Goal: Information Seeking & Learning: Learn about a topic

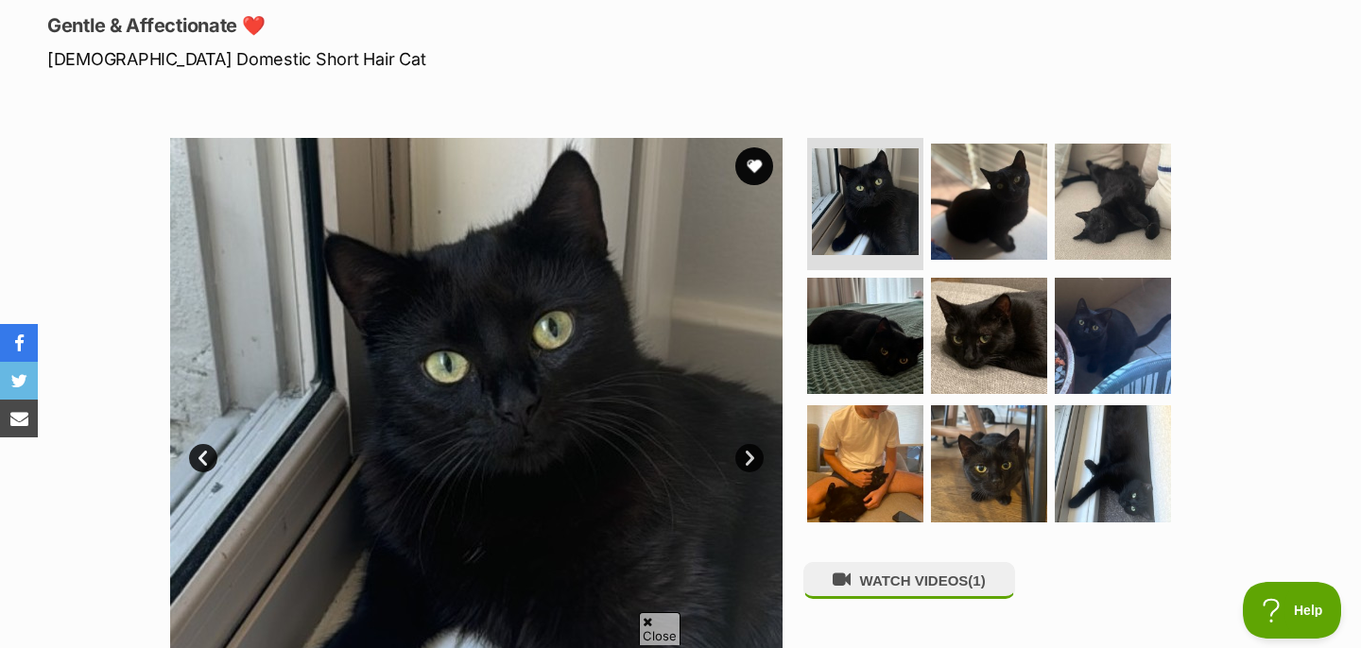
click at [747, 462] on link "Next" at bounding box center [749, 458] width 28 height 28
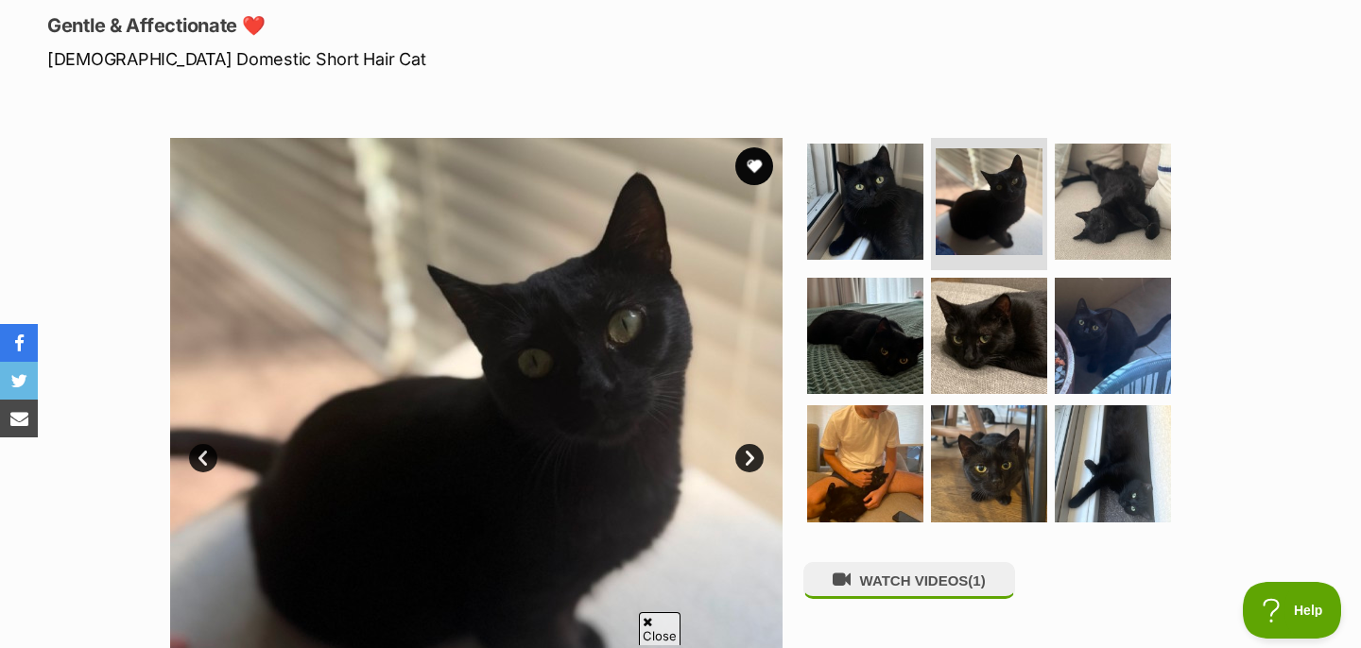
click at [747, 462] on link "Next" at bounding box center [749, 458] width 28 height 28
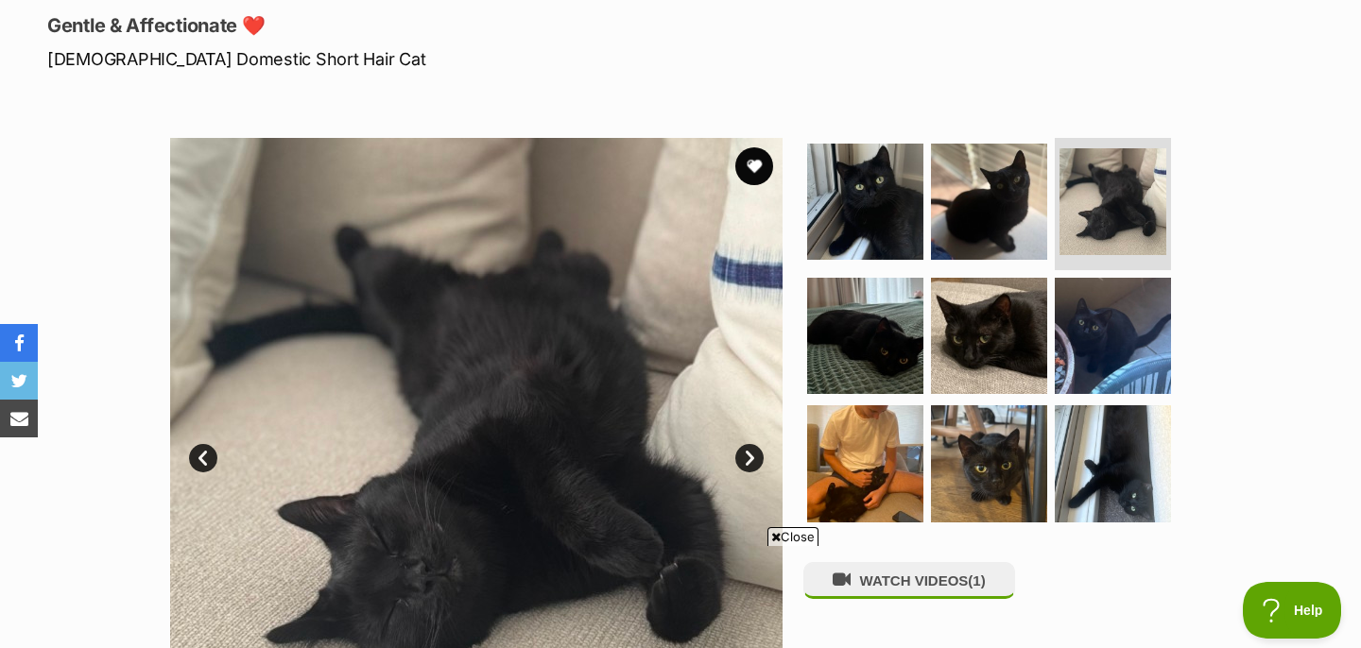
click at [747, 462] on link "Next" at bounding box center [749, 458] width 28 height 28
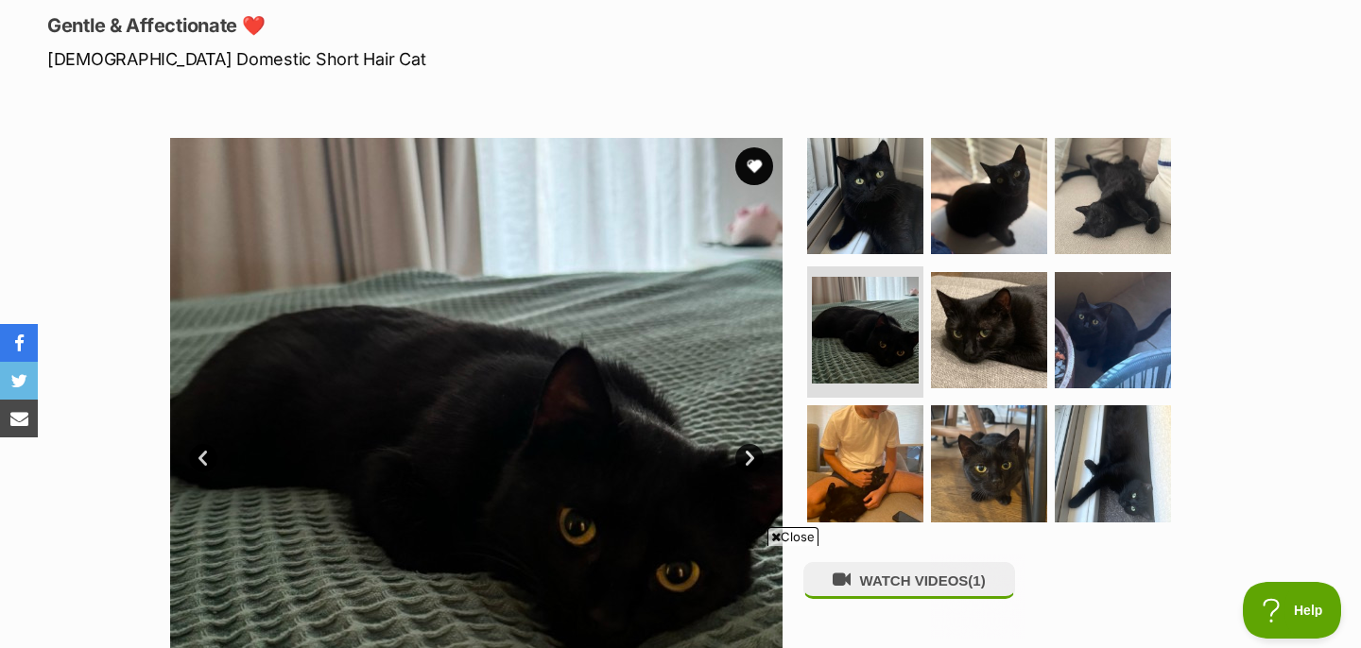
click at [747, 462] on link "Next" at bounding box center [749, 458] width 28 height 28
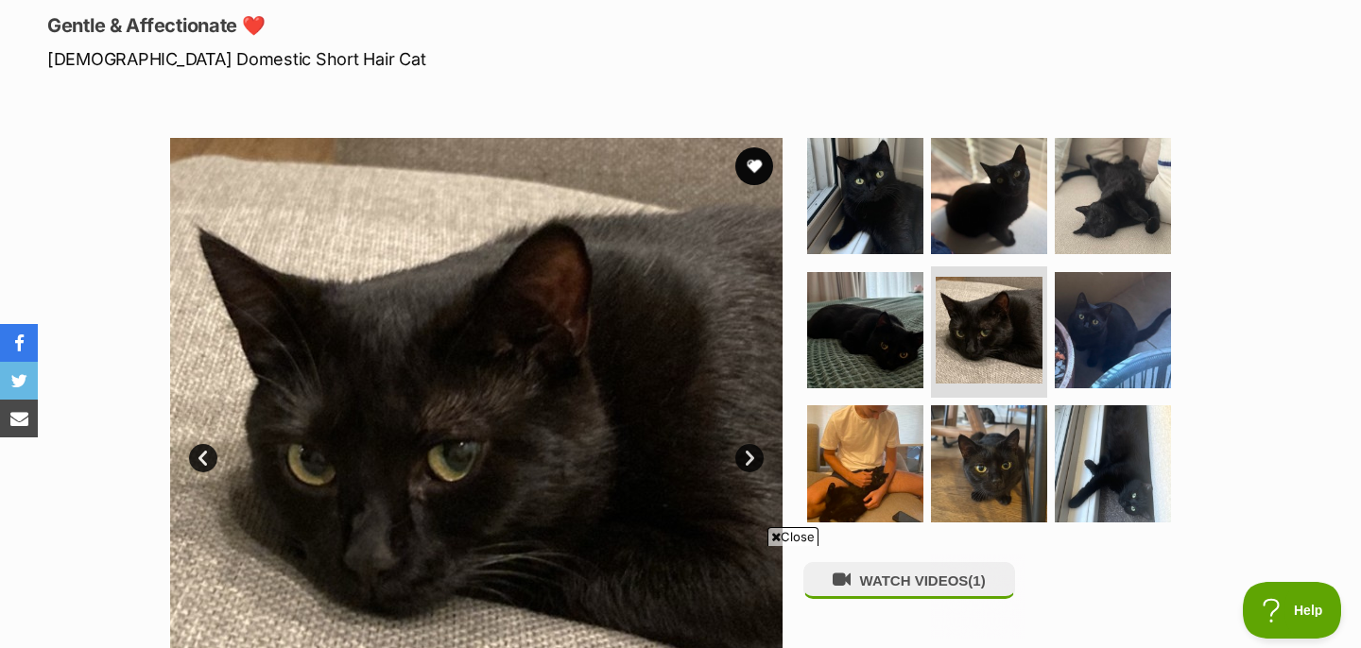
click at [747, 462] on link "Next" at bounding box center [749, 458] width 28 height 28
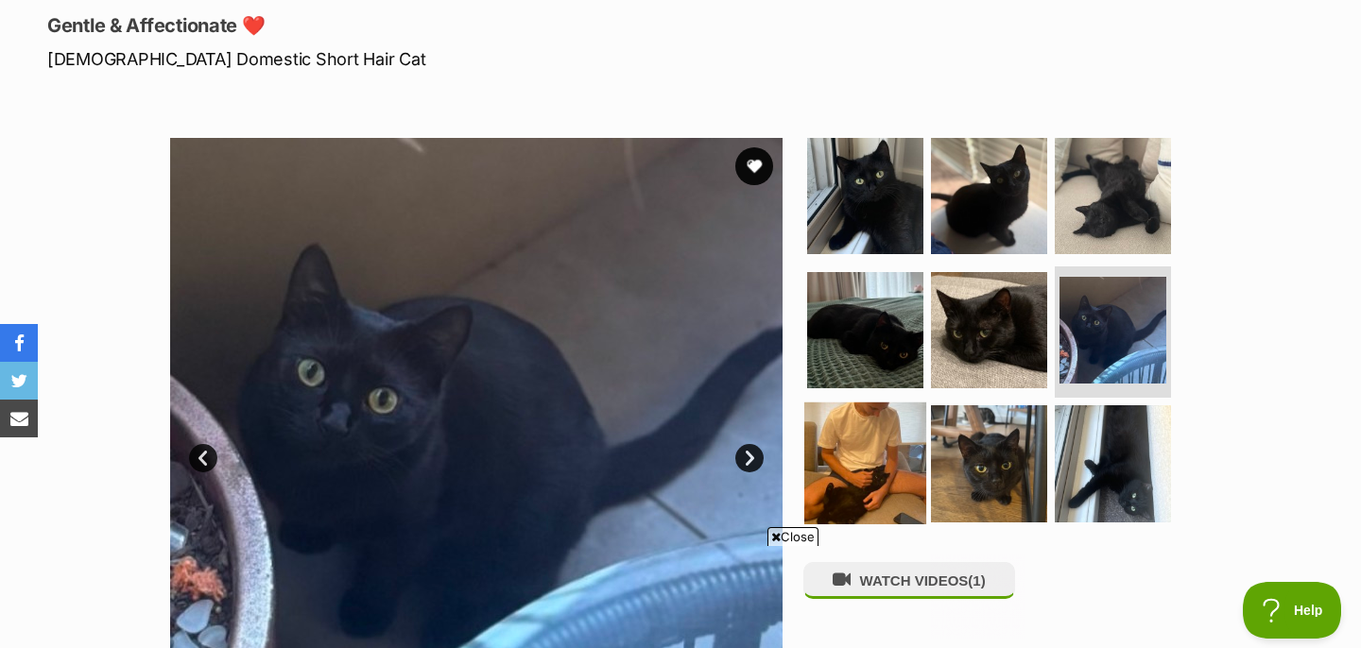
click at [834, 449] on img at bounding box center [865, 464] width 122 height 122
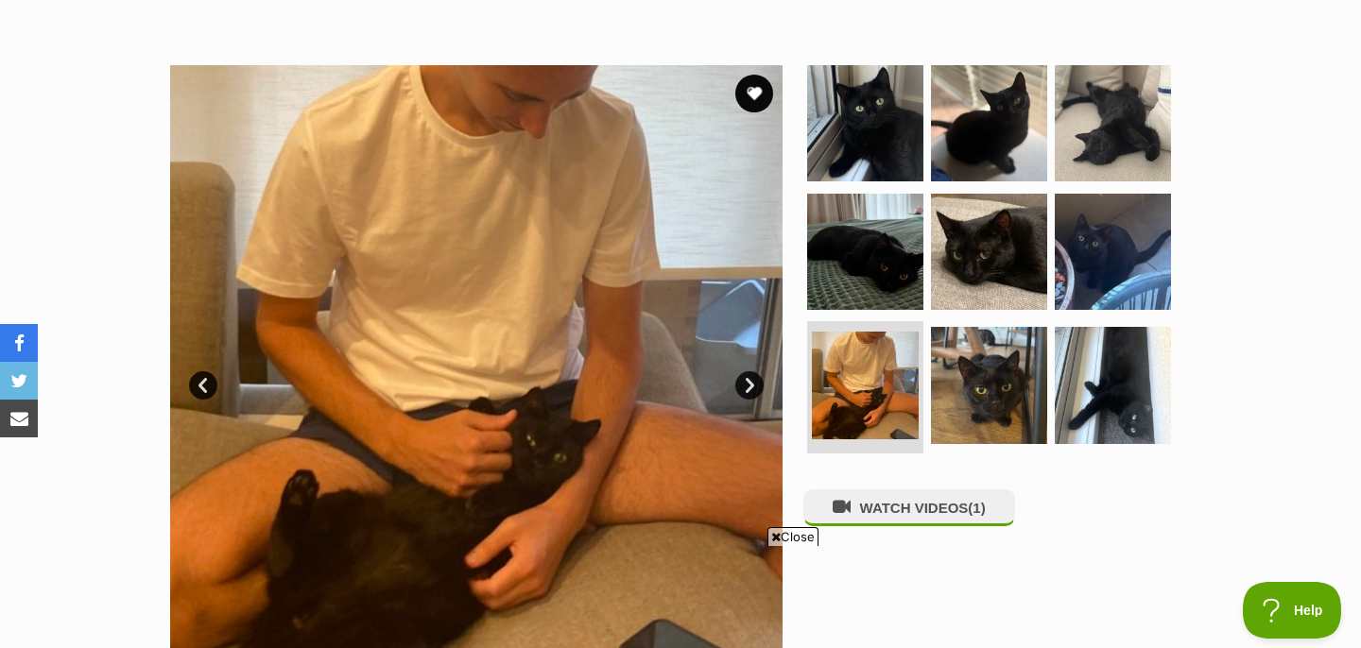
scroll to position [371, 0]
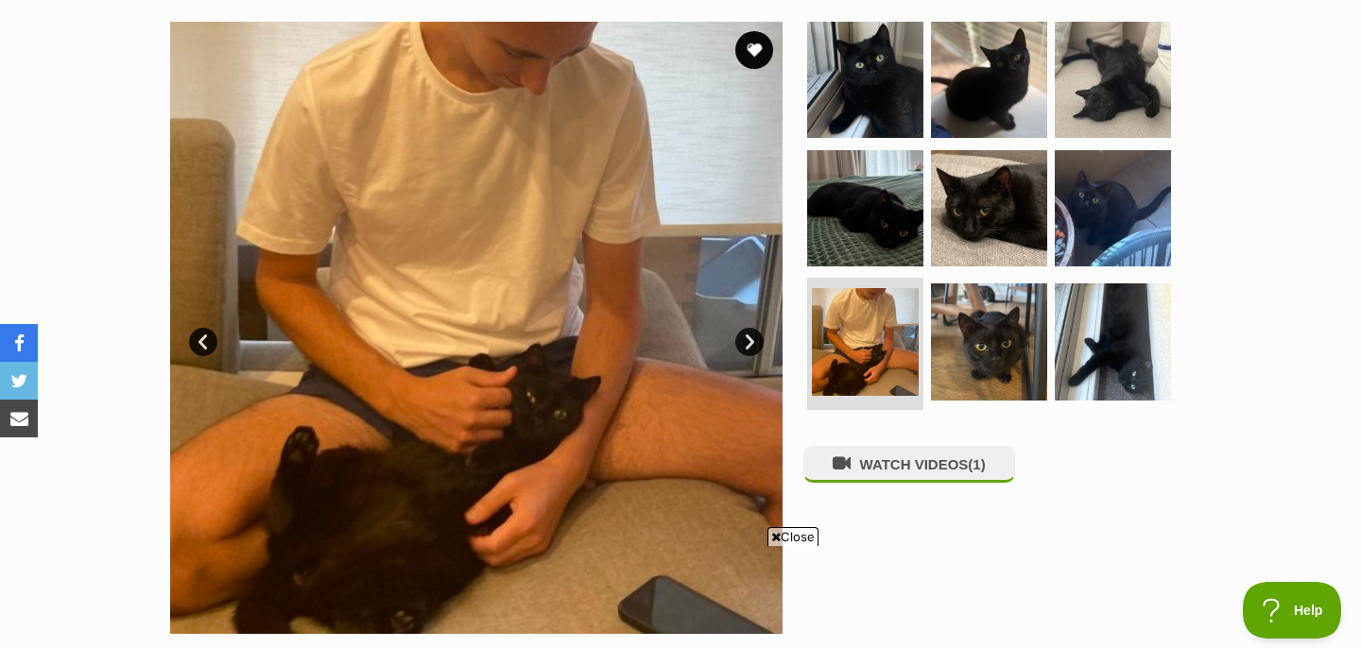
click at [747, 343] on link "Next" at bounding box center [749, 342] width 28 height 28
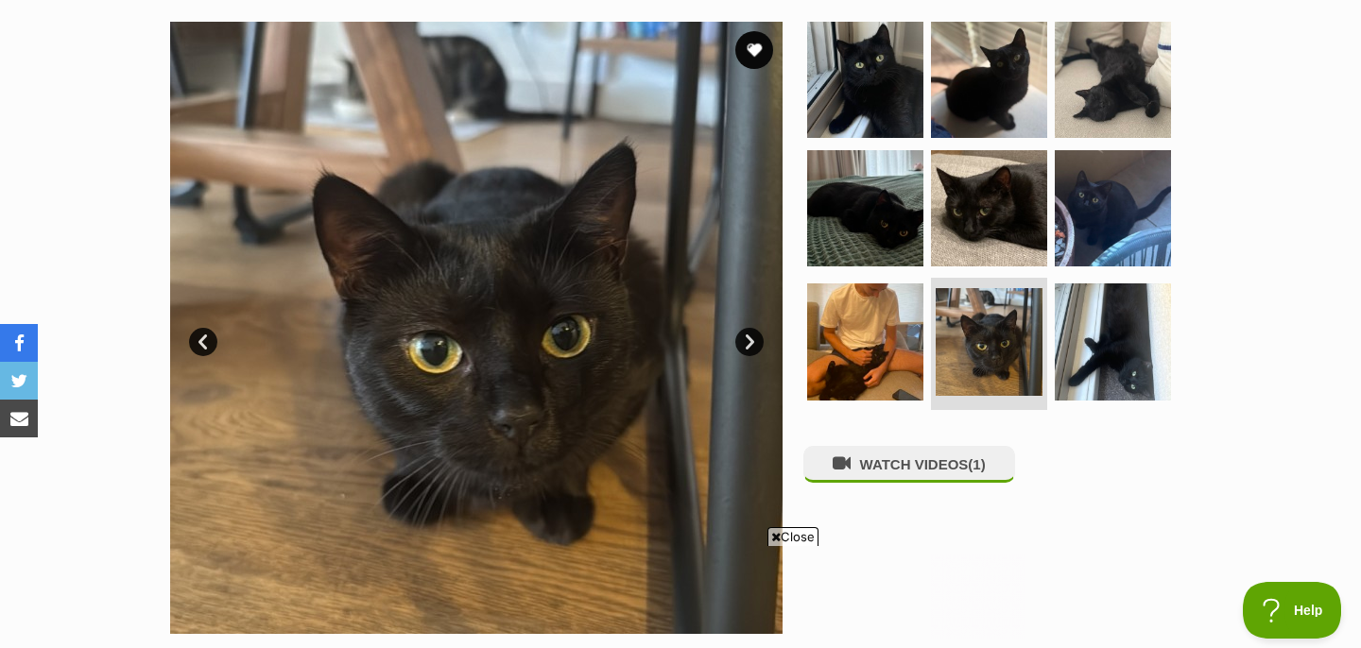
click at [746, 343] on link "Next" at bounding box center [749, 342] width 28 height 28
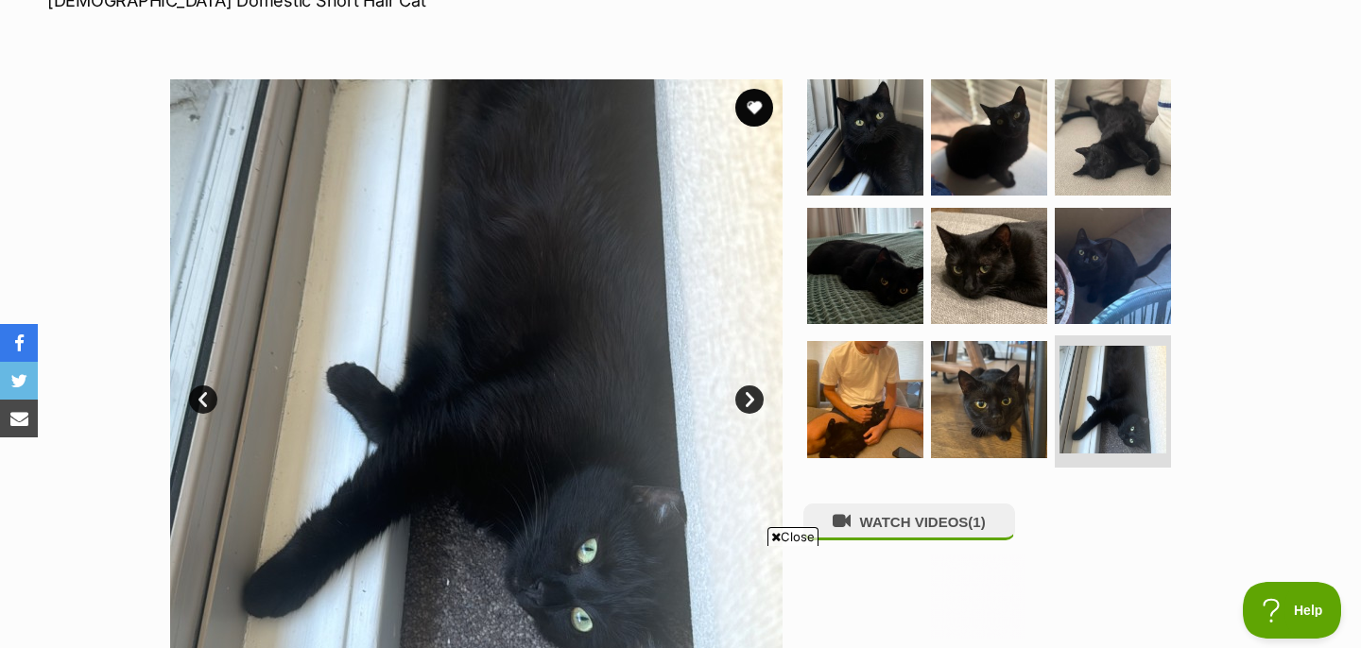
scroll to position [280, 0]
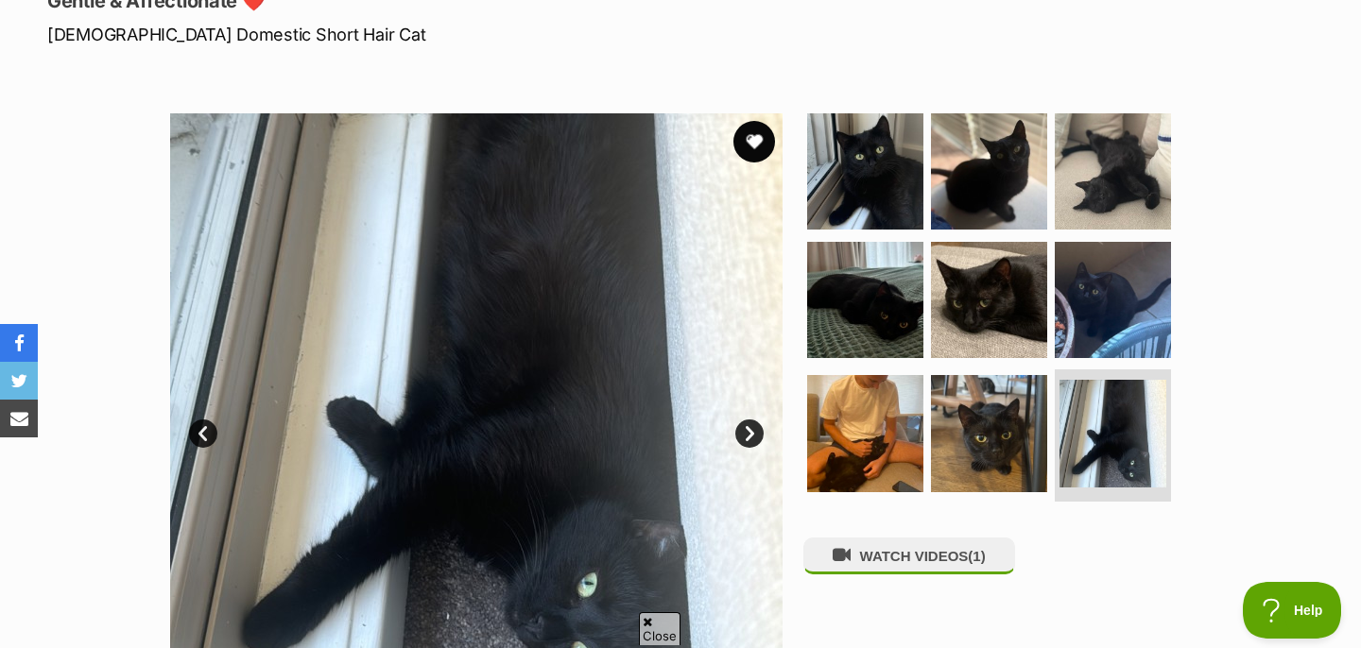
click at [755, 127] on button "favourite" at bounding box center [754, 142] width 42 height 42
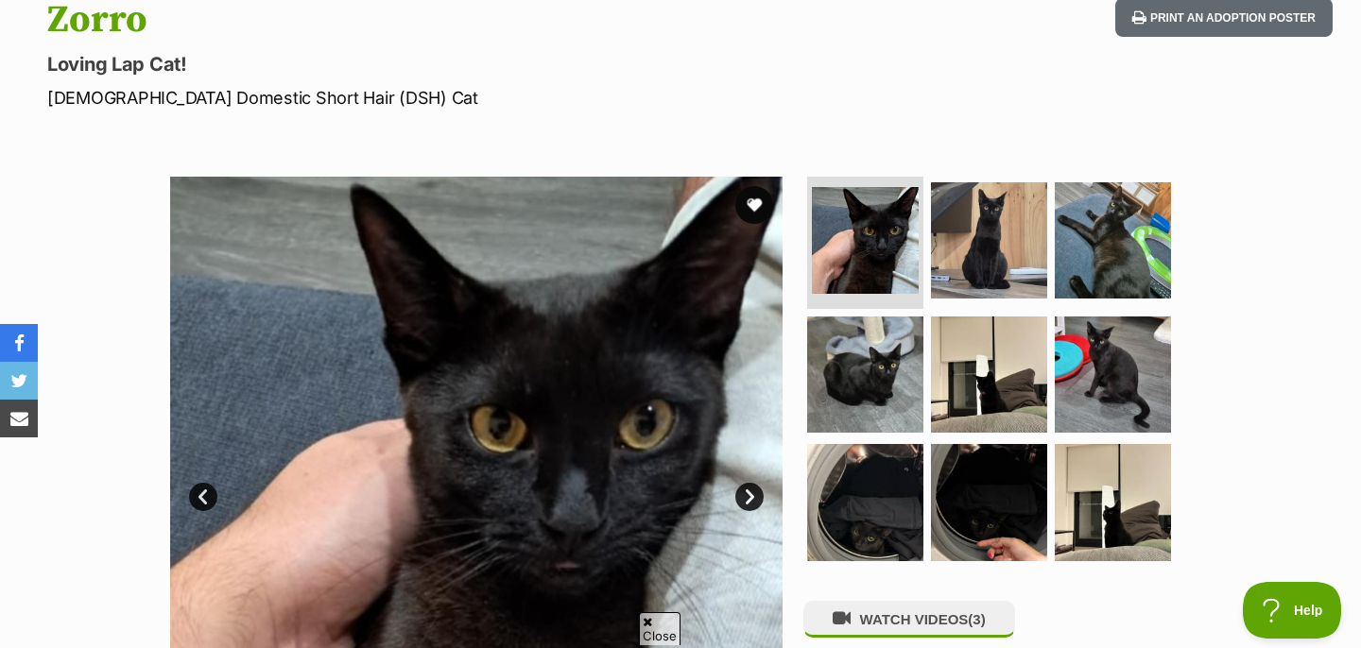
click at [753, 497] on link "Next" at bounding box center [749, 497] width 28 height 28
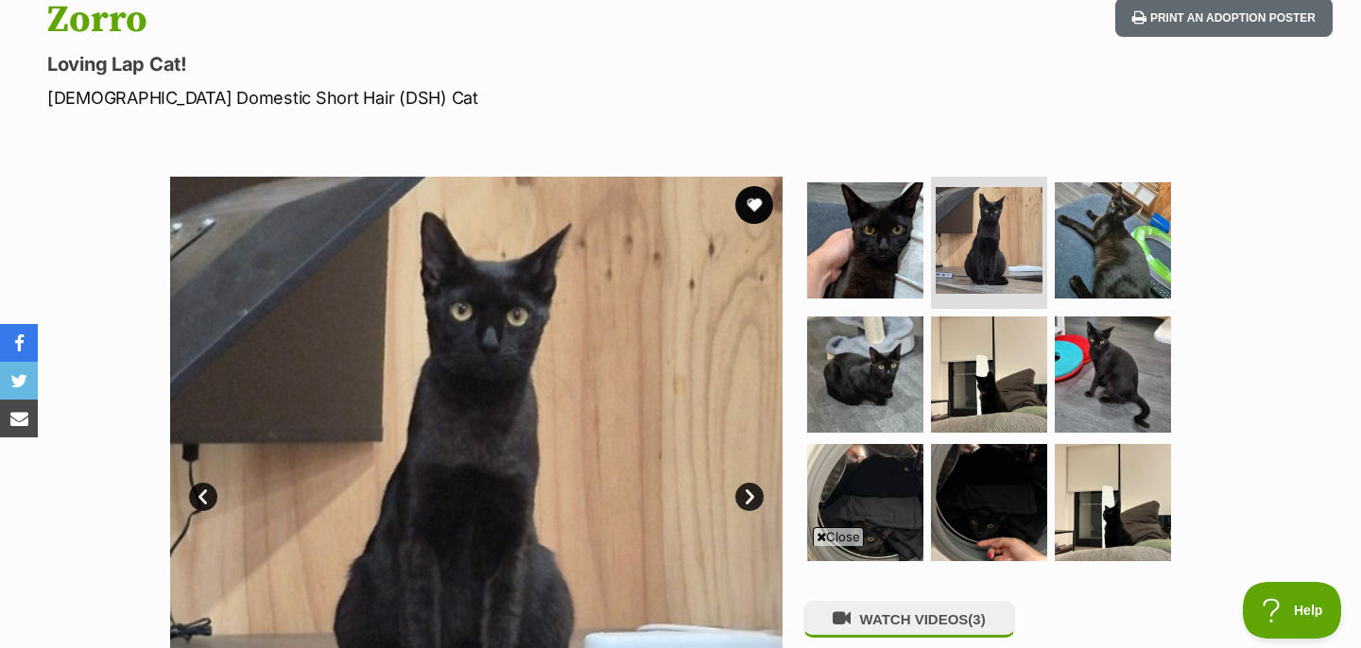
click at [752, 496] on link "Next" at bounding box center [749, 497] width 28 height 28
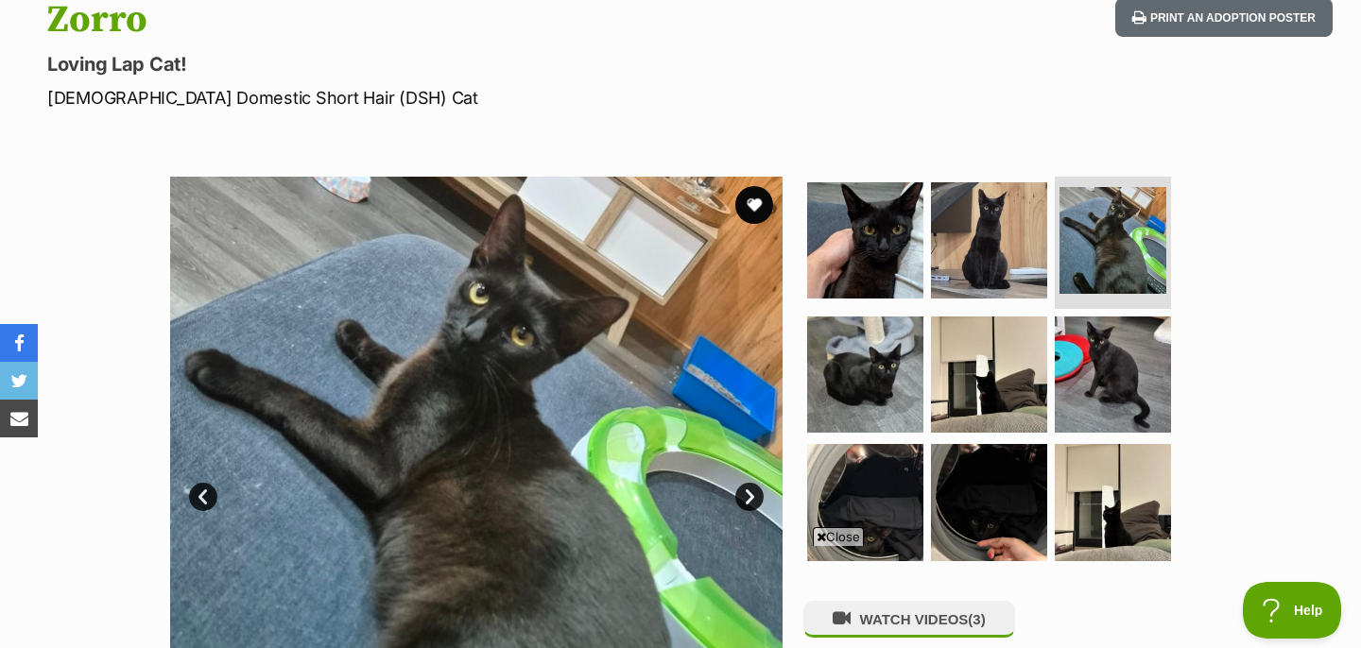
click at [752, 496] on link "Next" at bounding box center [749, 497] width 28 height 28
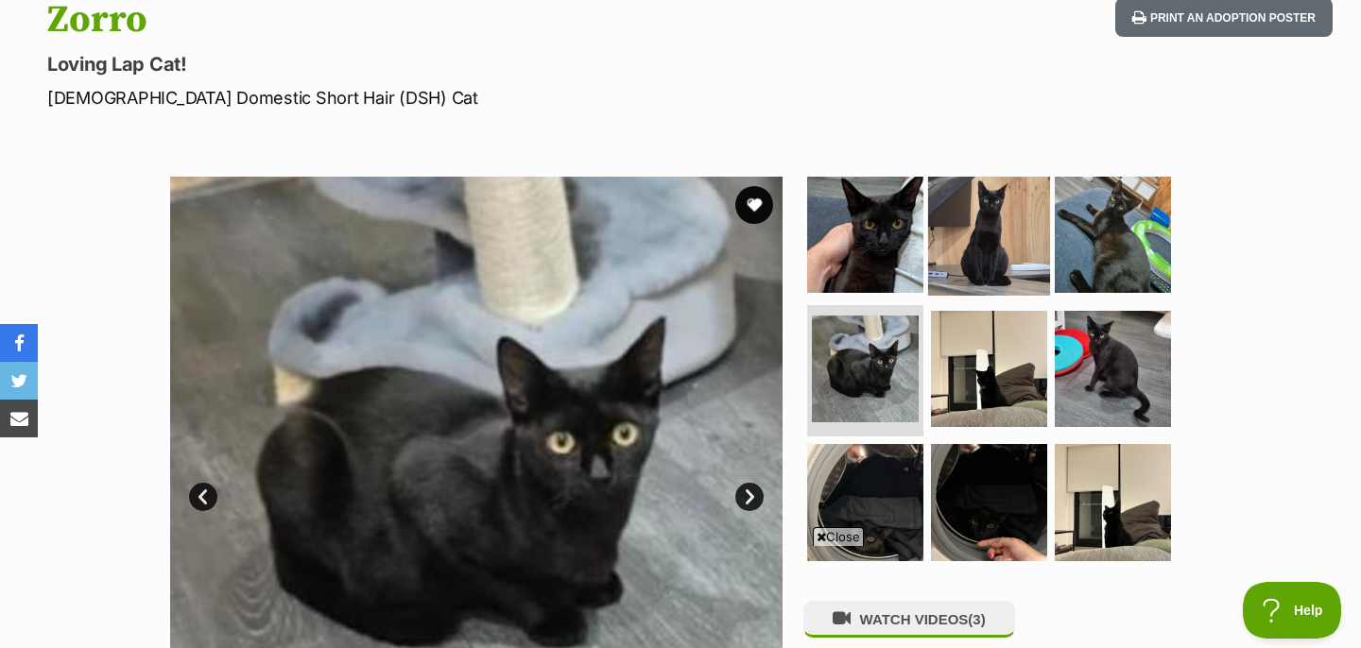
click at [982, 217] on img at bounding box center [989, 235] width 122 height 122
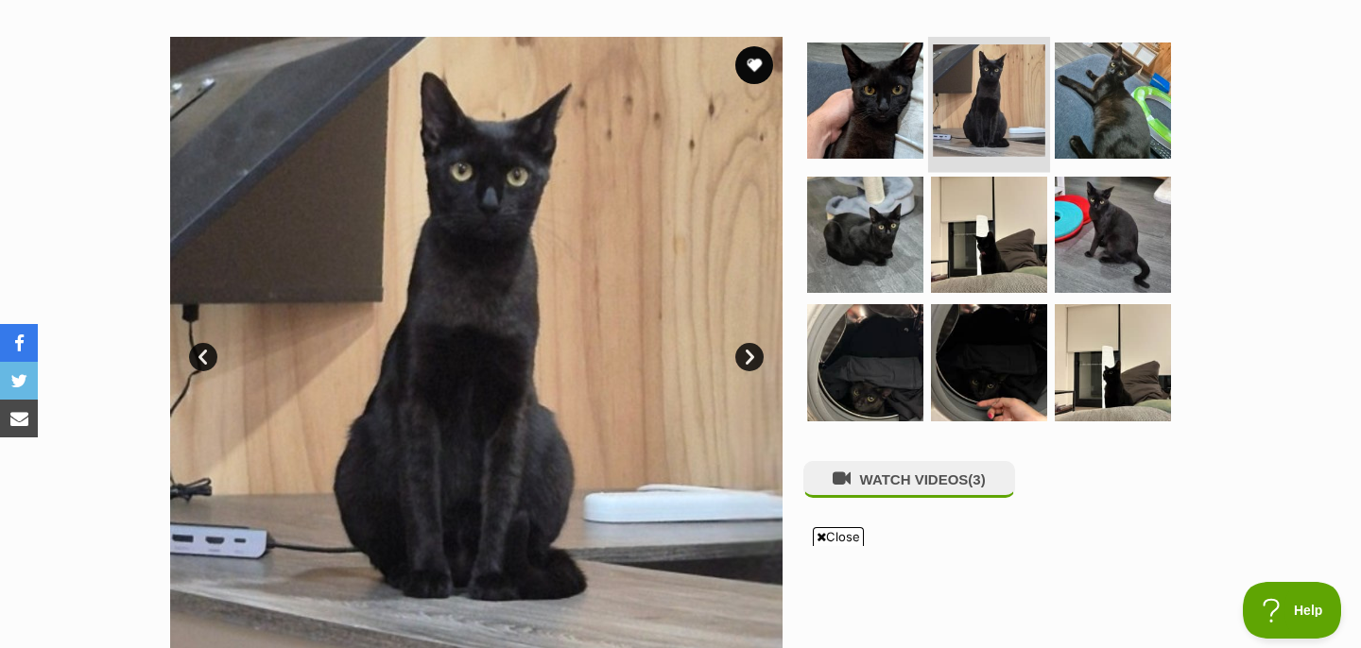
scroll to position [376, 0]
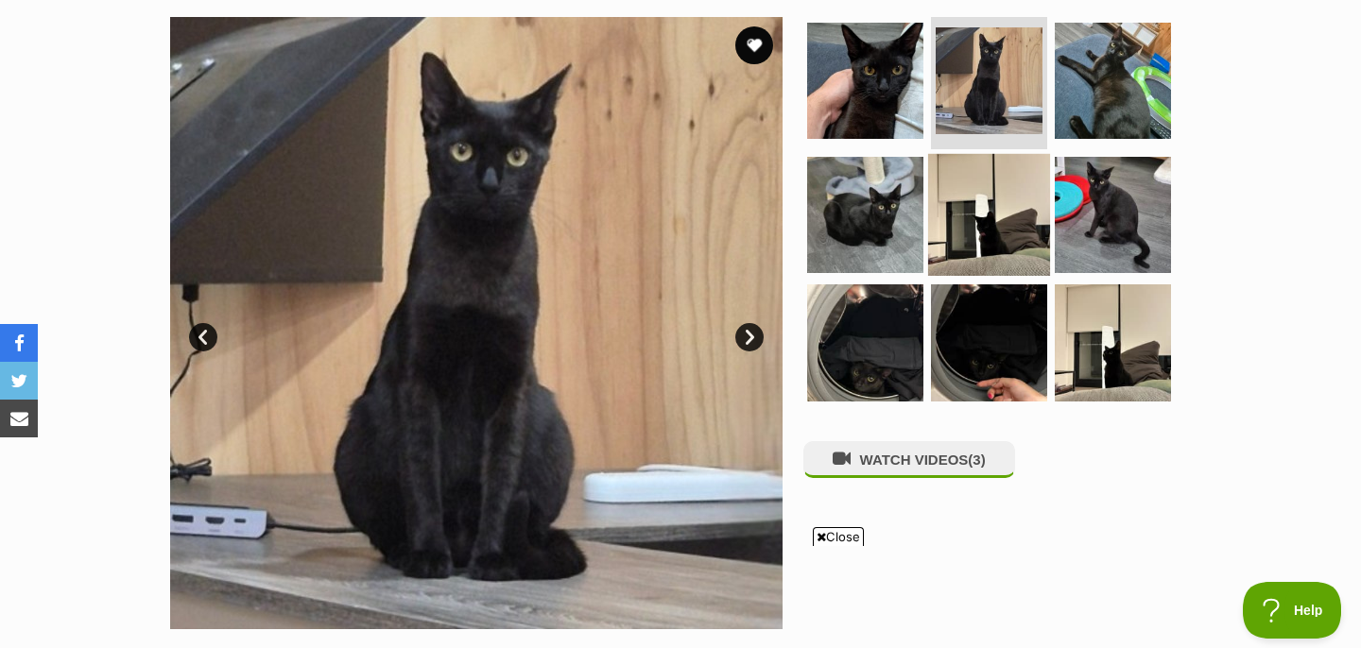
click at [980, 266] on img at bounding box center [989, 214] width 122 height 122
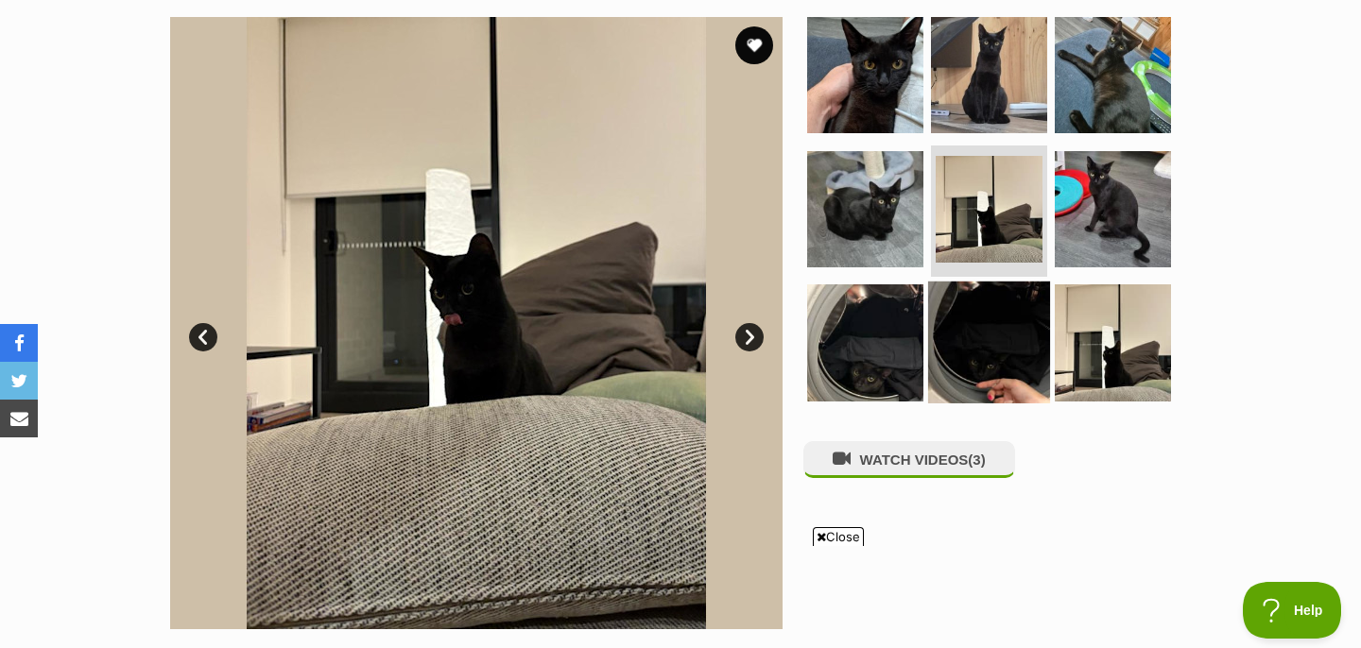
click at [981, 307] on img at bounding box center [989, 343] width 122 height 122
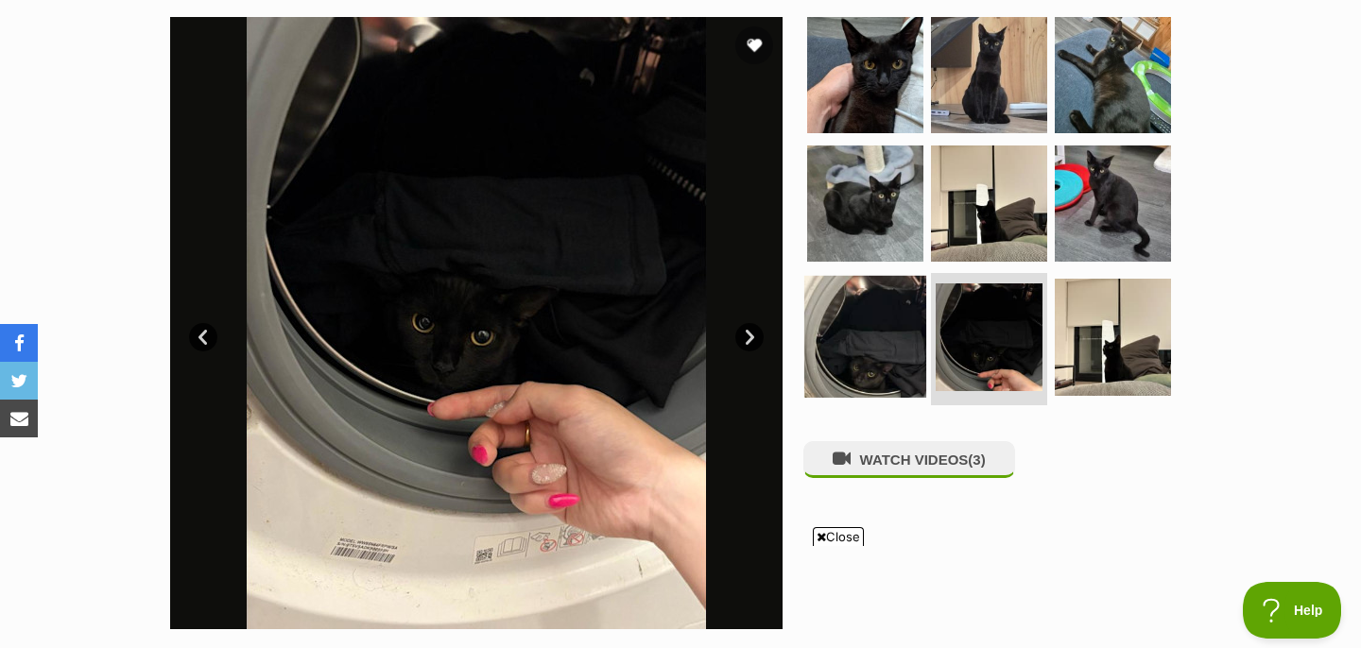
click at [848, 336] on img at bounding box center [865, 337] width 122 height 122
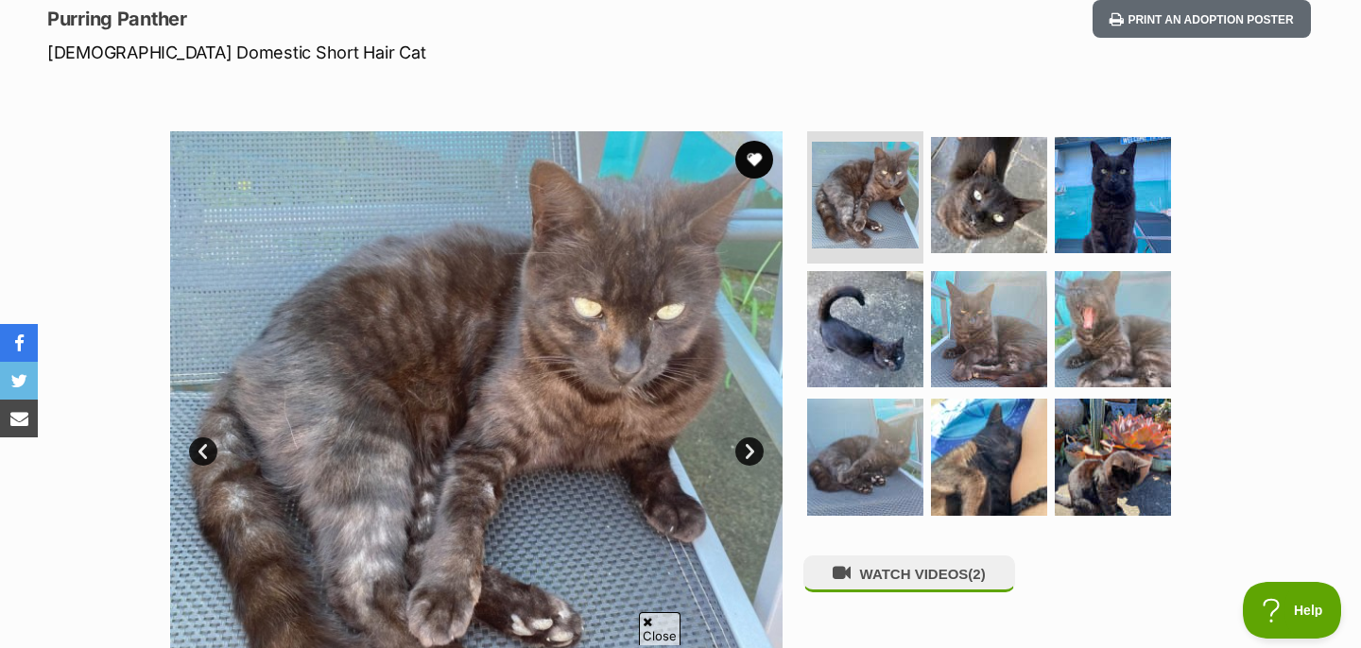
click at [751, 450] on link "Next" at bounding box center [749, 452] width 28 height 28
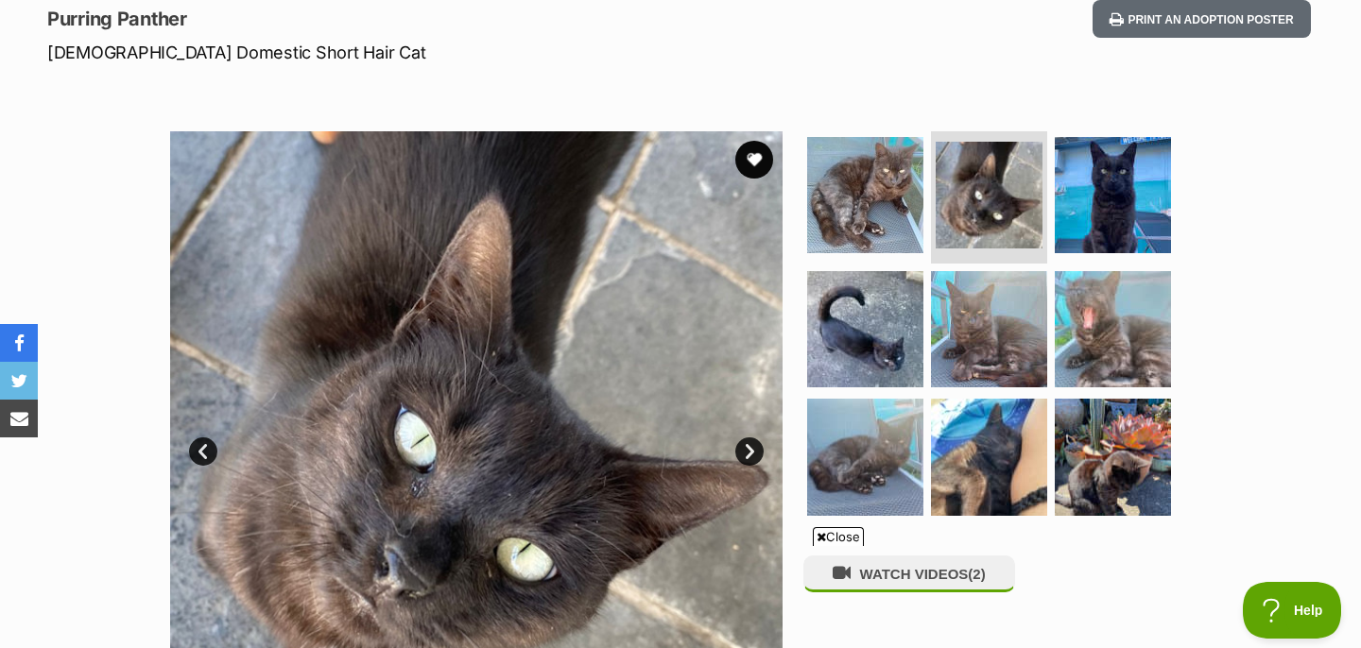
click at [751, 450] on link "Next" at bounding box center [749, 452] width 28 height 28
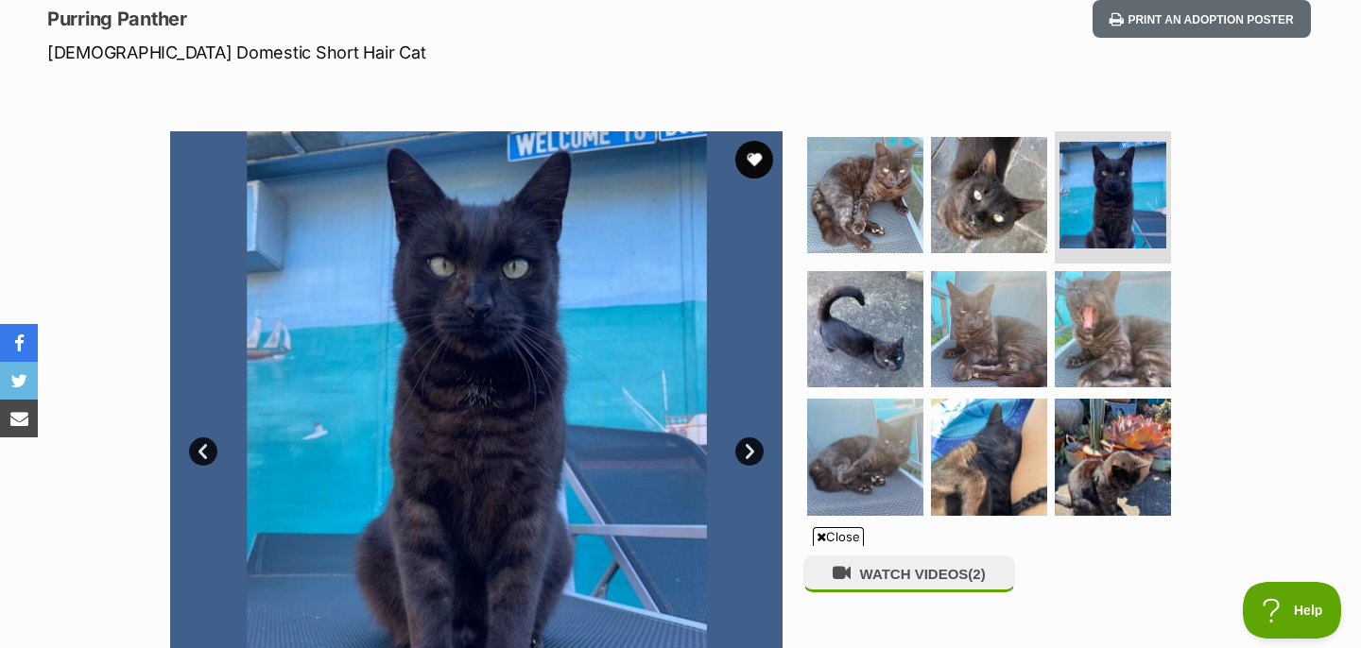
click at [751, 450] on link "Next" at bounding box center [749, 452] width 28 height 28
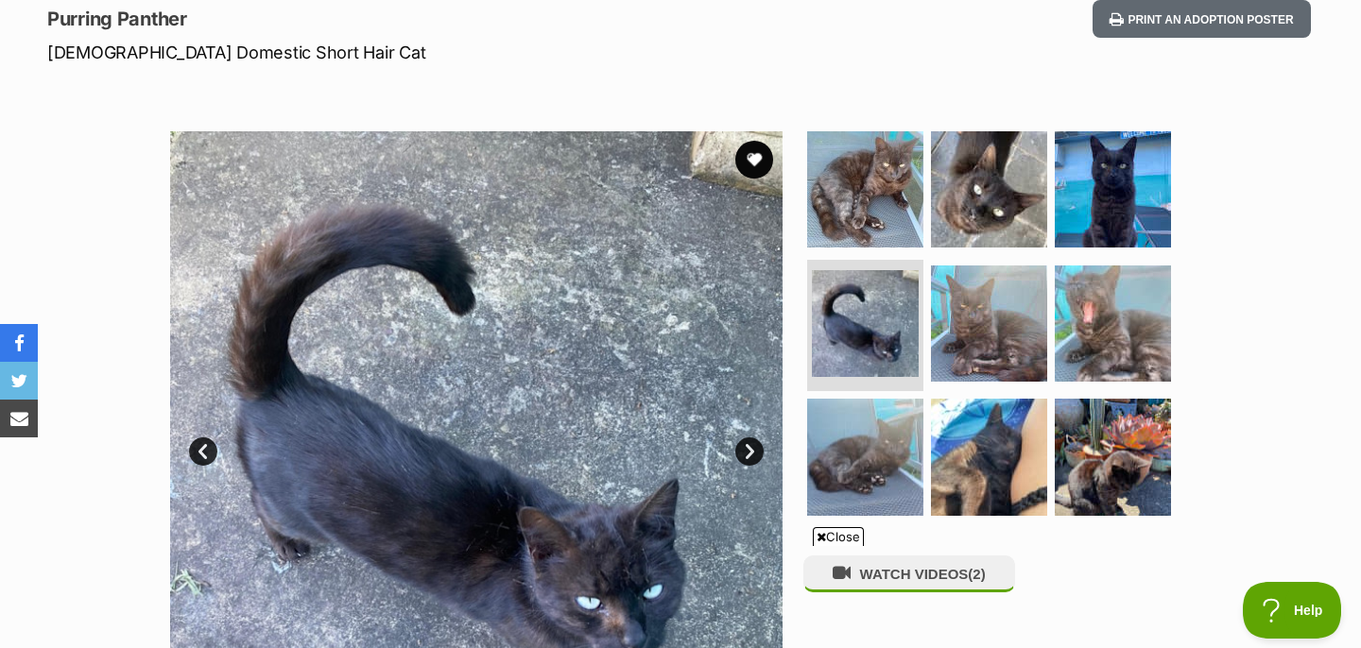
click at [751, 450] on link "Next" at bounding box center [749, 452] width 28 height 28
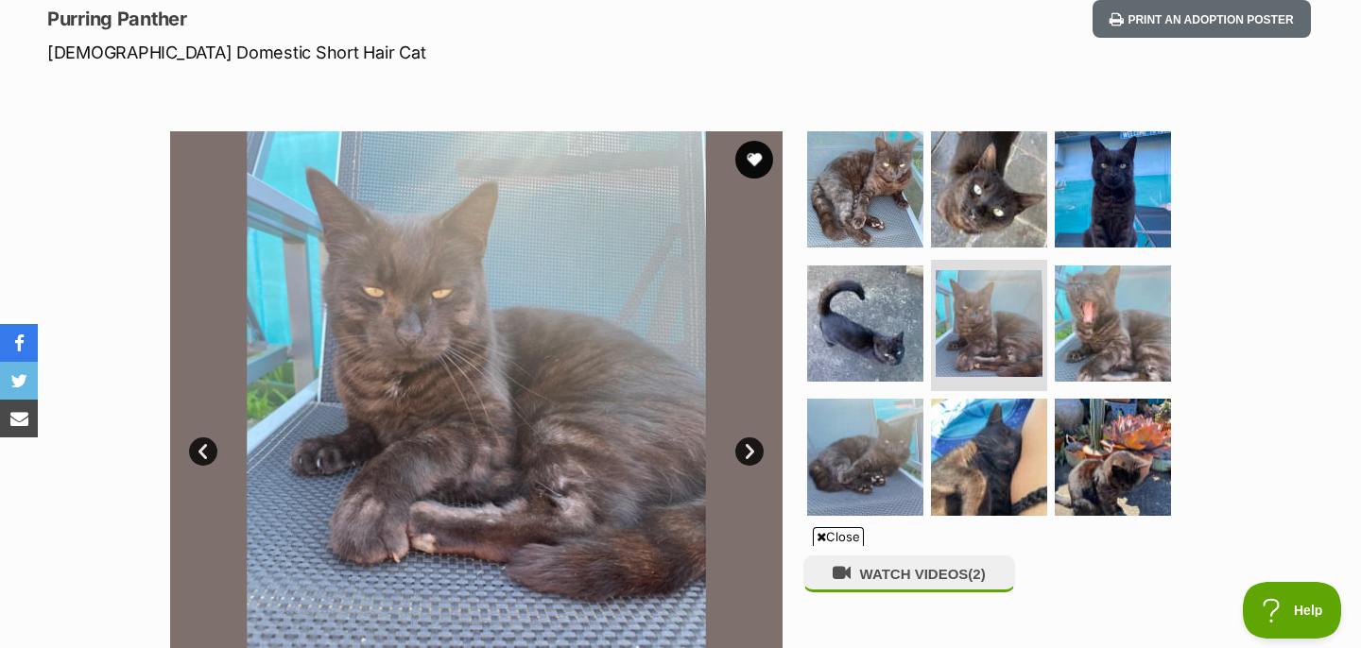
click at [751, 450] on link "Next" at bounding box center [749, 452] width 28 height 28
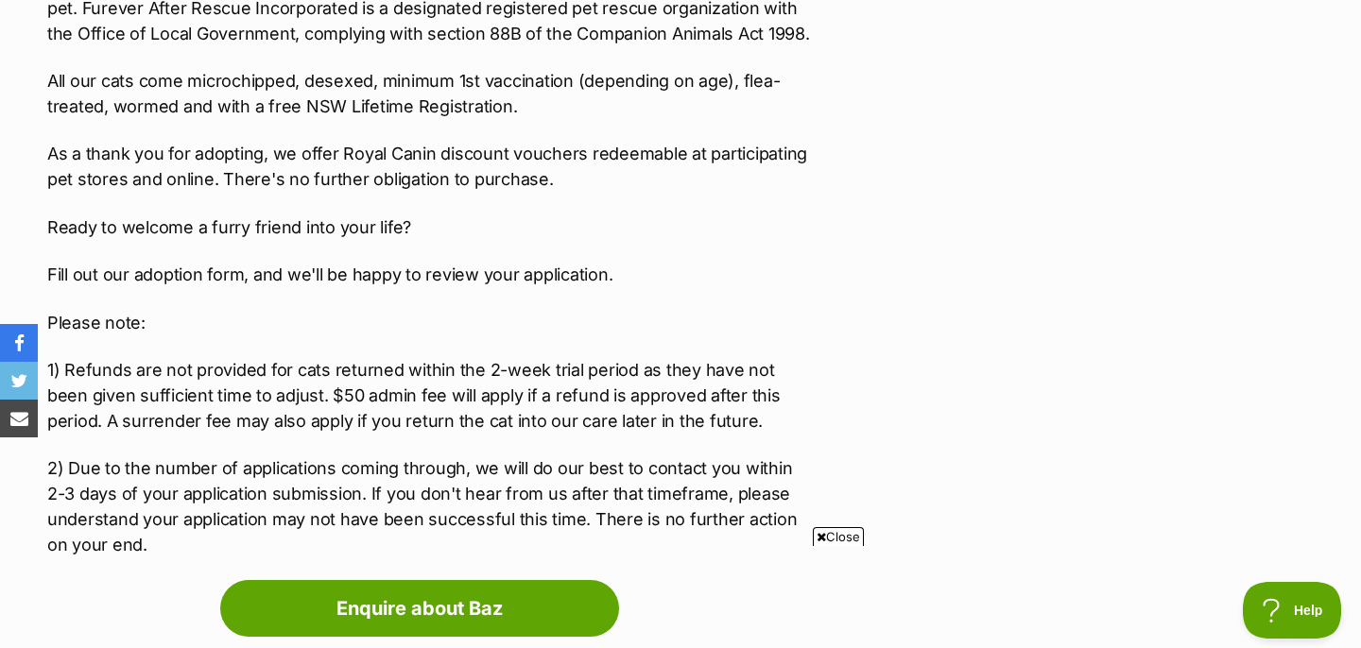
scroll to position [3118, 0]
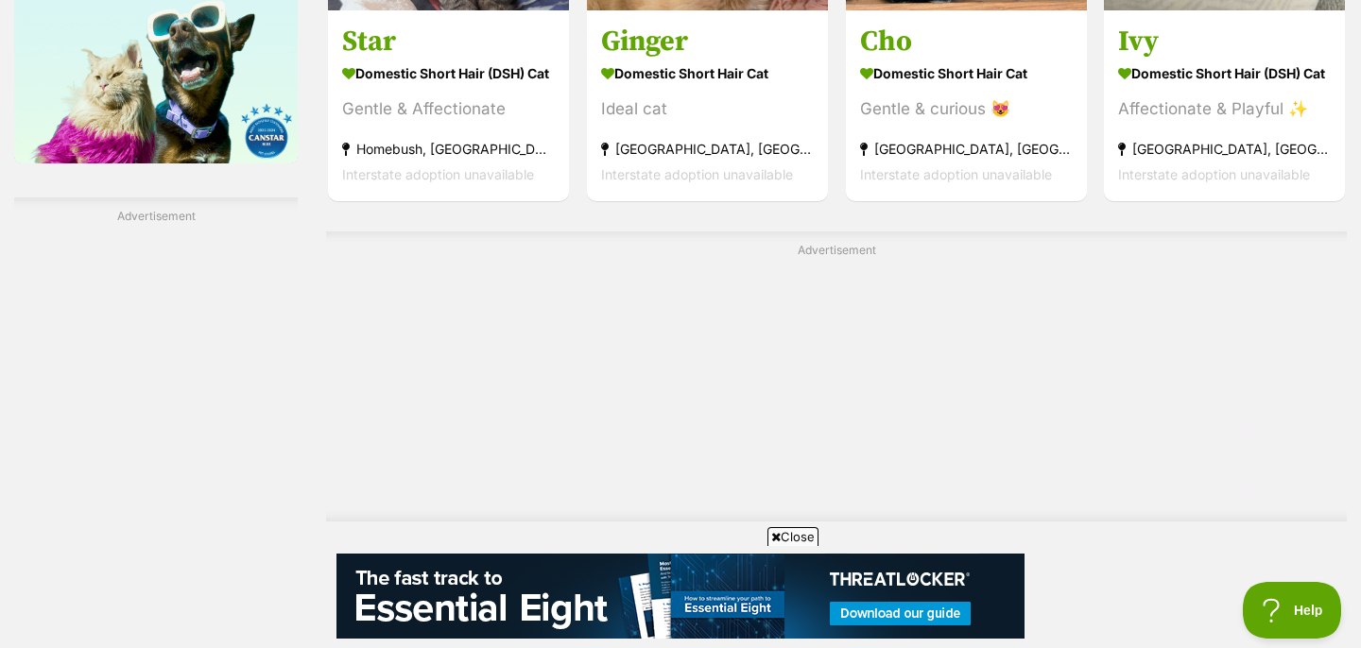
scroll to position [3520, 0]
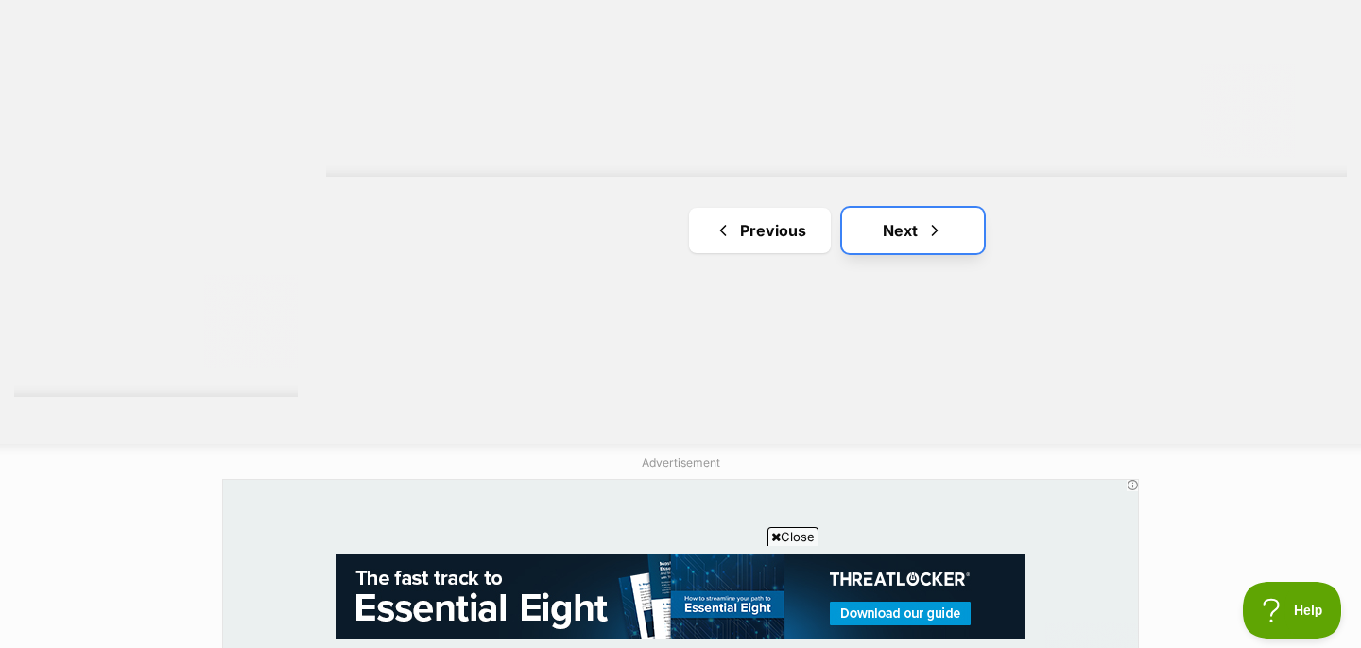
click at [916, 230] on link "Next" at bounding box center [913, 230] width 142 height 45
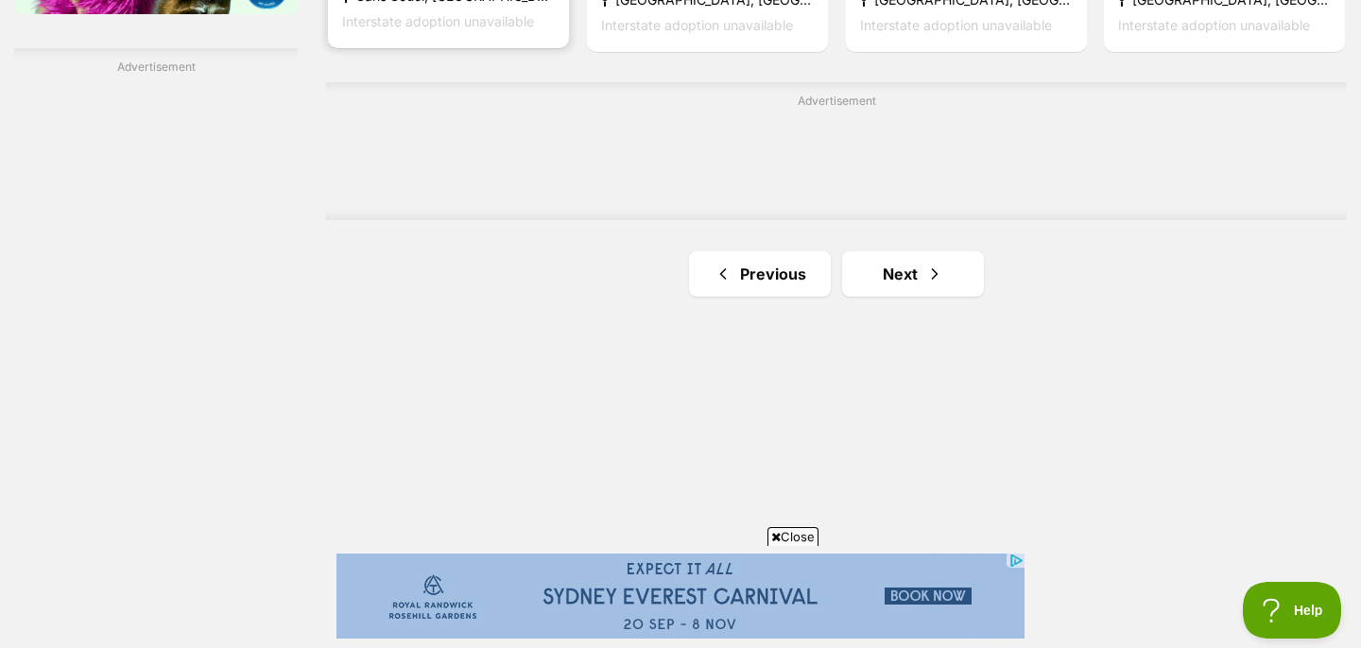
scroll to position [3367, 0]
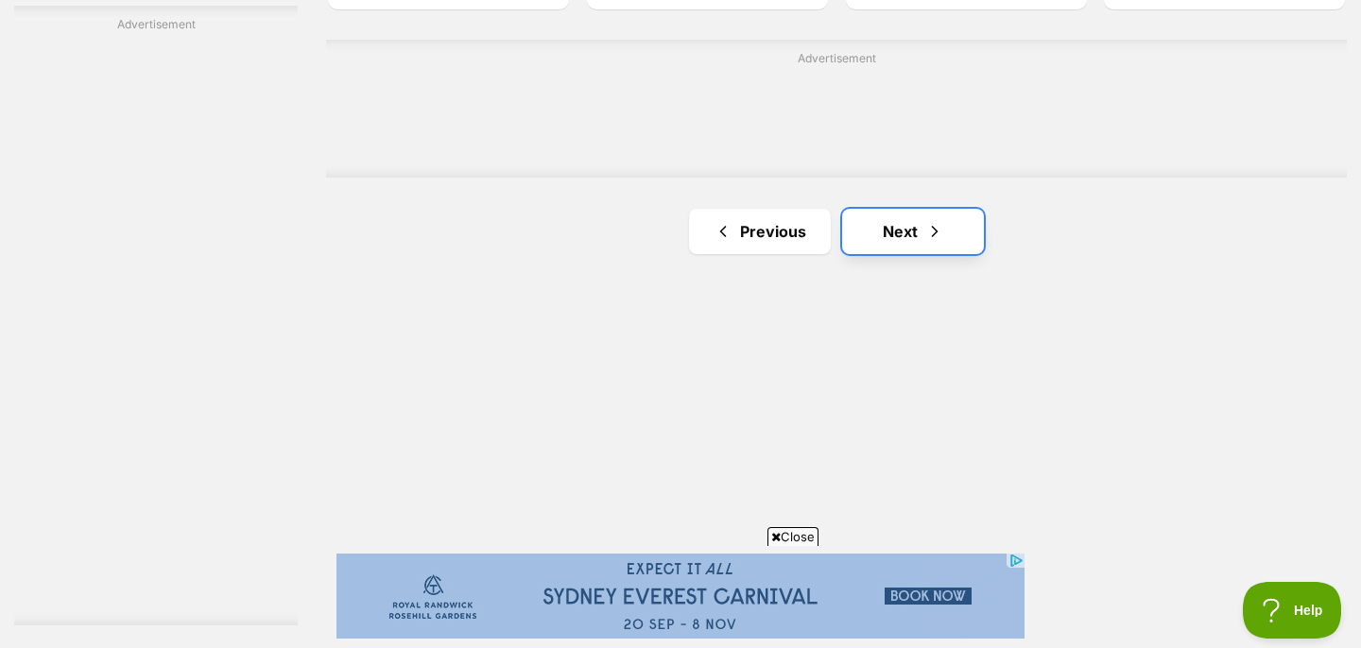
click at [894, 234] on link "Next" at bounding box center [913, 231] width 142 height 45
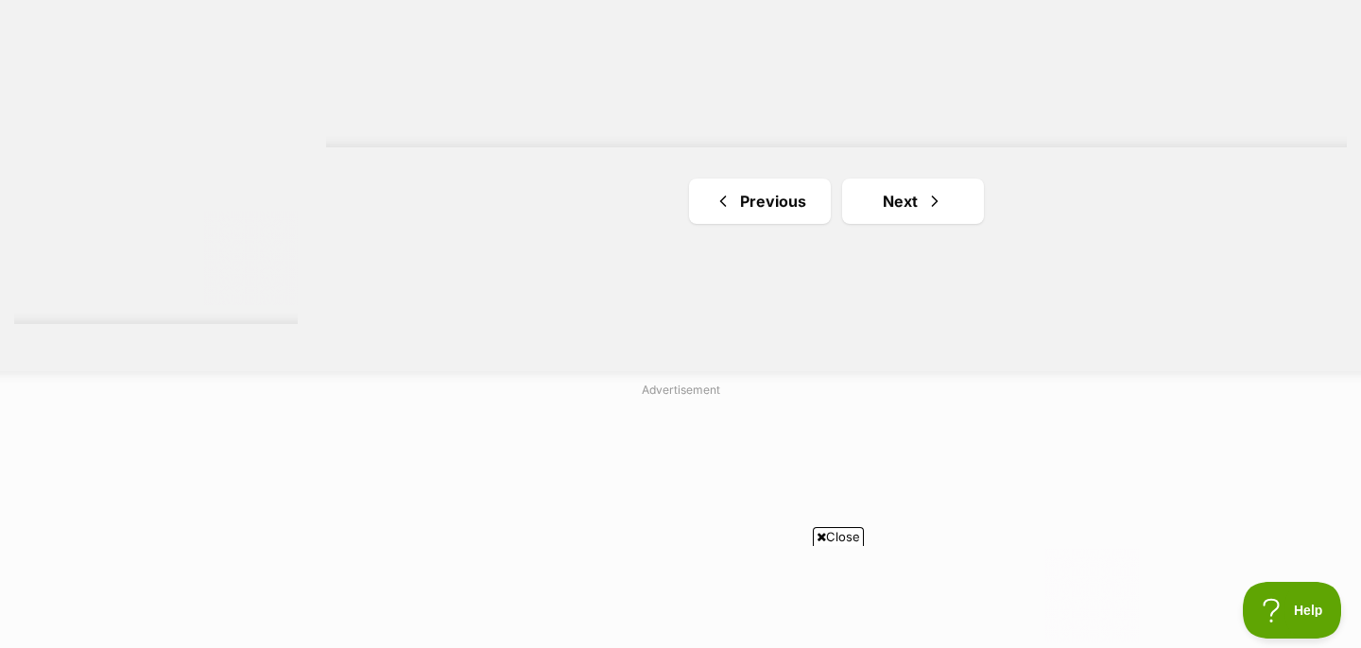
scroll to position [3828, 0]
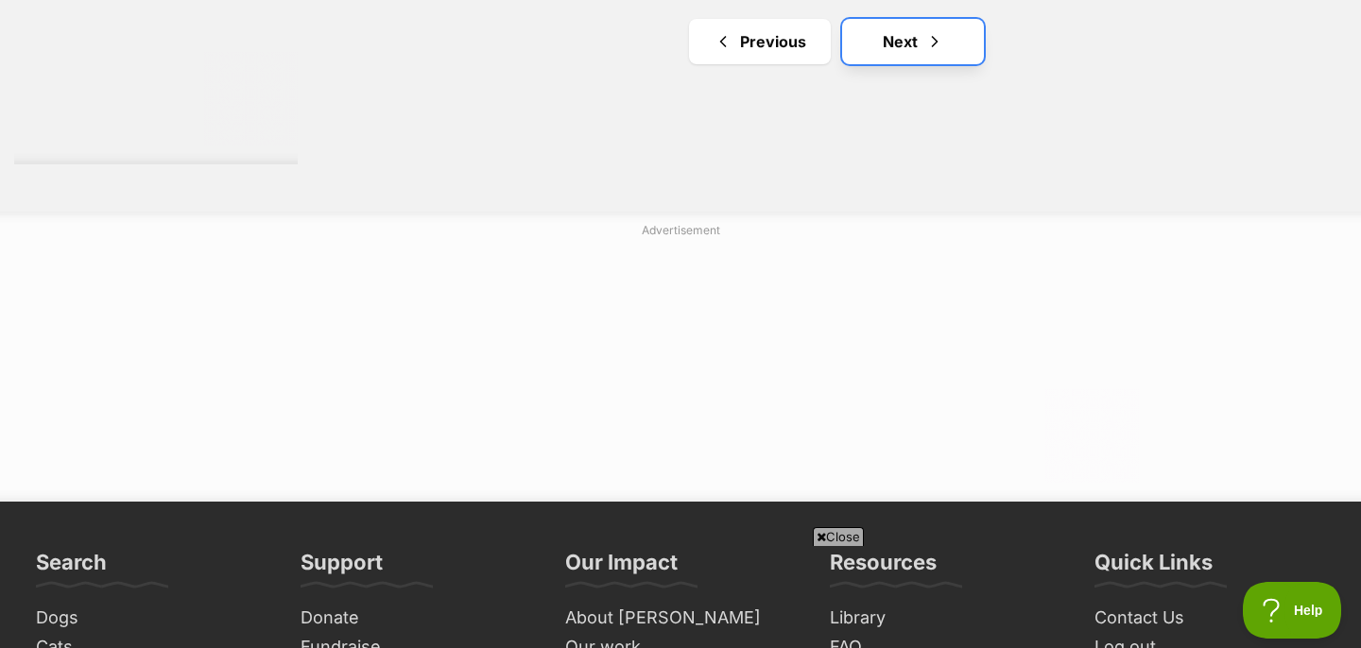
click at [888, 46] on link "Next" at bounding box center [913, 41] width 142 height 45
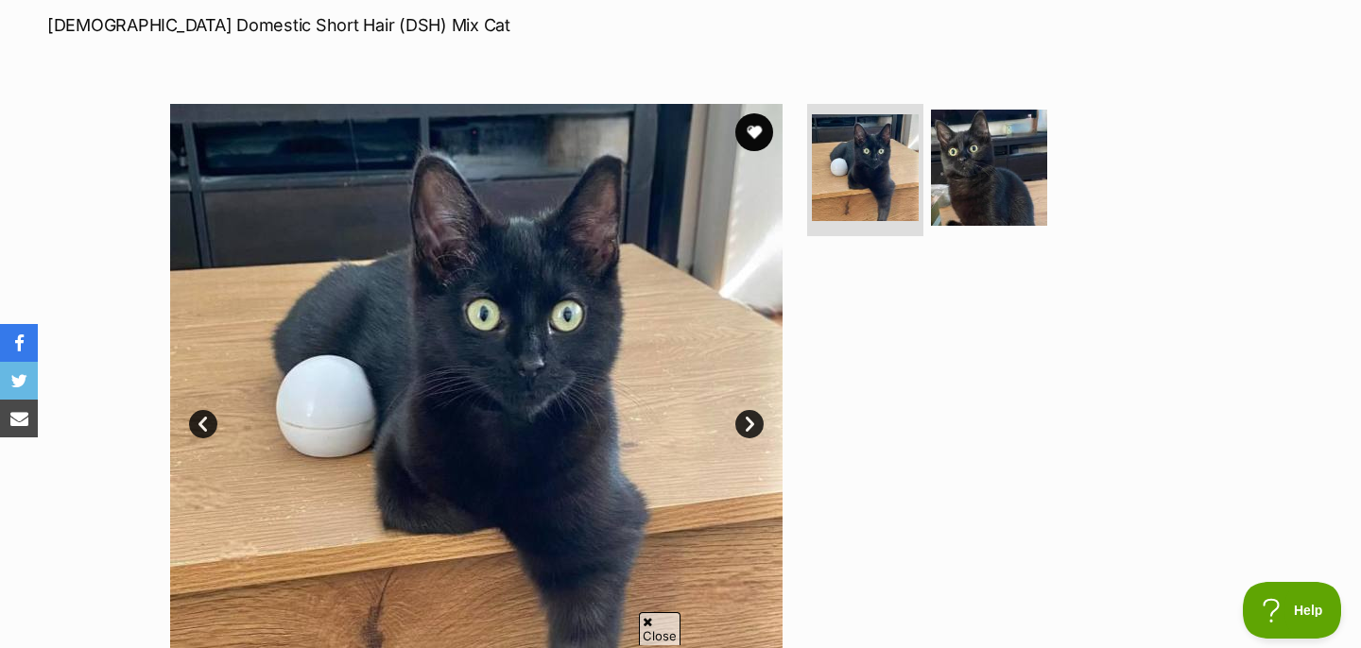
click at [751, 423] on link "Next" at bounding box center [749, 424] width 28 height 28
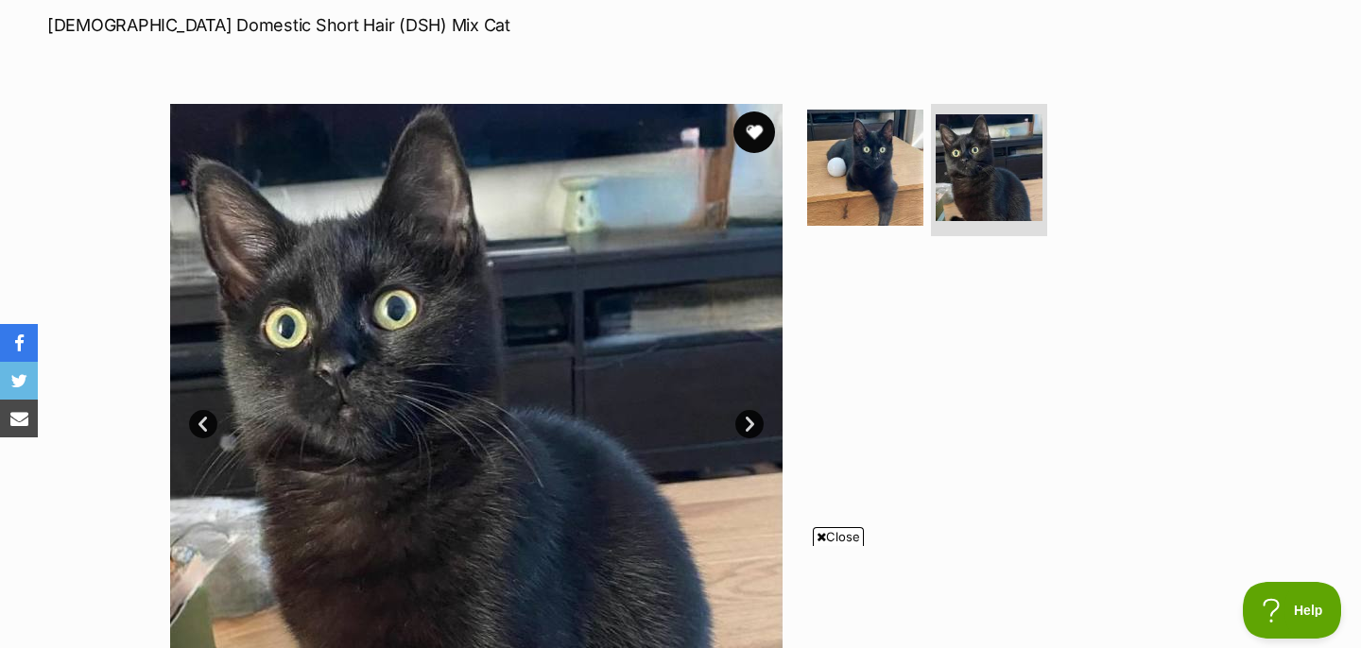
click at [756, 131] on button "favourite" at bounding box center [754, 133] width 42 height 42
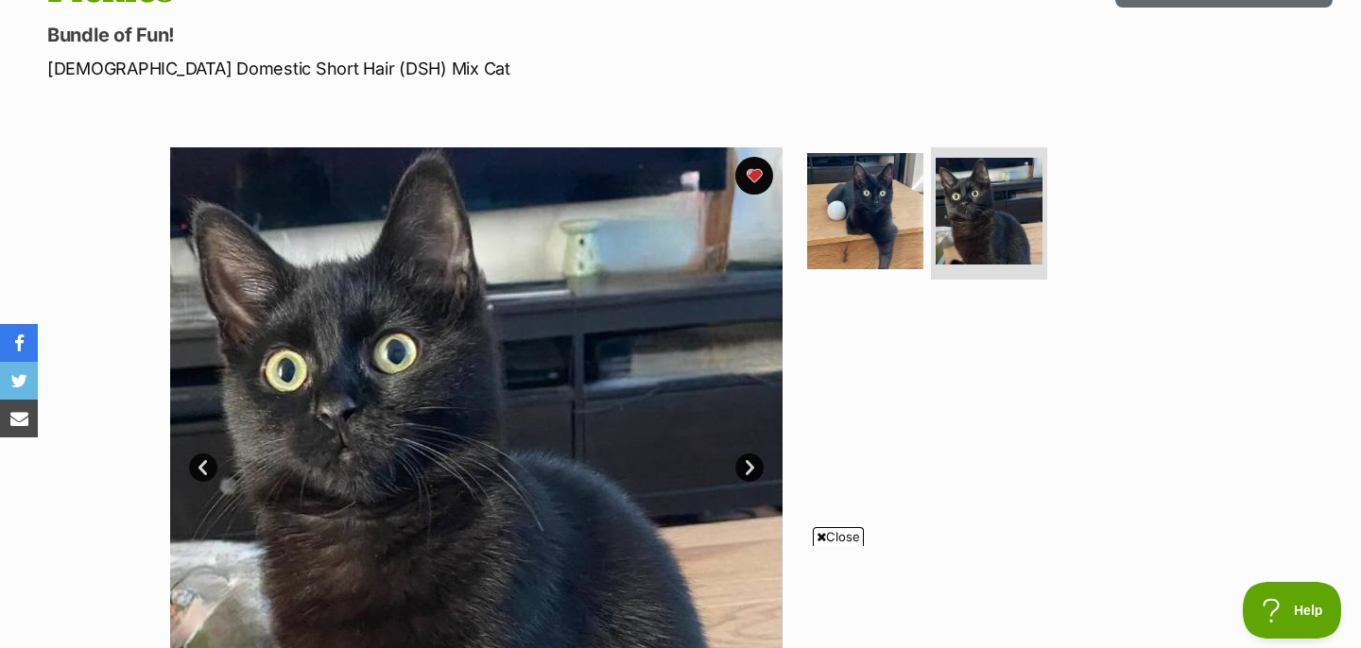
scroll to position [241, 0]
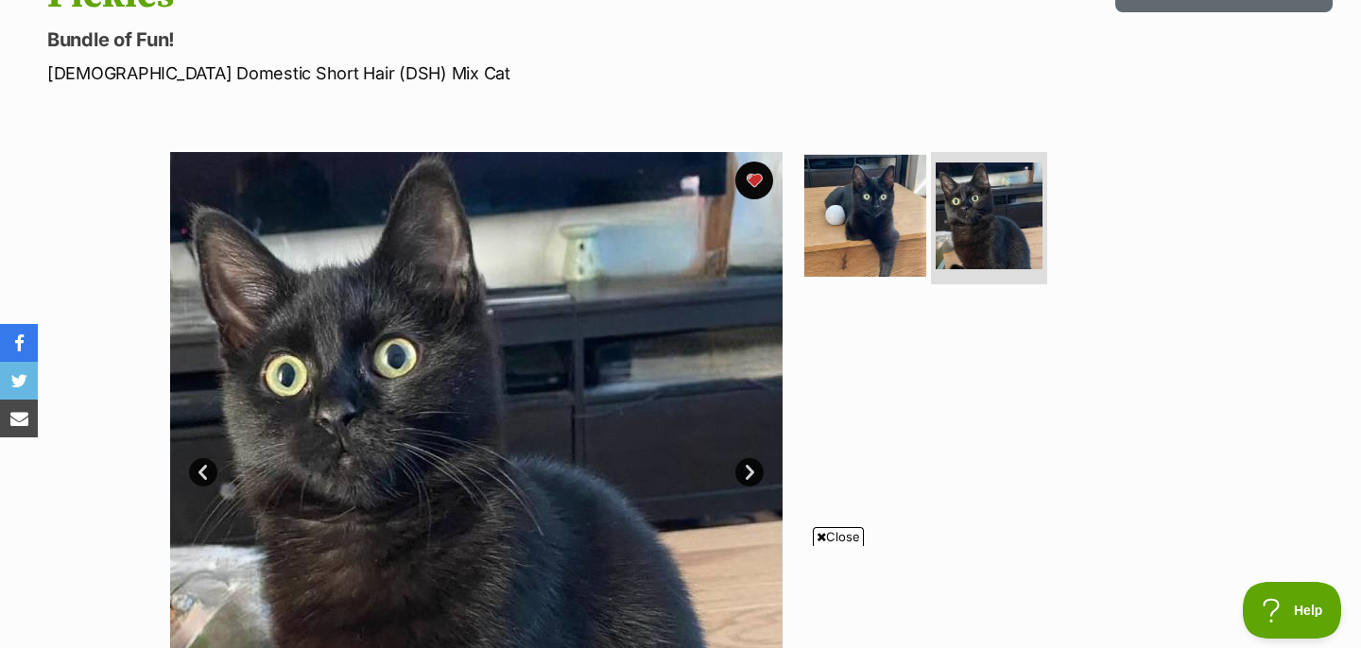
click at [826, 204] on img at bounding box center [865, 216] width 122 height 122
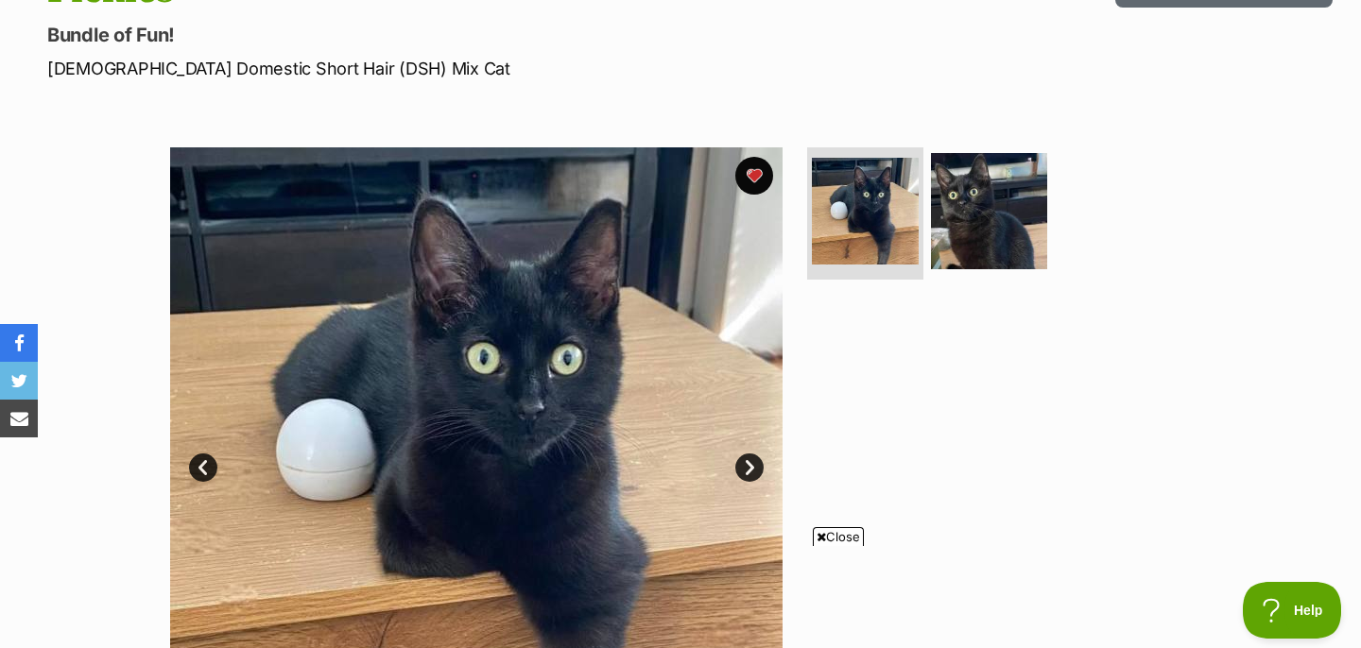
scroll to position [335, 0]
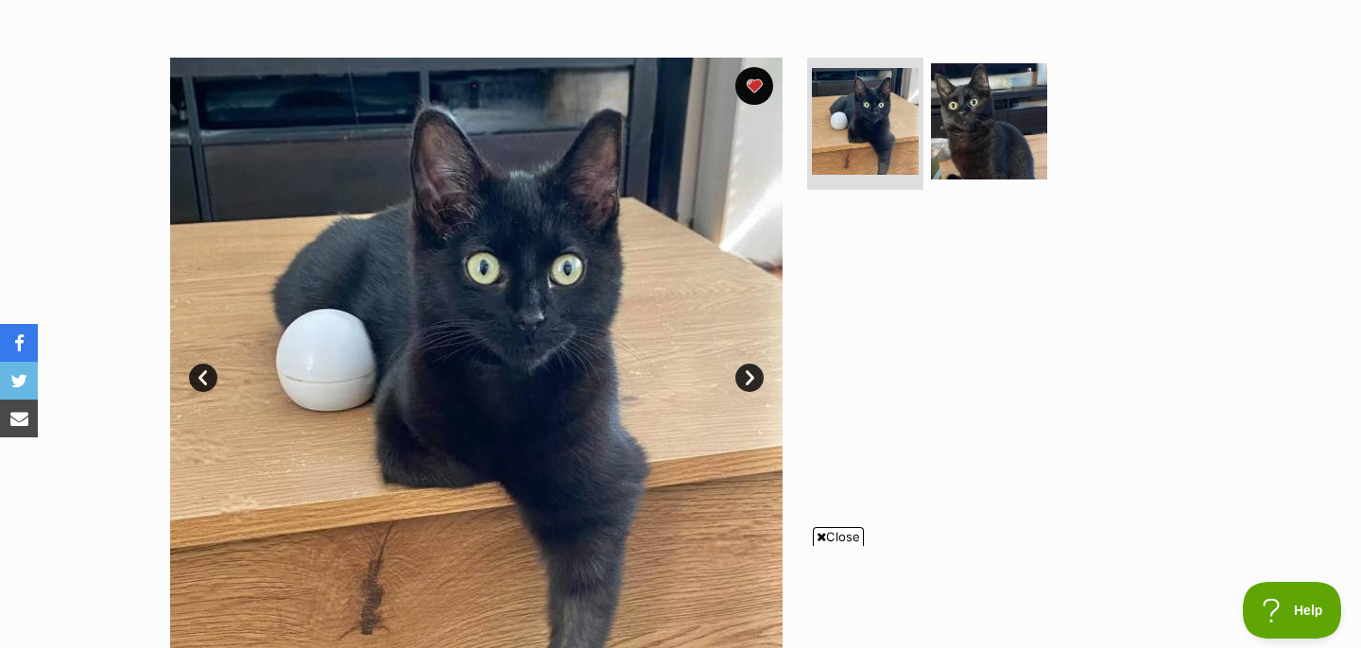
click at [742, 381] on link "Next" at bounding box center [749, 378] width 28 height 28
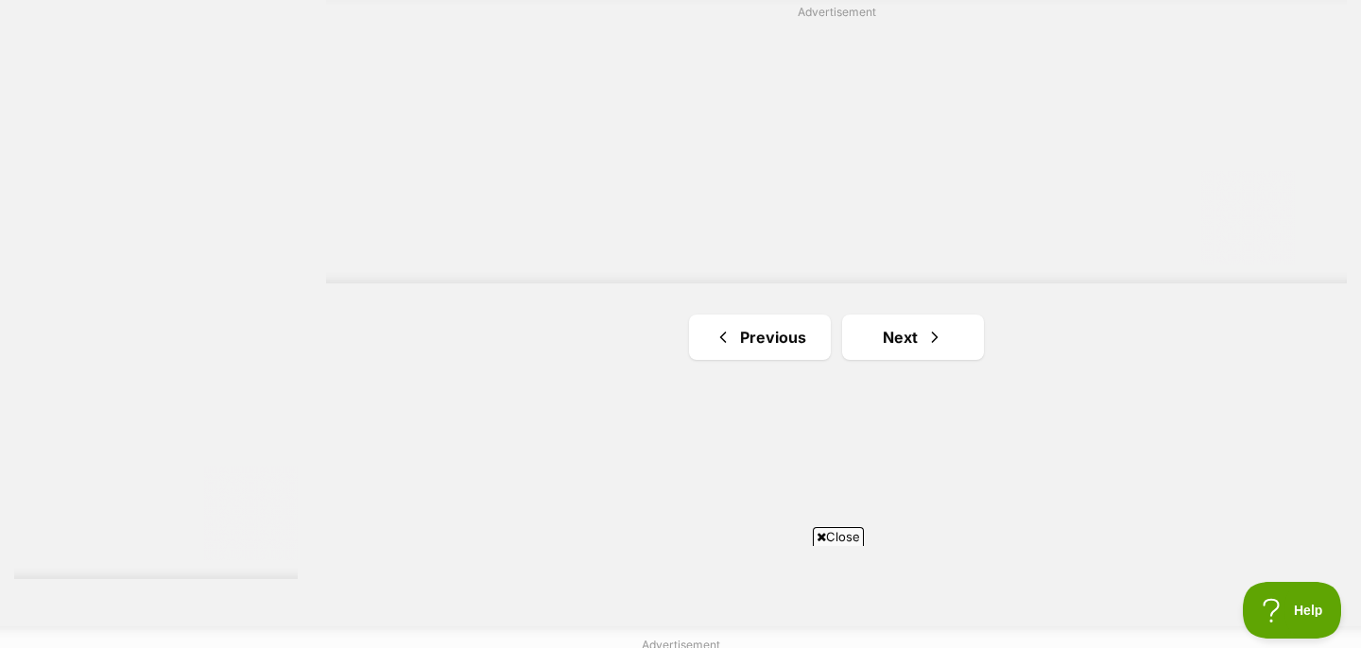
scroll to position [3465, 0]
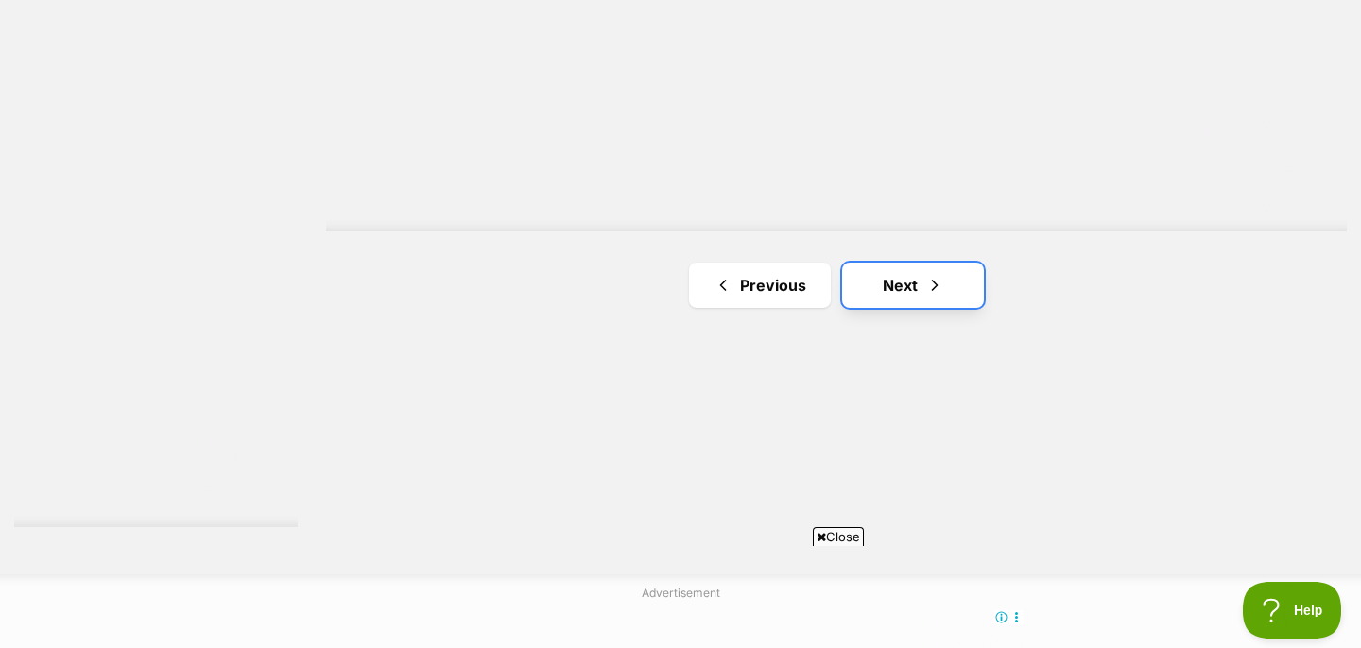
click at [912, 275] on link "Next" at bounding box center [913, 285] width 142 height 45
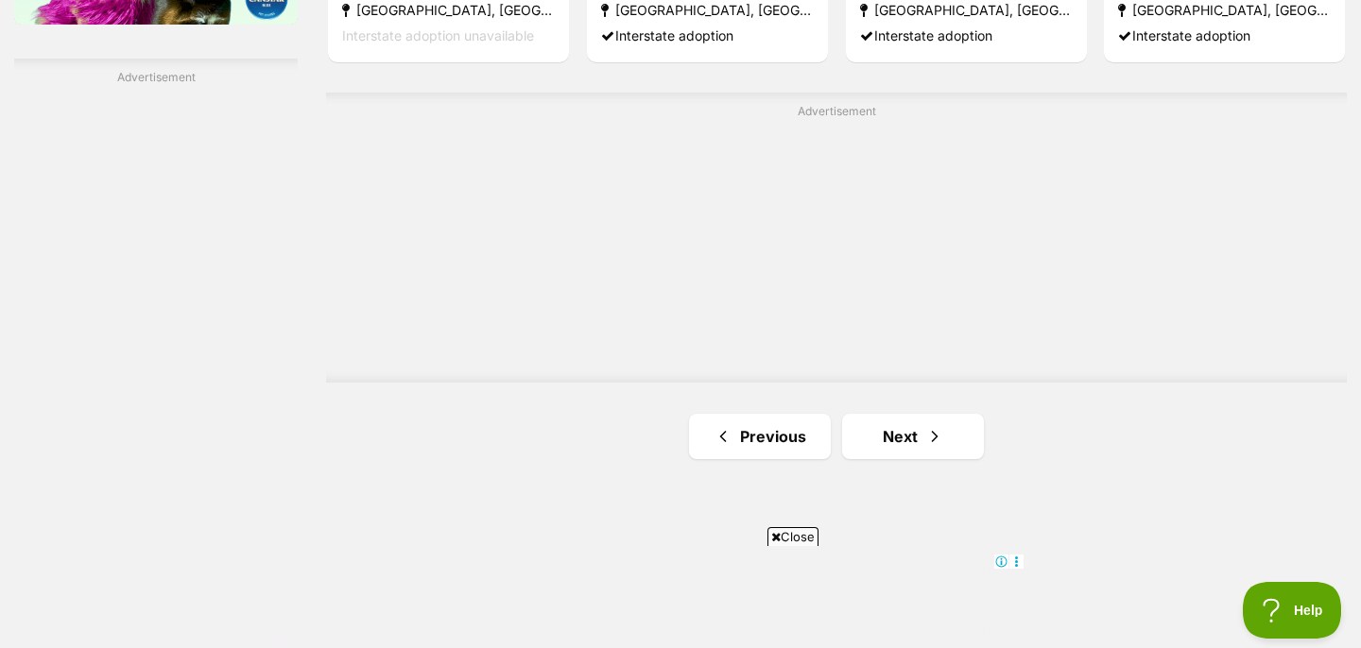
scroll to position [3443, 0]
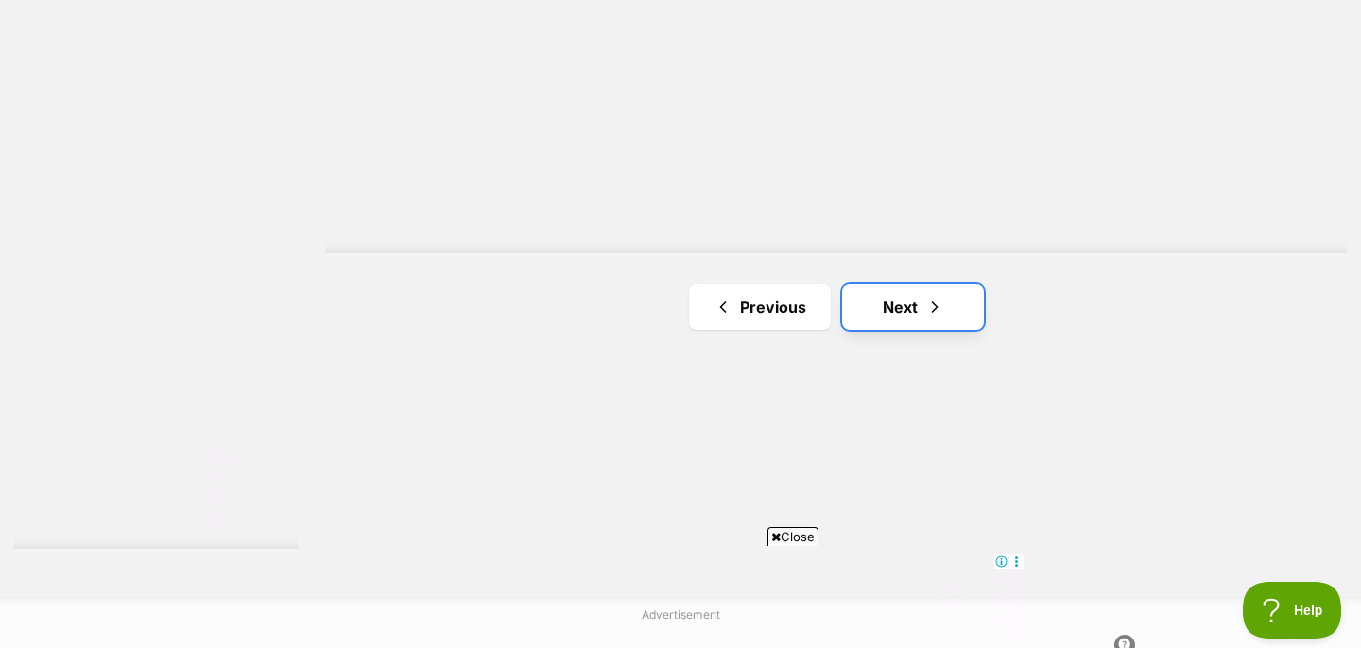
click at [886, 311] on link "Next" at bounding box center [913, 306] width 142 height 45
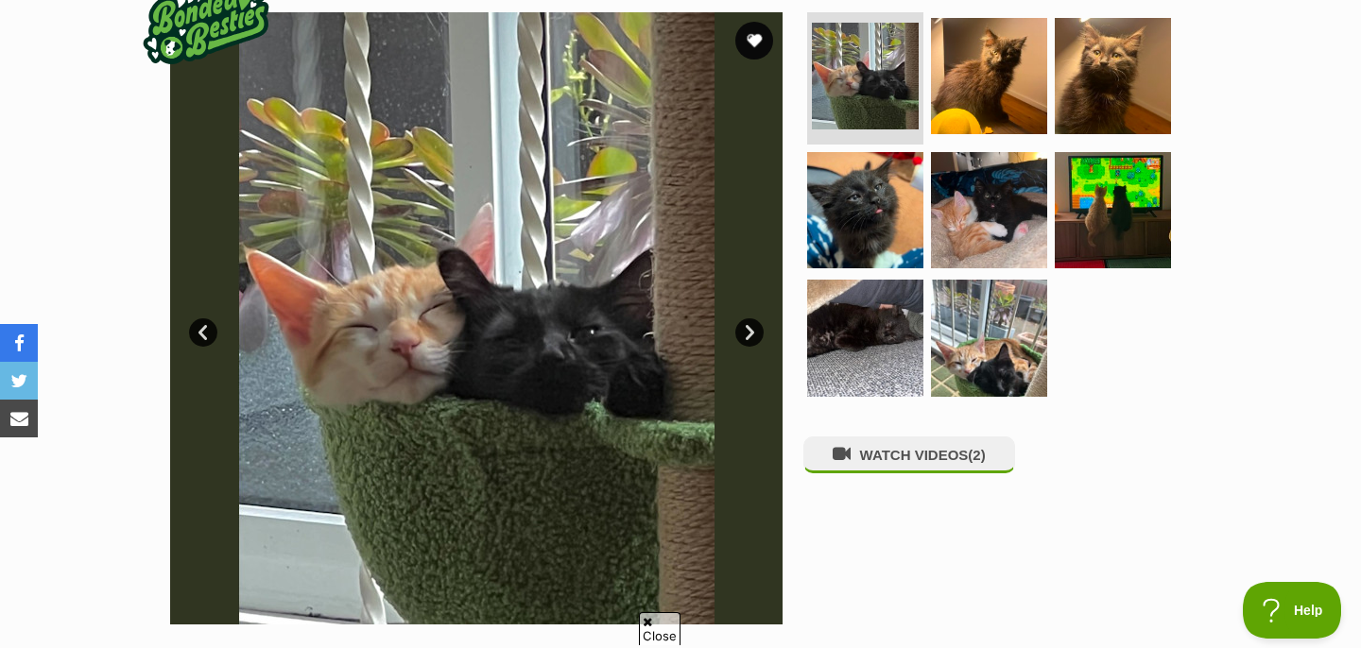
scroll to position [409, 0]
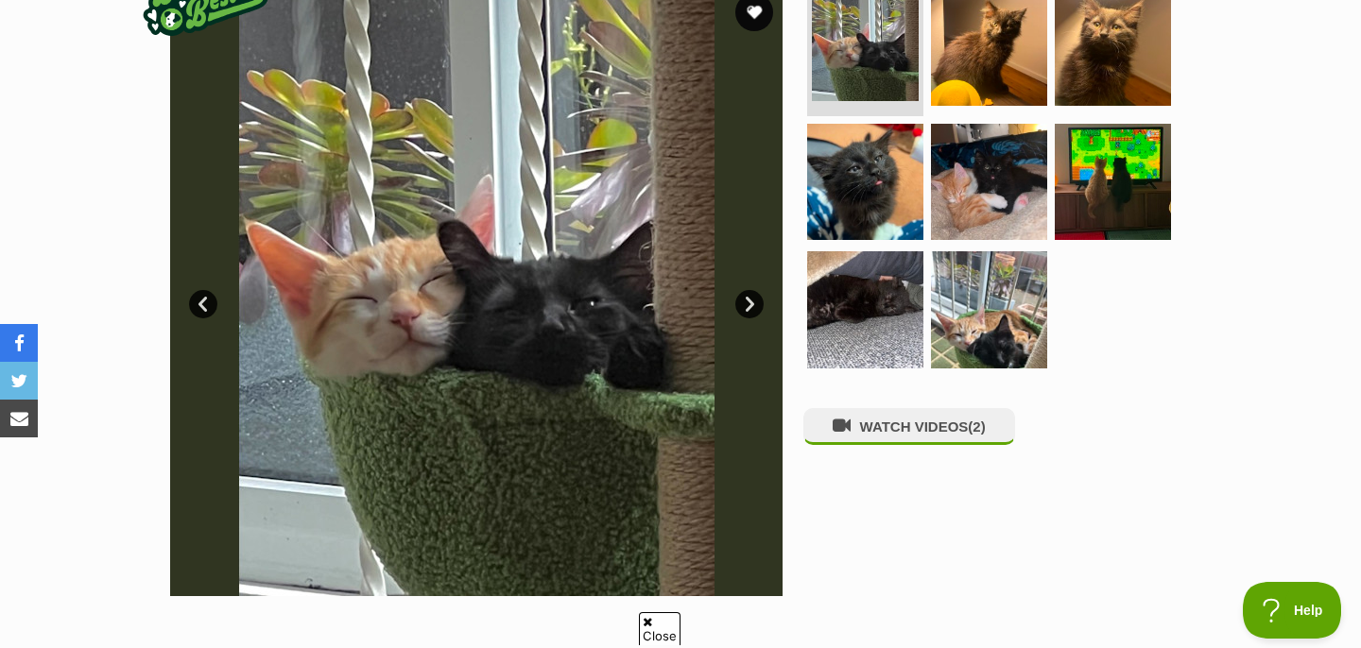
click at [735, 303] on link "Next" at bounding box center [749, 304] width 28 height 28
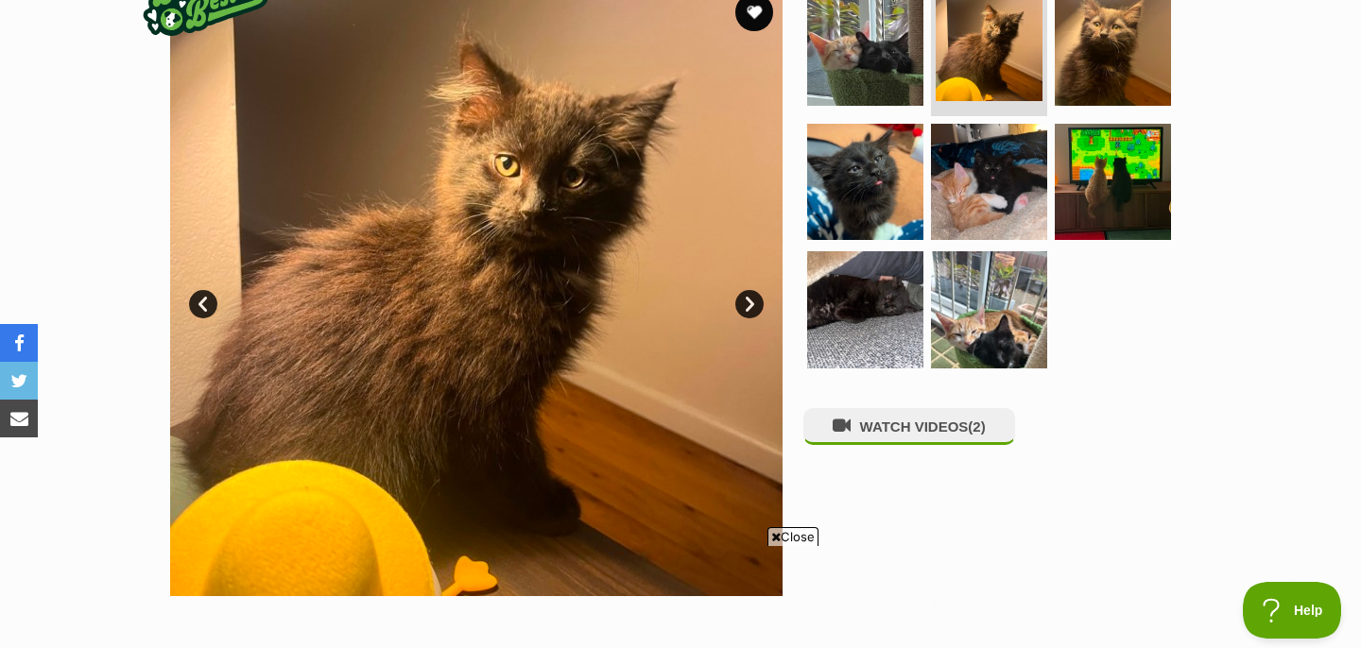
scroll to position [0, 0]
click at [737, 305] on link "Next" at bounding box center [749, 304] width 28 height 28
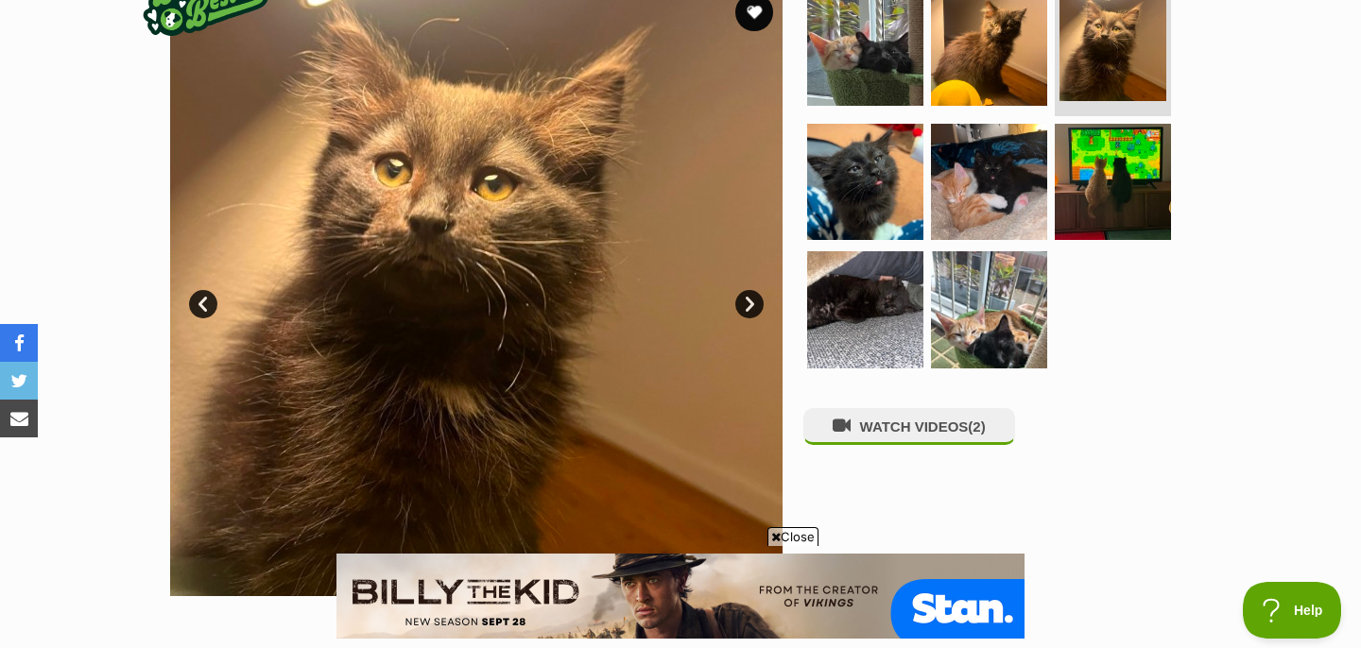
click at [738, 305] on link "Next" at bounding box center [749, 304] width 28 height 28
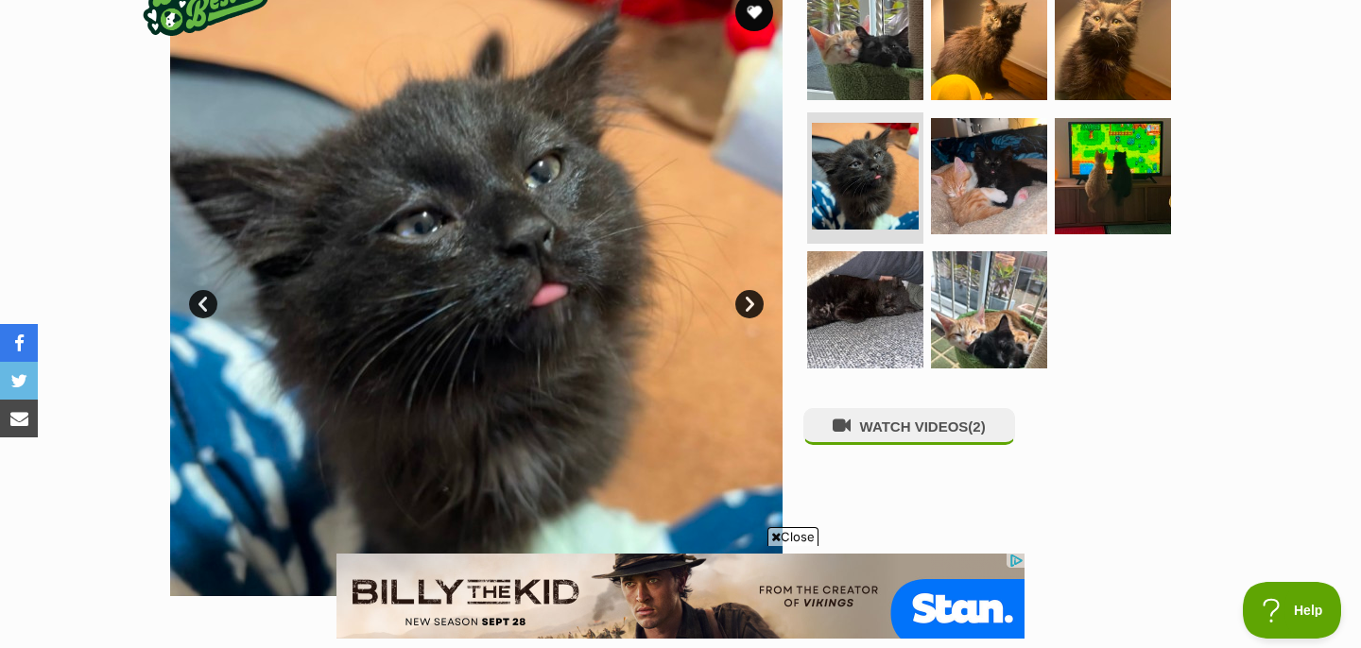
click at [738, 305] on link "Next" at bounding box center [749, 304] width 28 height 28
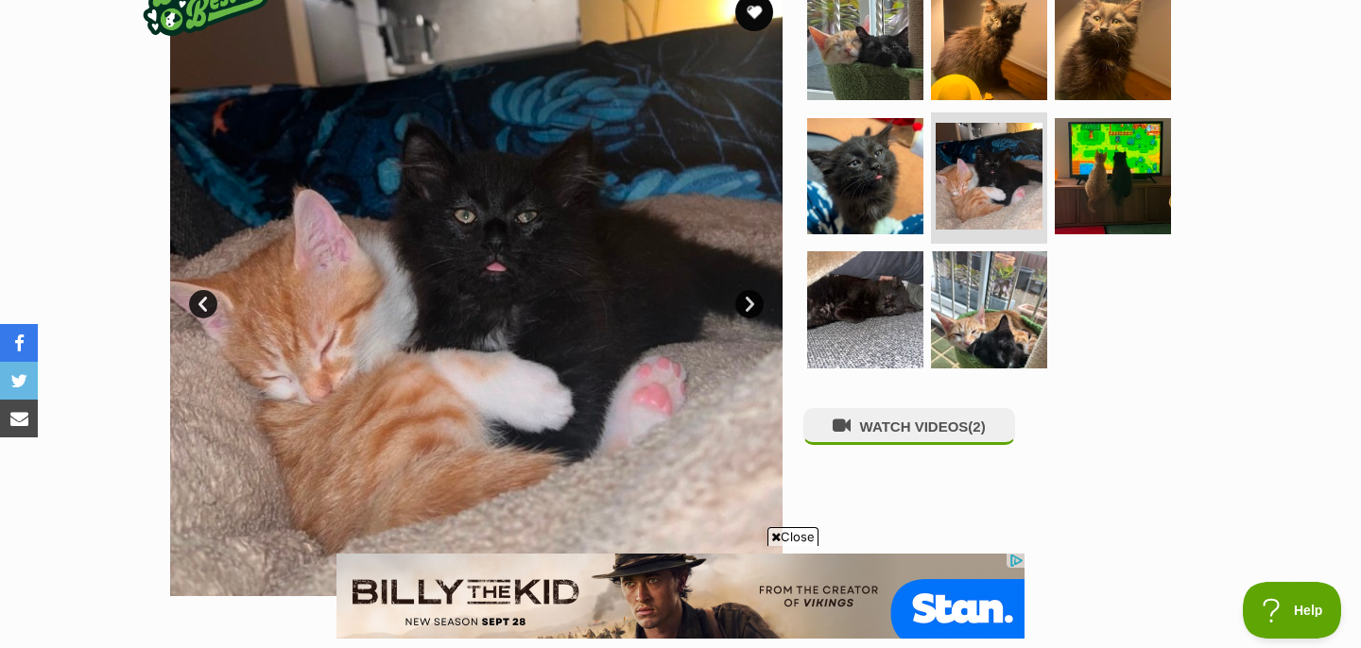
click at [738, 305] on link "Next" at bounding box center [749, 304] width 28 height 28
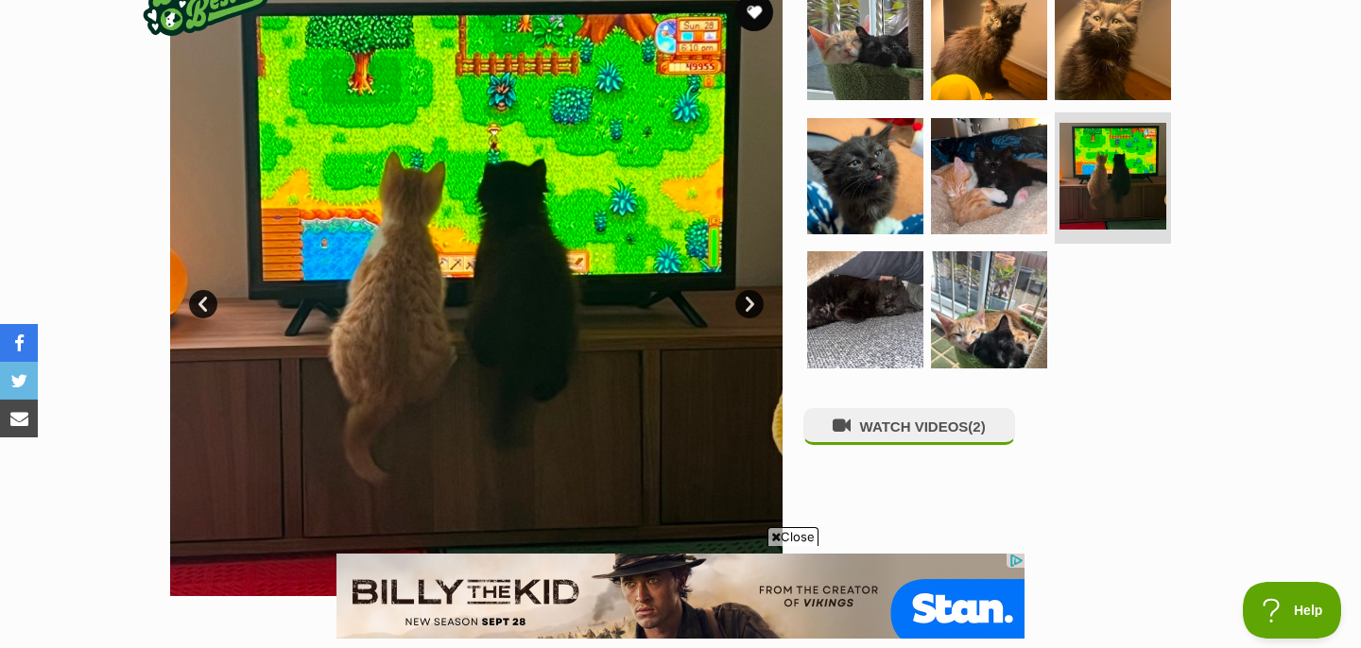
click at [738, 306] on link "Next" at bounding box center [749, 304] width 28 height 28
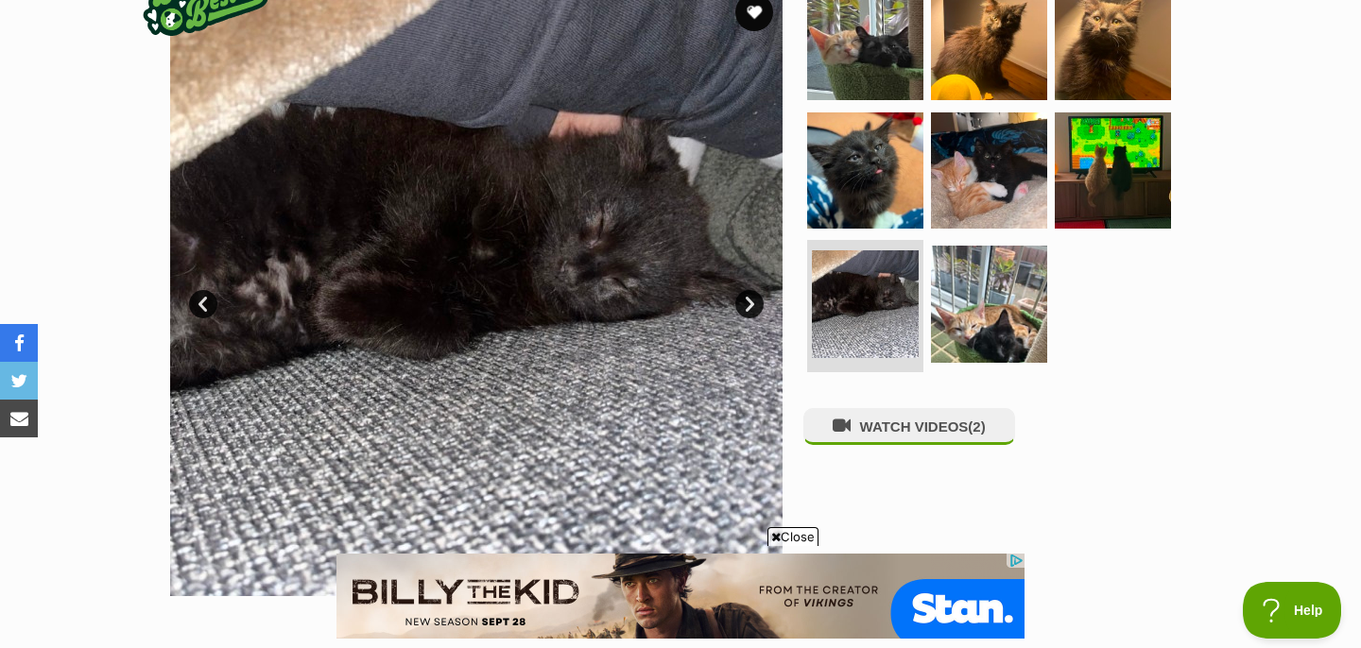
click at [738, 306] on link "Next" at bounding box center [749, 304] width 28 height 28
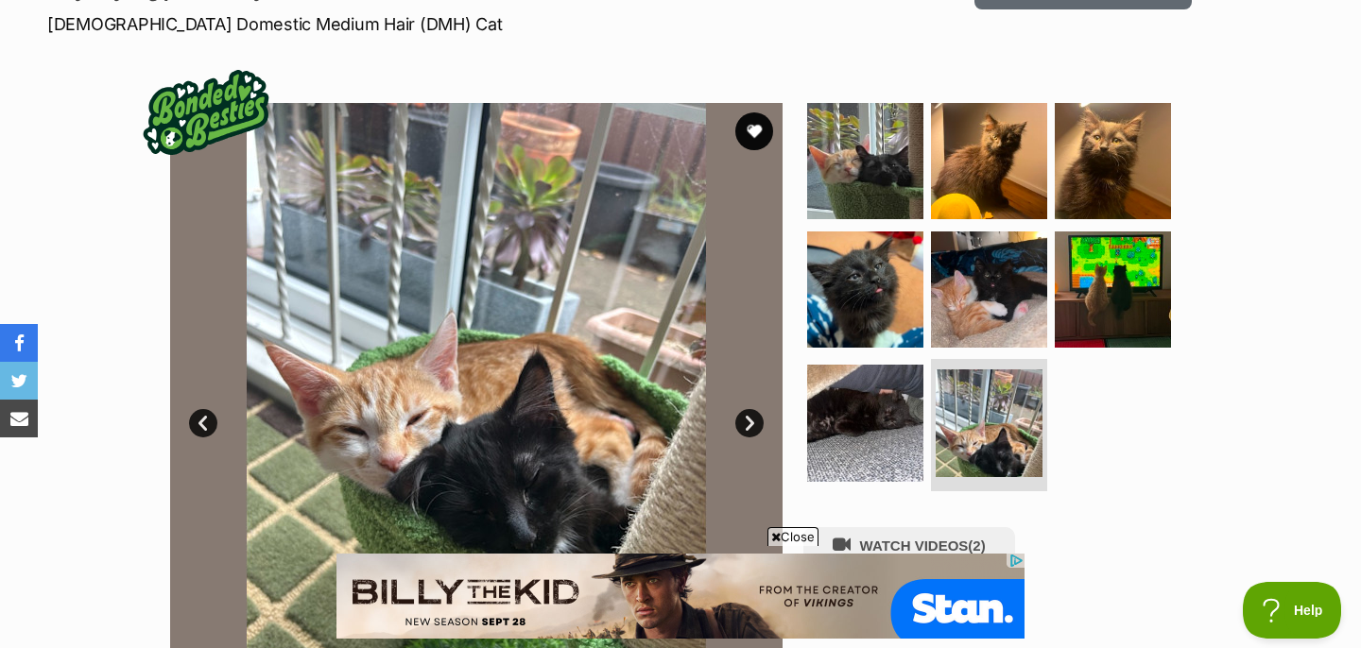
scroll to position [280, 0]
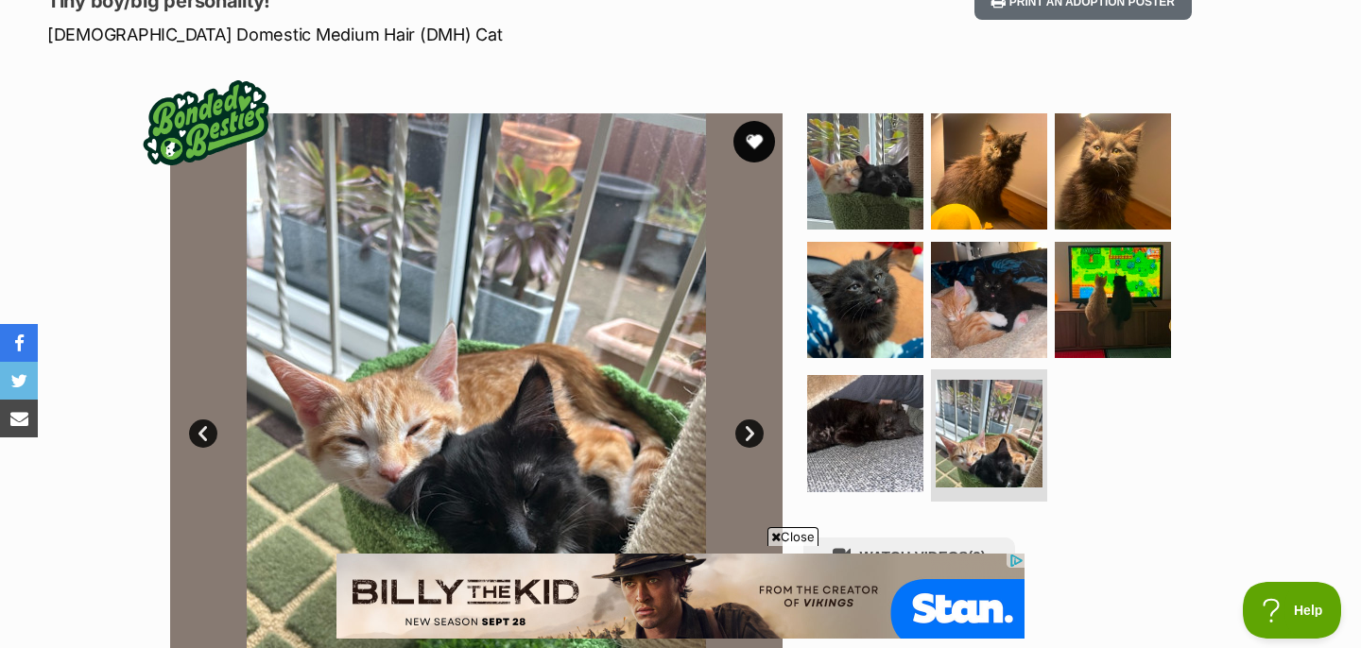
click at [759, 141] on button "favourite" at bounding box center [754, 142] width 42 height 42
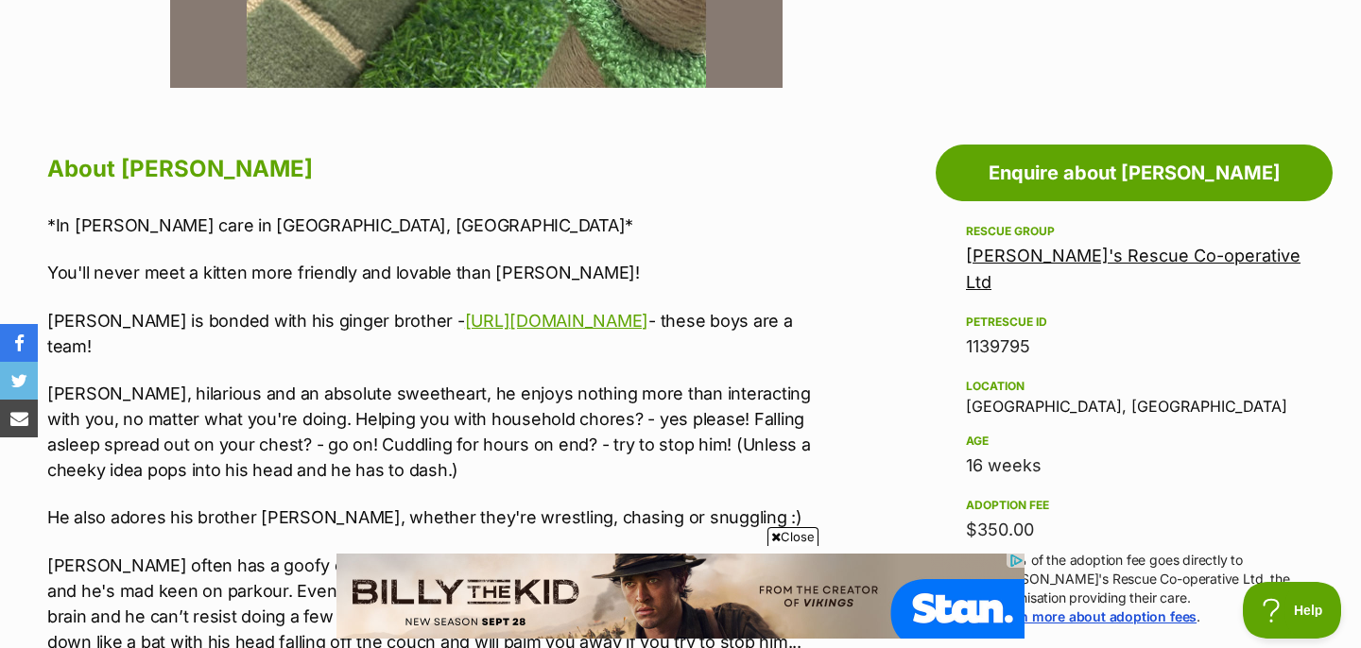
scroll to position [919, 0]
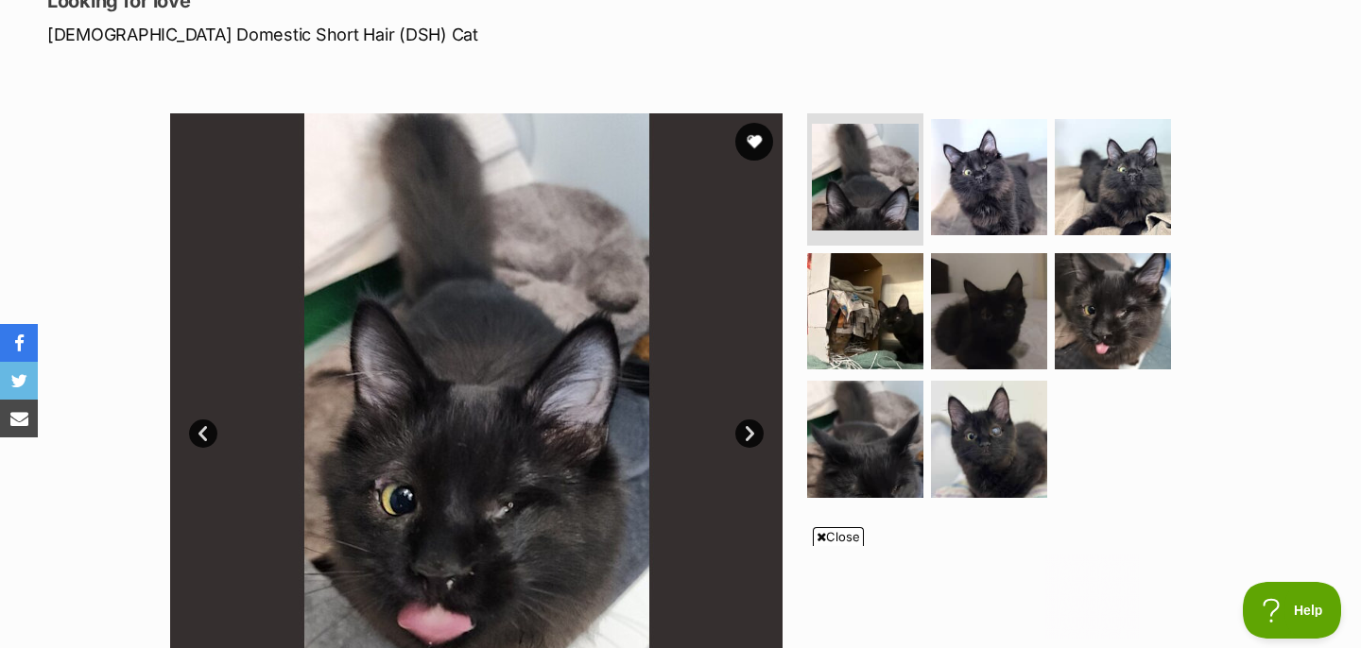
click at [742, 436] on link "Next" at bounding box center [749, 434] width 28 height 28
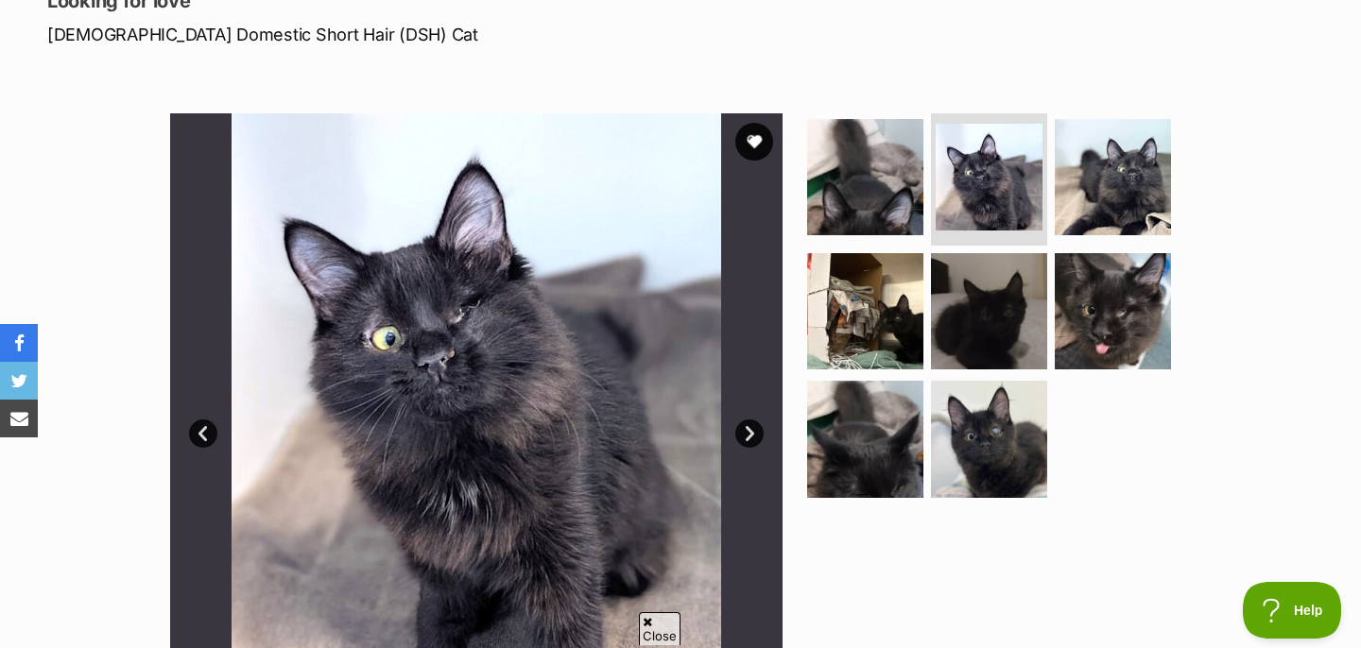
click at [743, 436] on link "Next" at bounding box center [749, 434] width 28 height 28
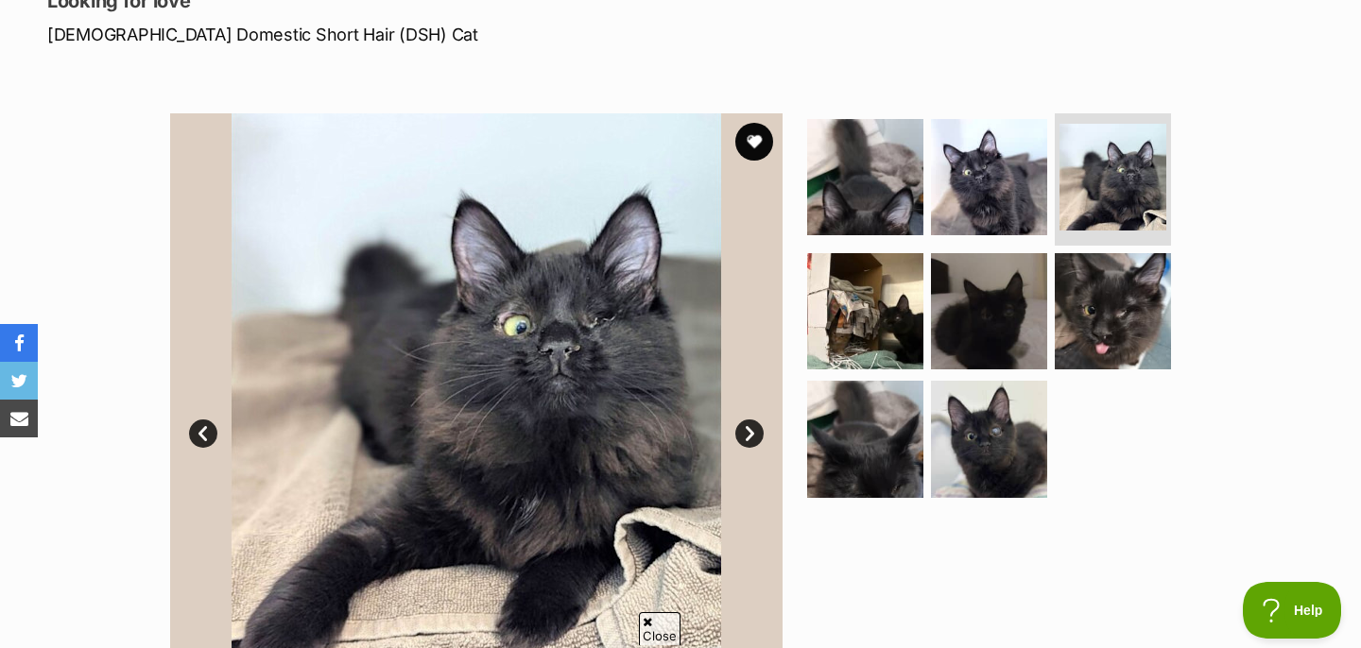
click at [744, 436] on link "Next" at bounding box center [749, 434] width 28 height 28
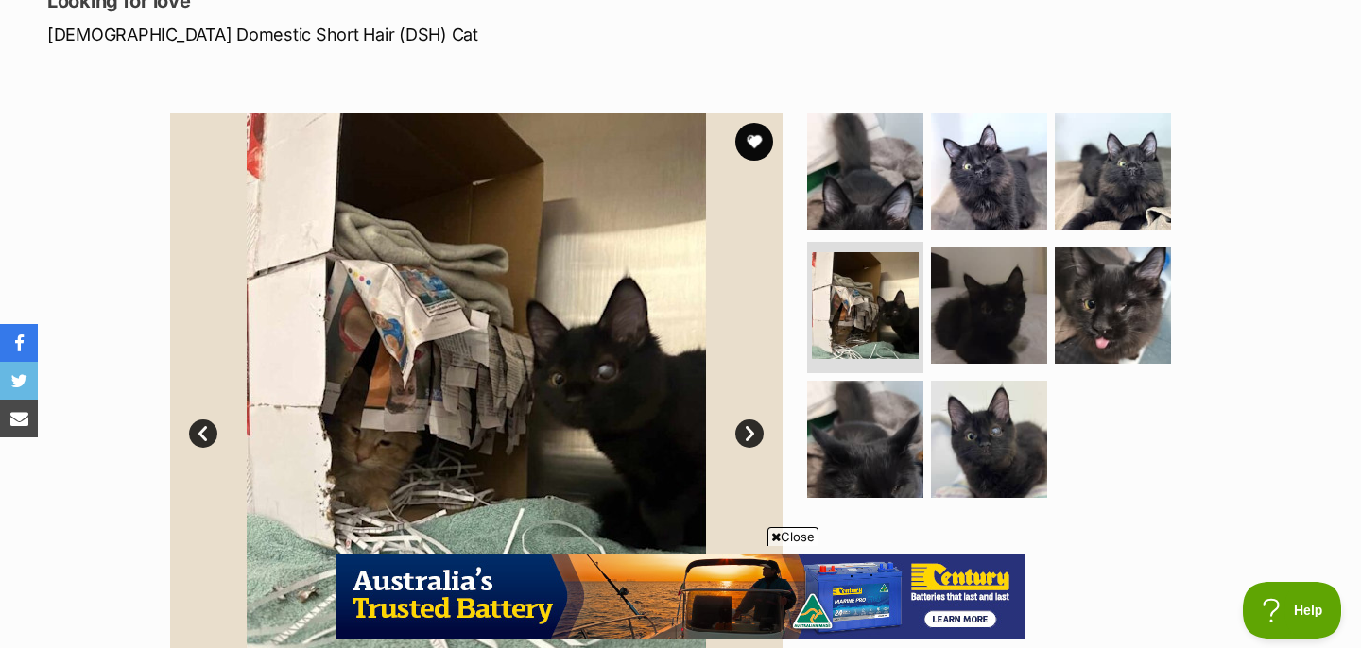
click at [744, 436] on link "Next" at bounding box center [749, 434] width 28 height 28
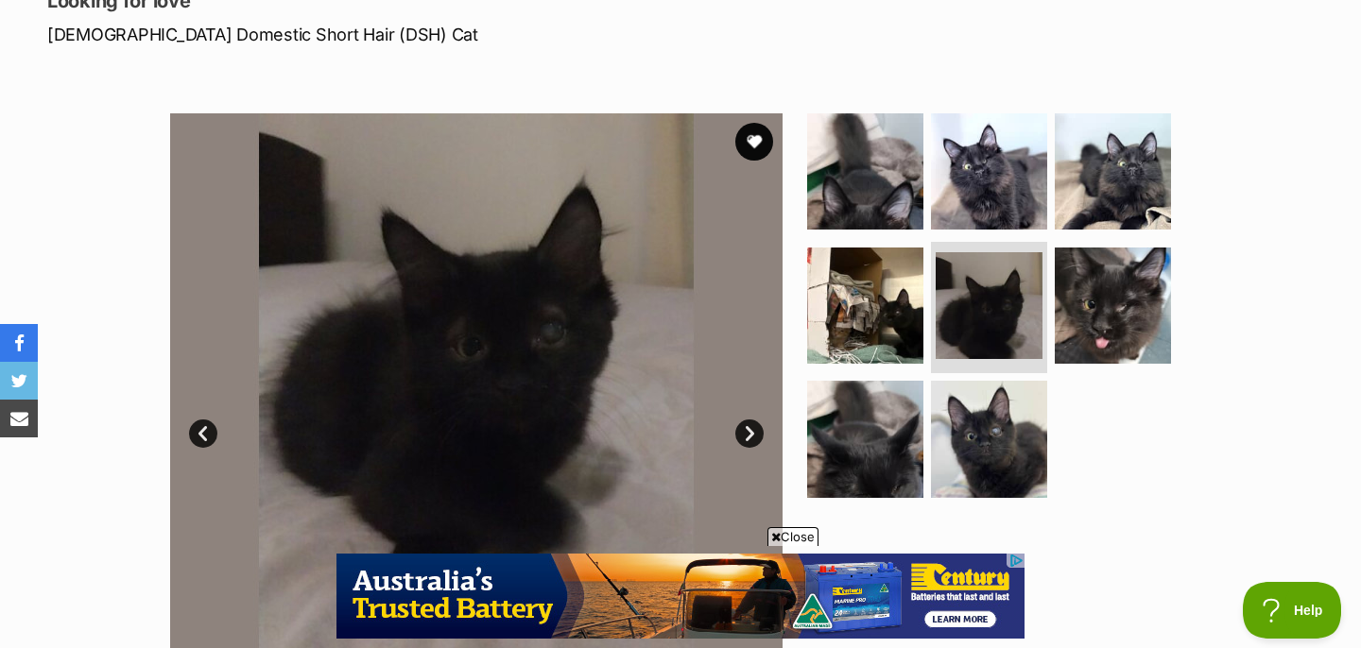
click at [744, 436] on link "Next" at bounding box center [749, 434] width 28 height 28
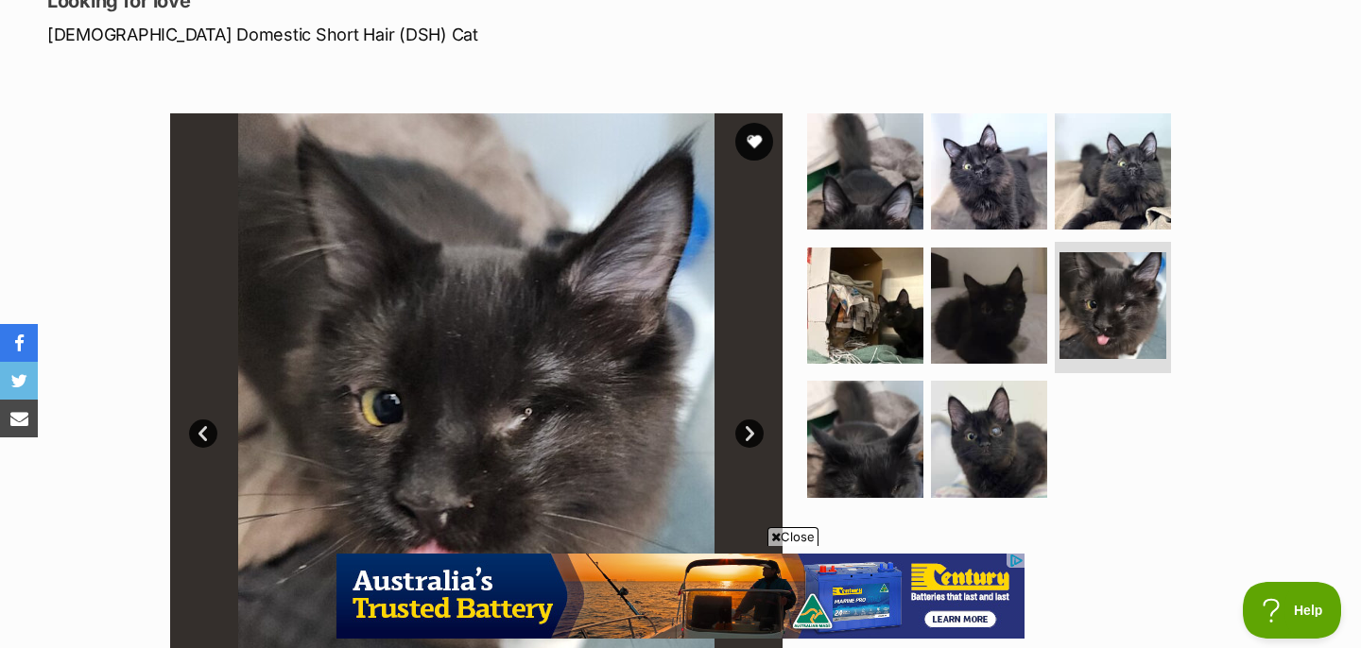
click at [744, 436] on link "Next" at bounding box center [749, 434] width 28 height 28
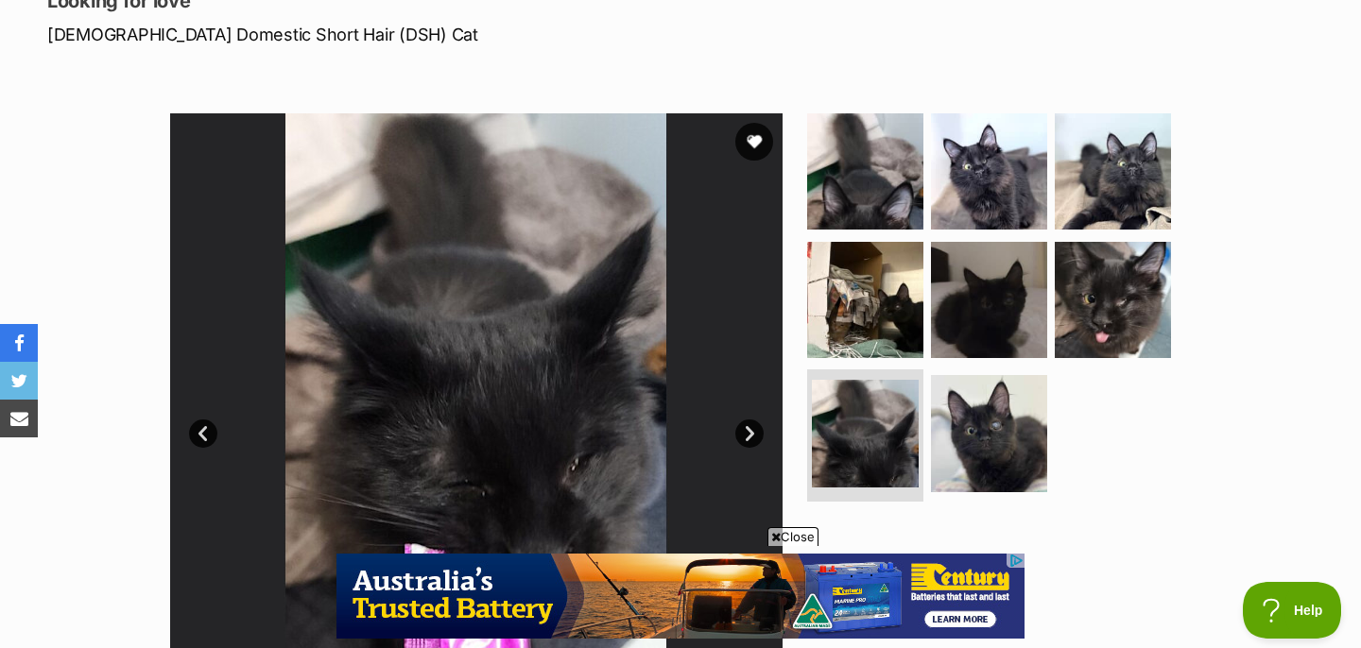
click at [744, 436] on link "Next" at bounding box center [749, 434] width 28 height 28
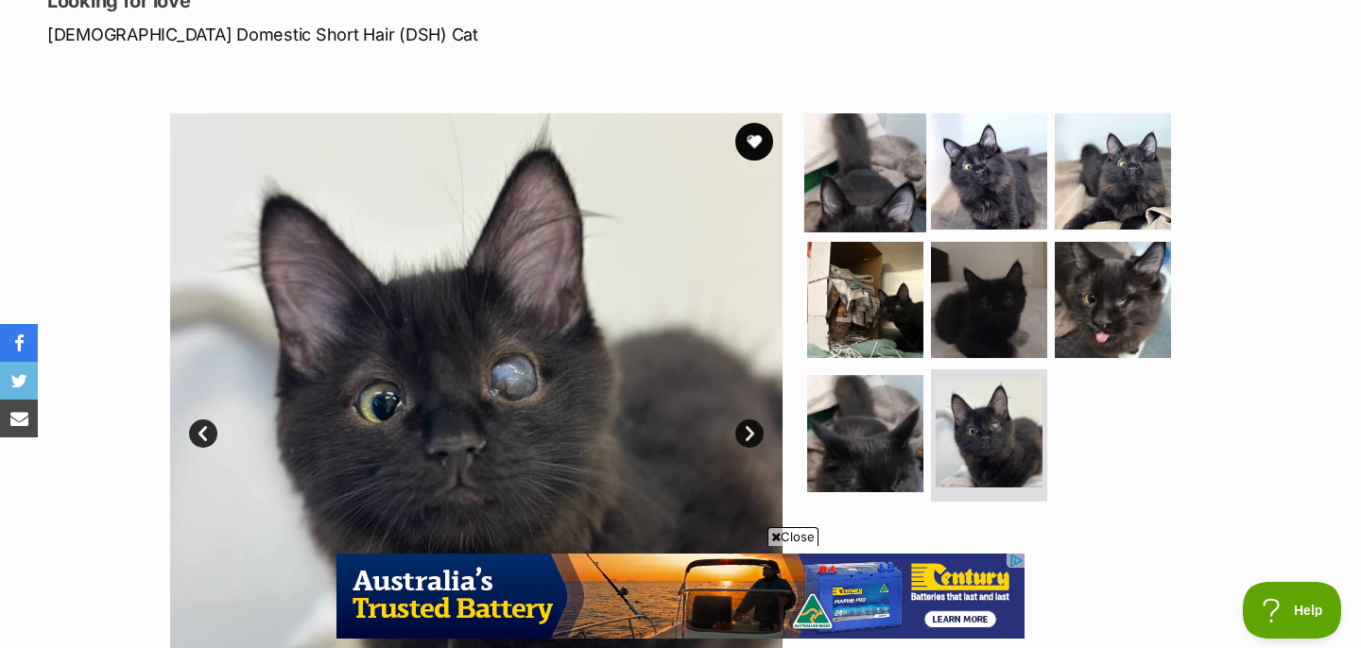
click at [837, 210] on img at bounding box center [865, 172] width 122 height 122
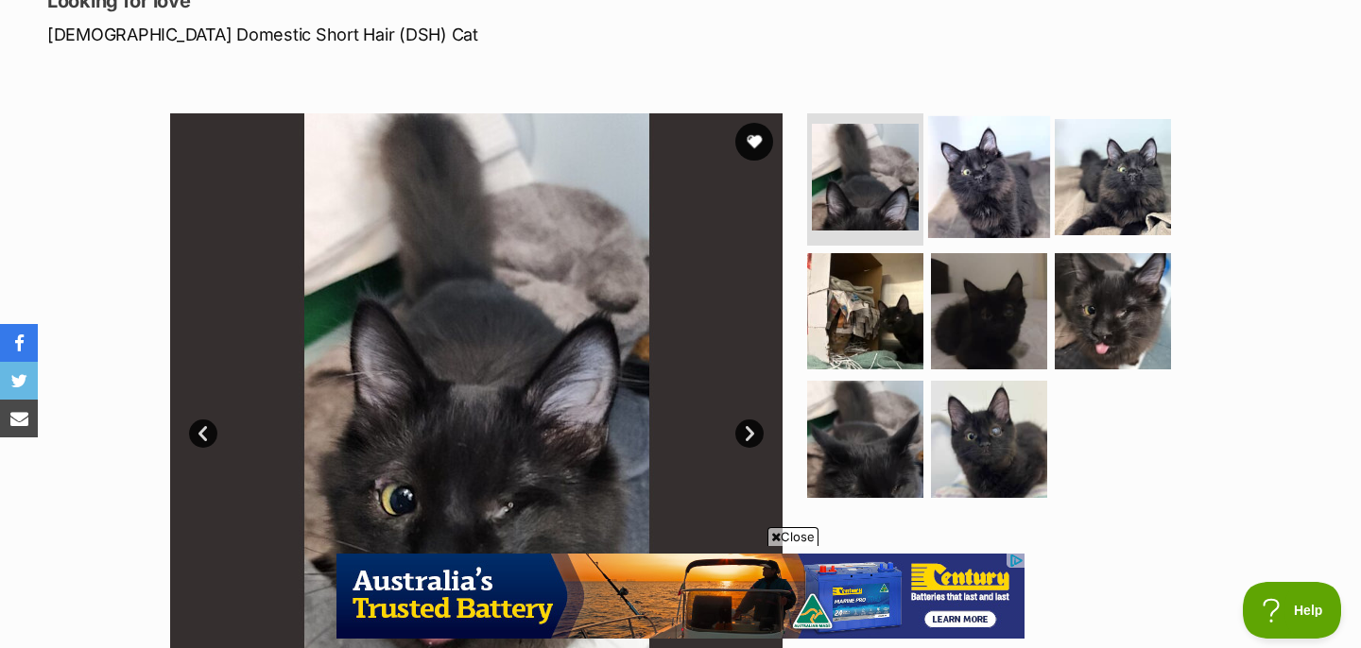
click at [957, 187] on img at bounding box center [989, 177] width 122 height 122
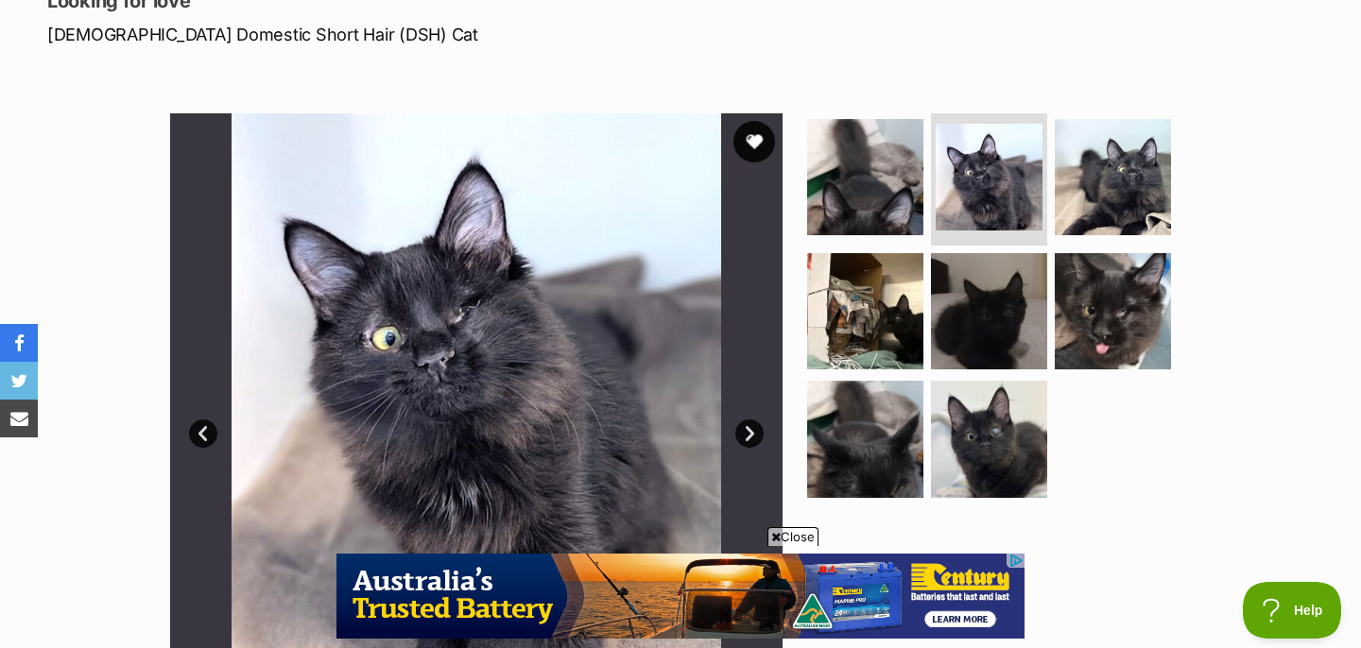
click at [747, 141] on button "favourite" at bounding box center [754, 142] width 42 height 42
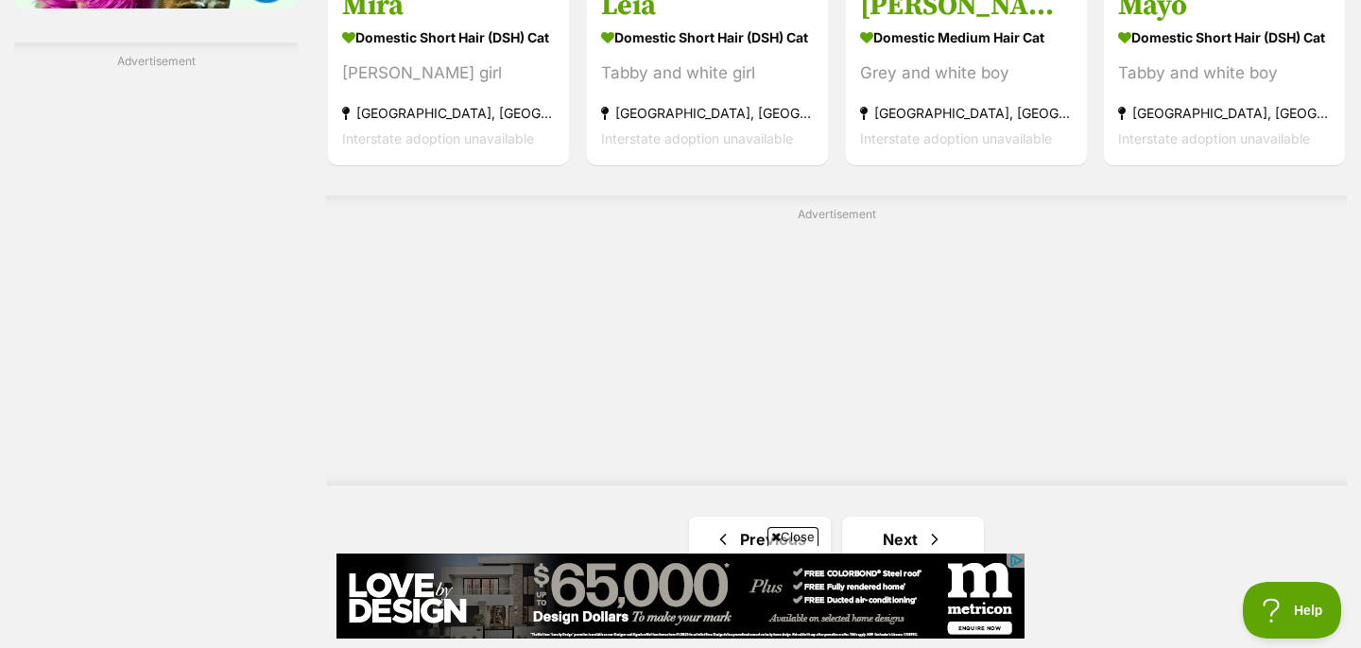
scroll to position [3694, 0]
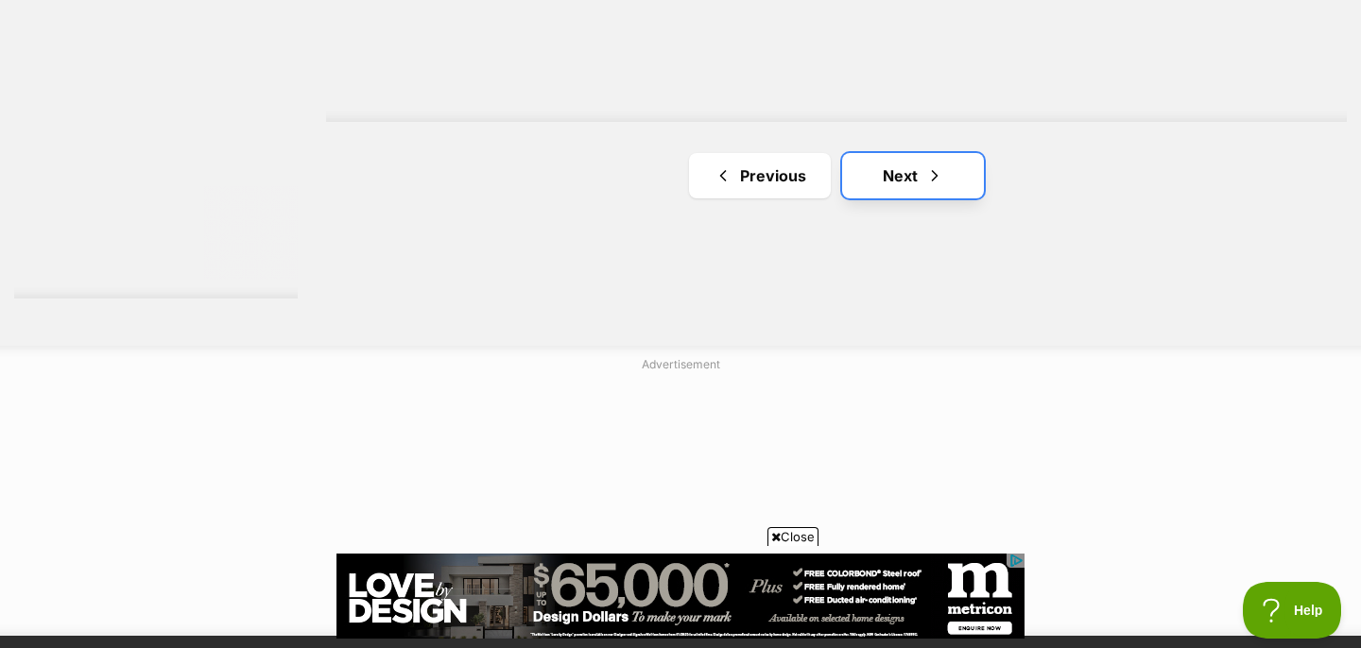
click at [897, 174] on link "Next" at bounding box center [913, 175] width 142 height 45
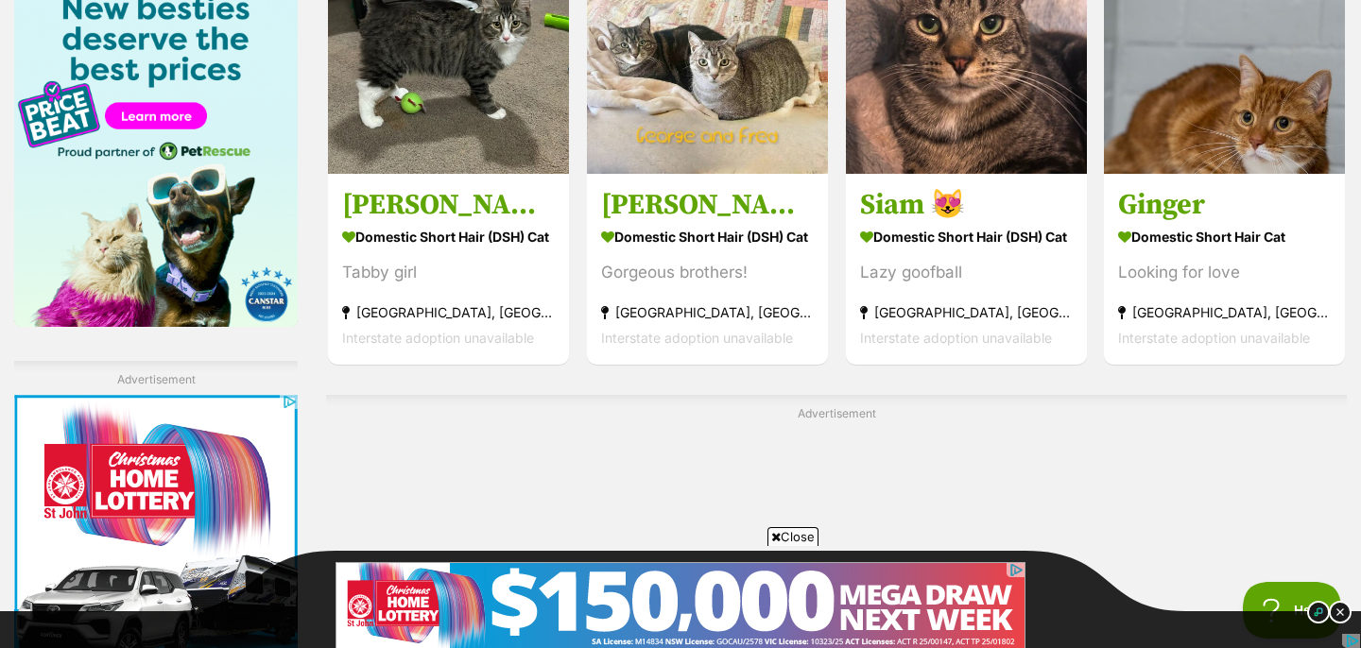
scroll to position [3309, 0]
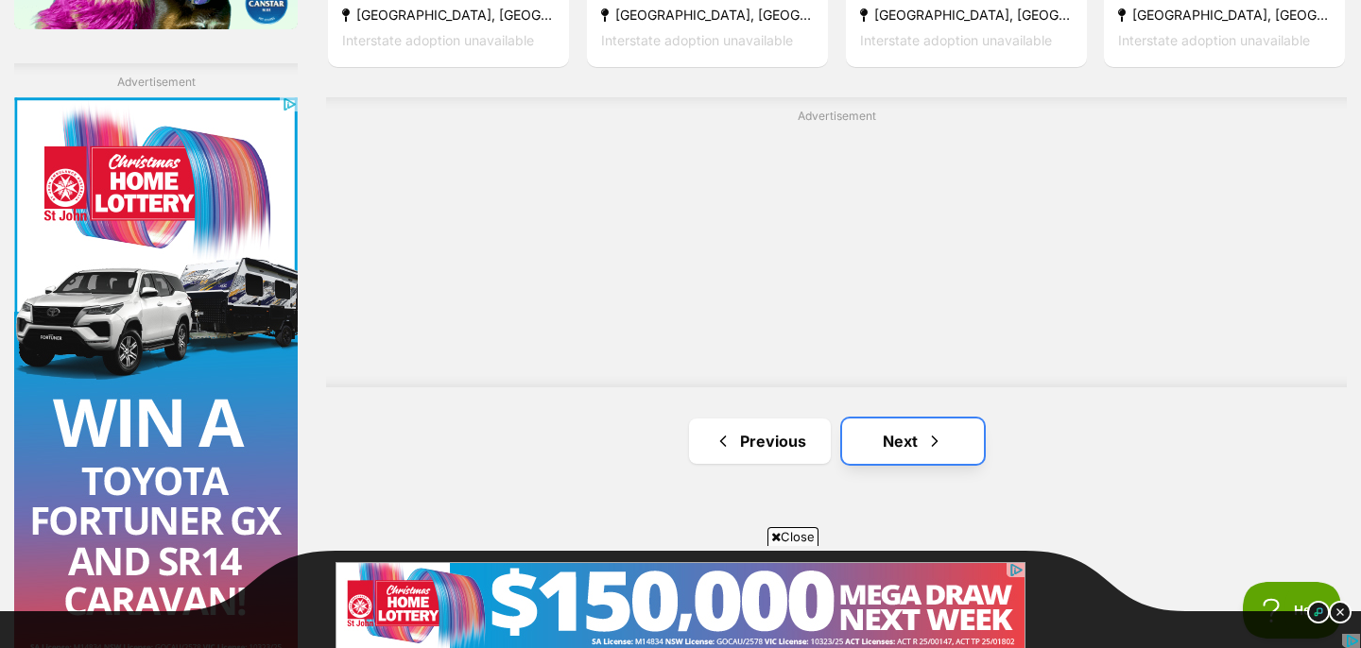
click at [886, 420] on link "Next" at bounding box center [913, 441] width 142 height 45
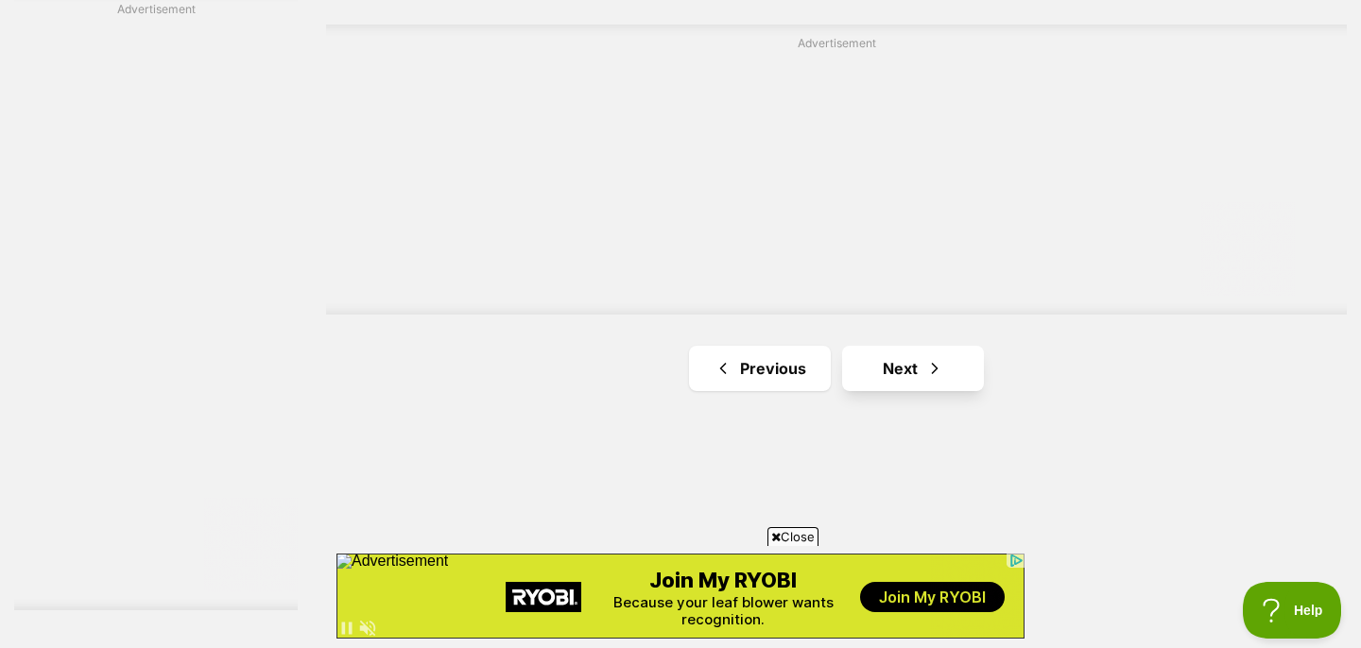
scroll to position [3389, 0]
click at [887, 367] on link "Next" at bounding box center [913, 361] width 142 height 45
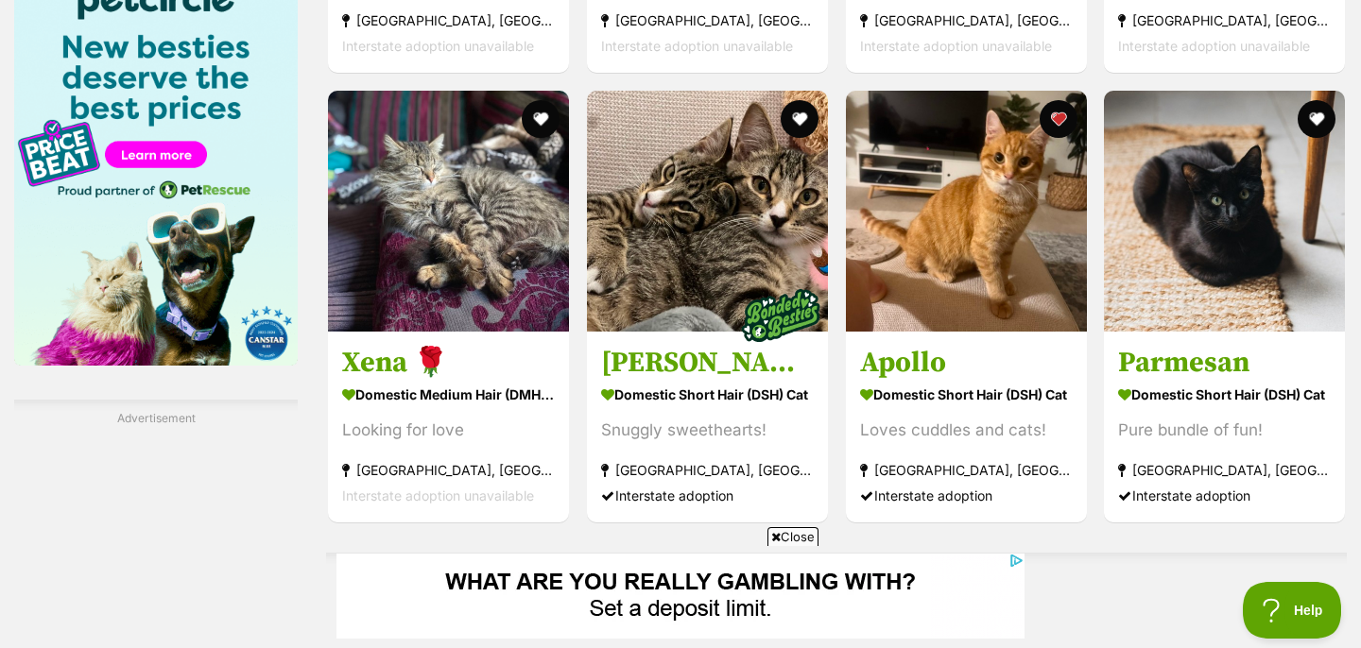
scroll to position [3400, 0]
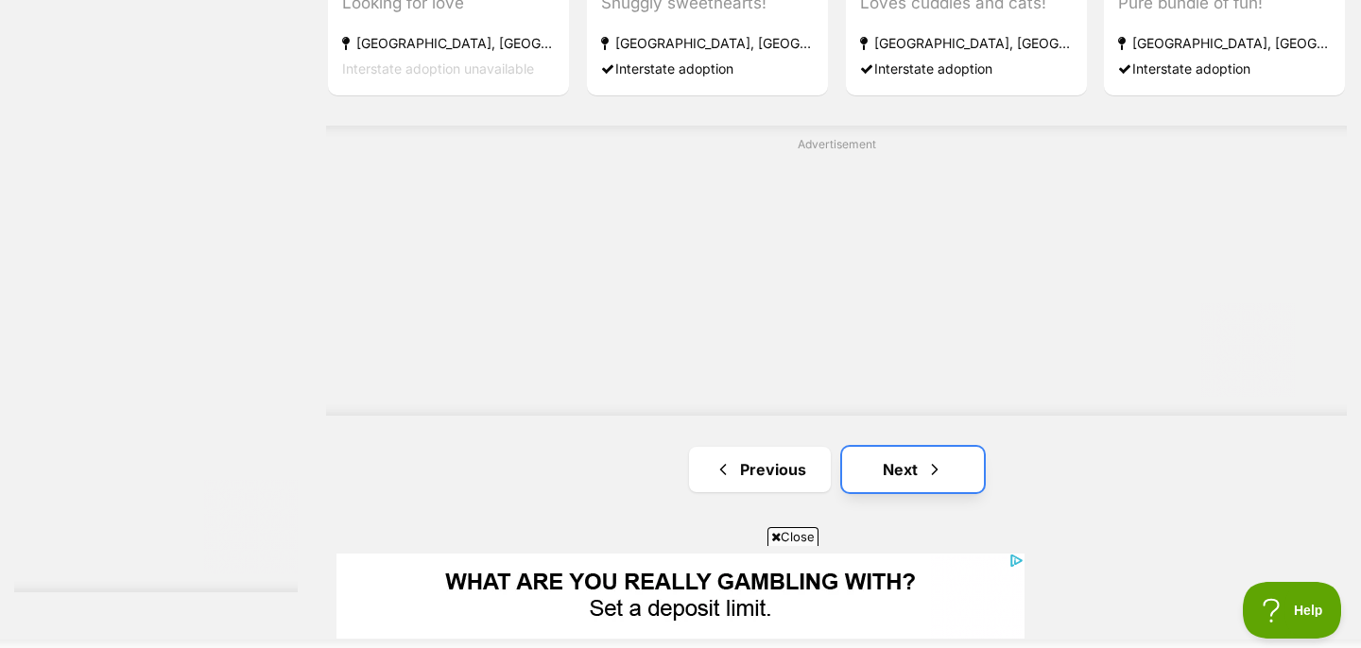
click at [889, 467] on link "Next" at bounding box center [913, 469] width 142 height 45
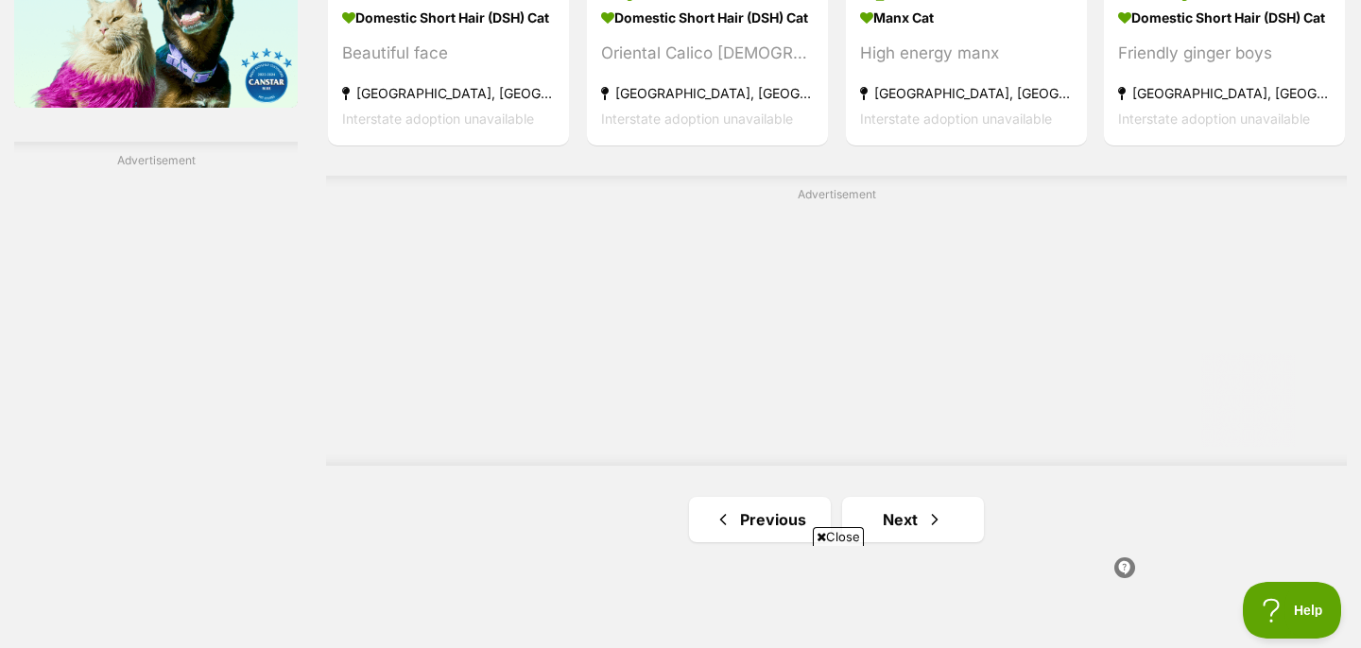
scroll to position [3367, 0]
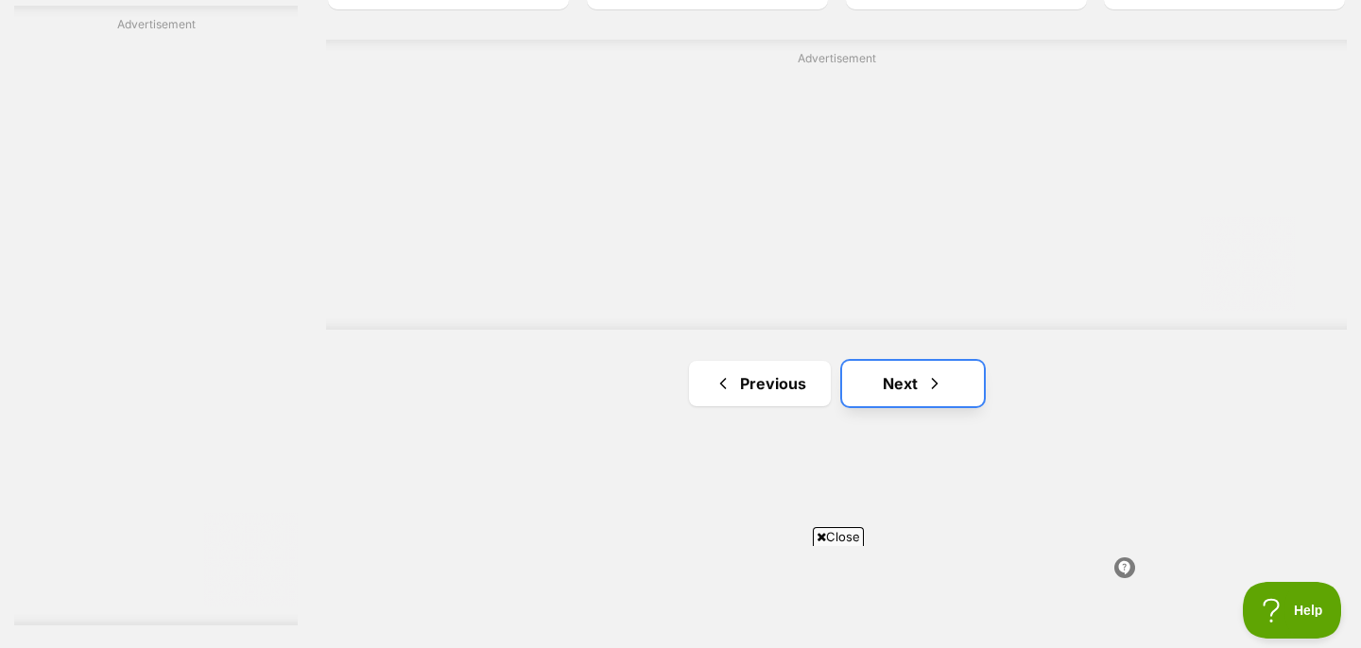
click at [888, 361] on link "Next" at bounding box center [913, 383] width 142 height 45
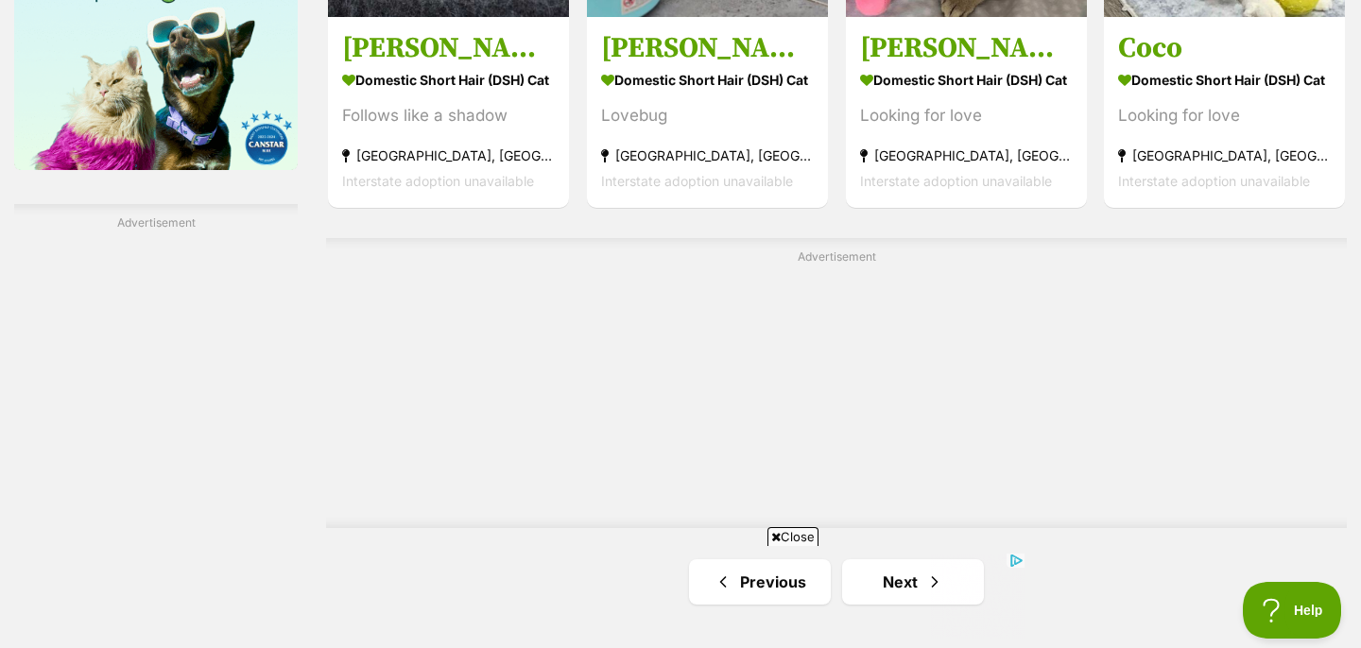
scroll to position [3460, 0]
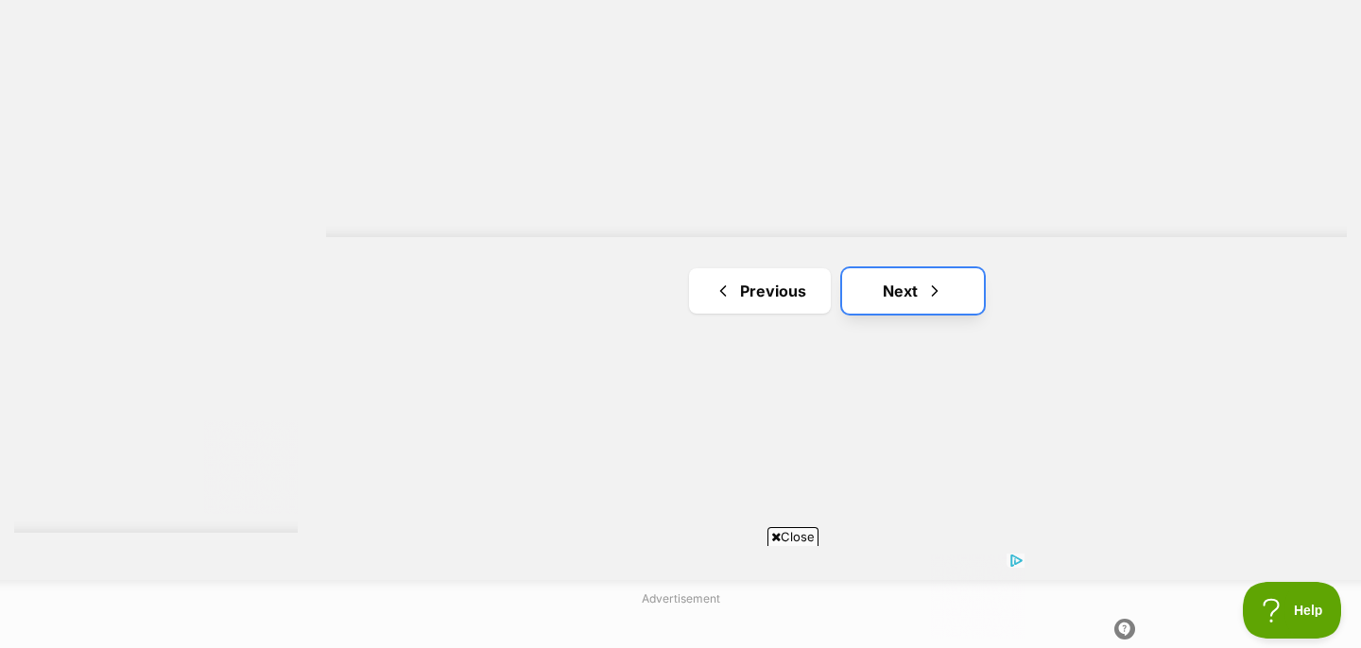
click at [877, 296] on link "Next" at bounding box center [913, 290] width 142 height 45
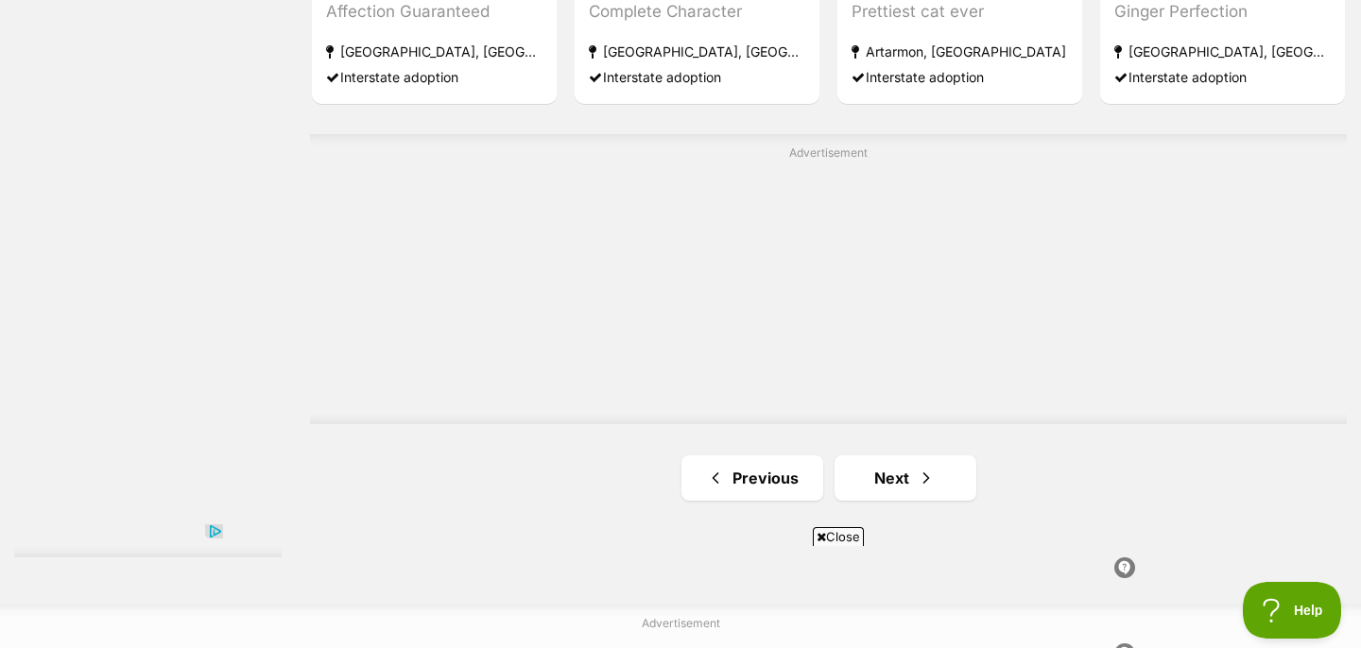
scroll to position [3513, 0]
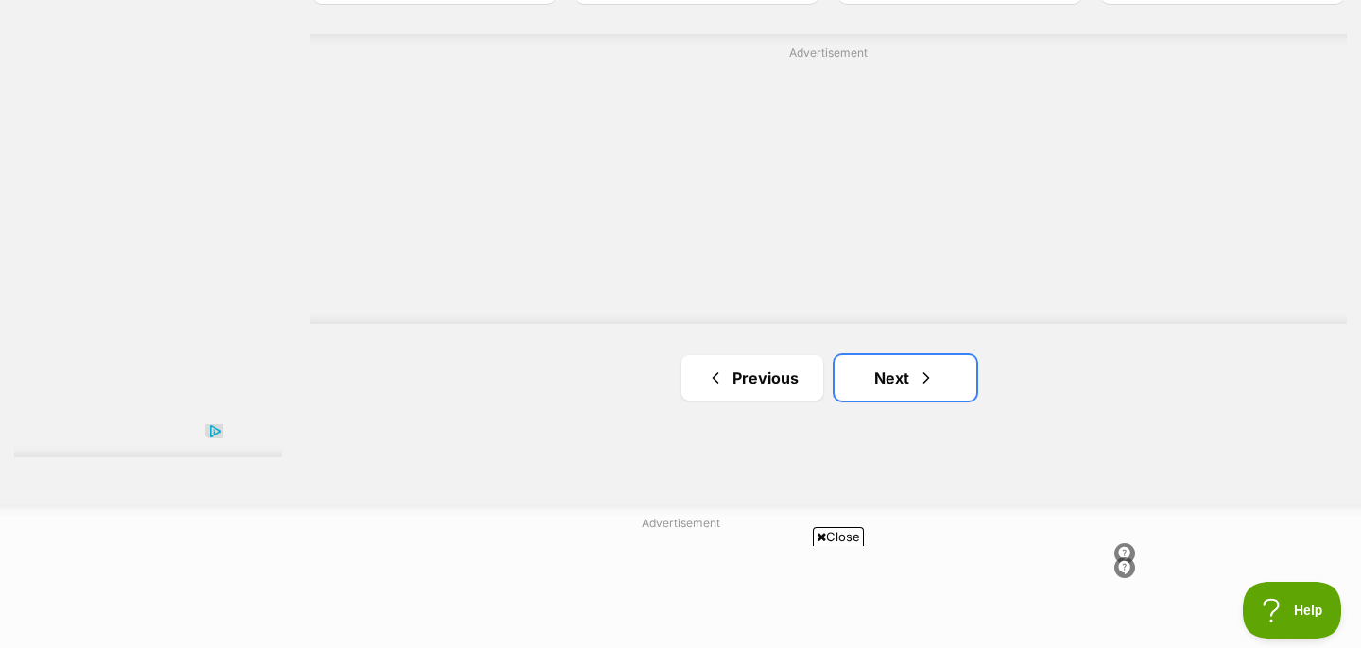
click at [841, 389] on link "Next" at bounding box center [905, 377] width 142 height 45
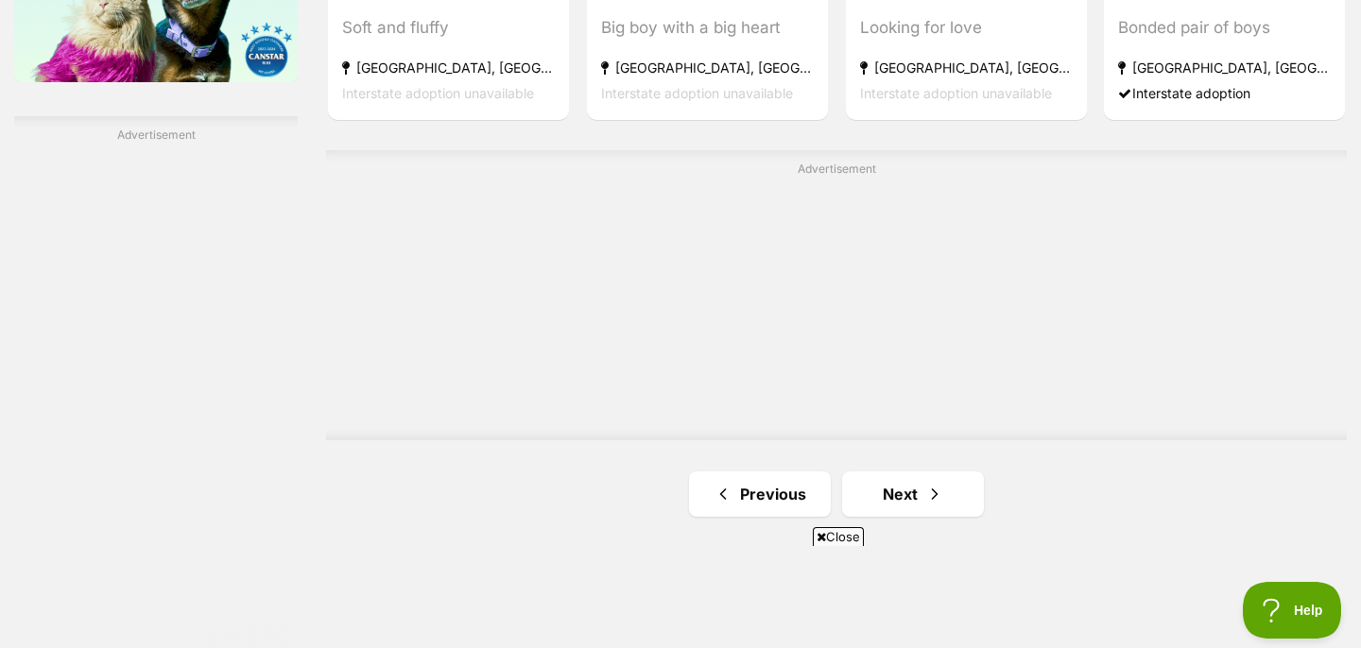
scroll to position [3393, 0]
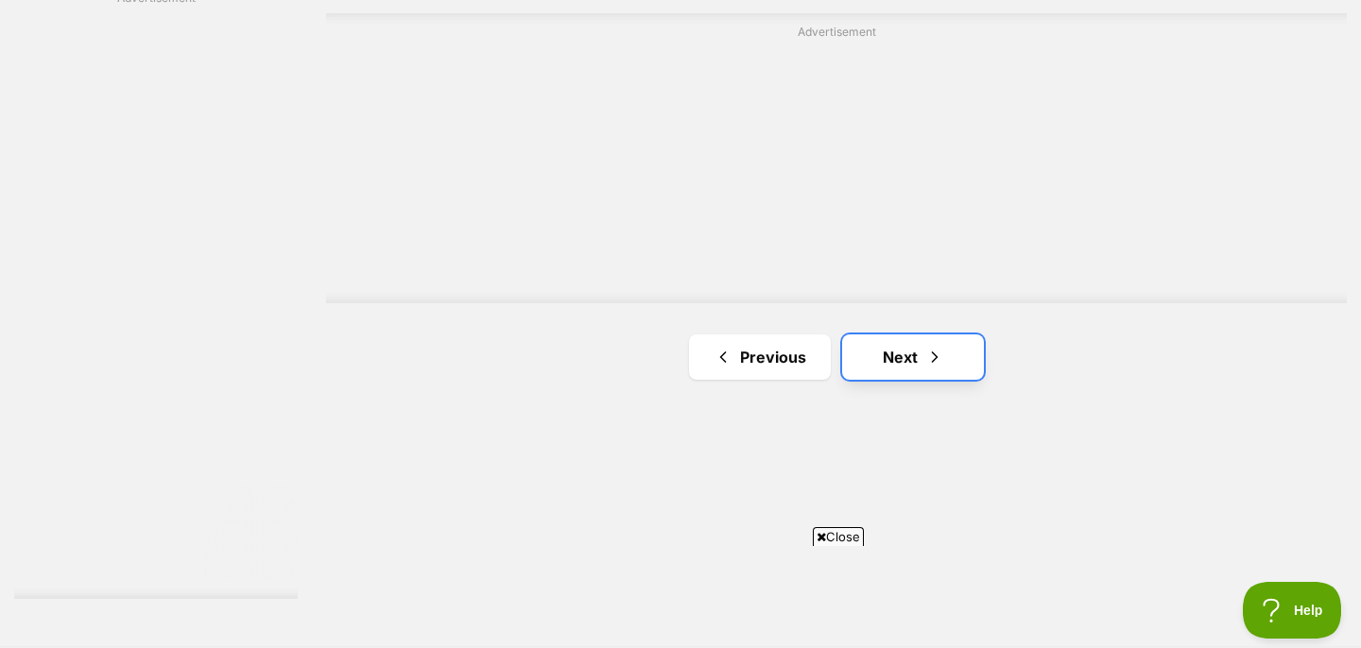
click at [887, 363] on link "Next" at bounding box center [913, 357] width 142 height 45
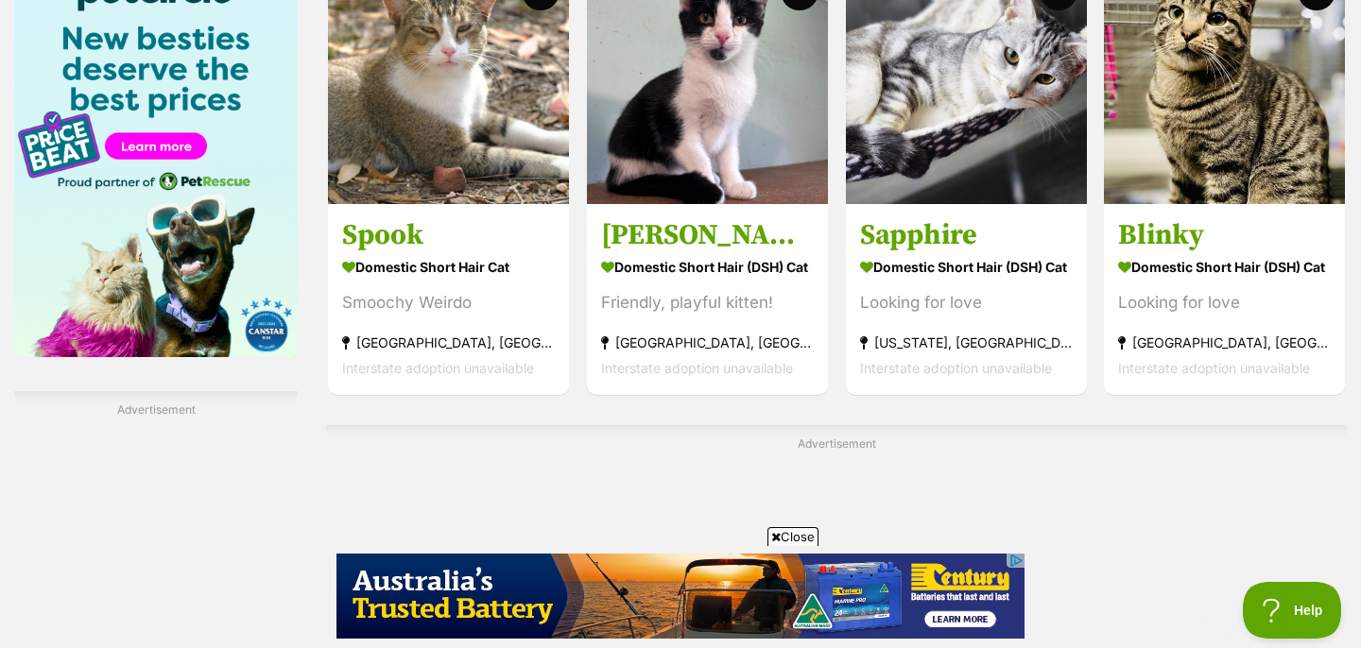
scroll to position [3363, 0]
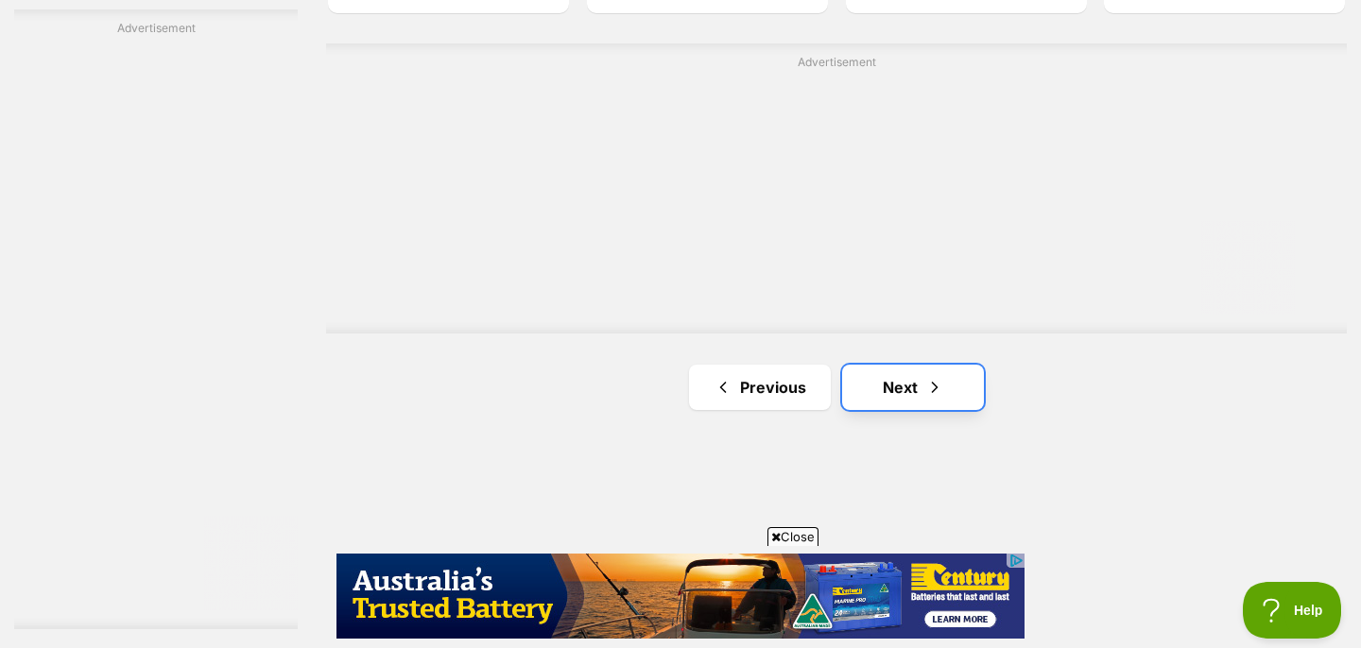
click at [871, 381] on link "Next" at bounding box center [913, 387] width 142 height 45
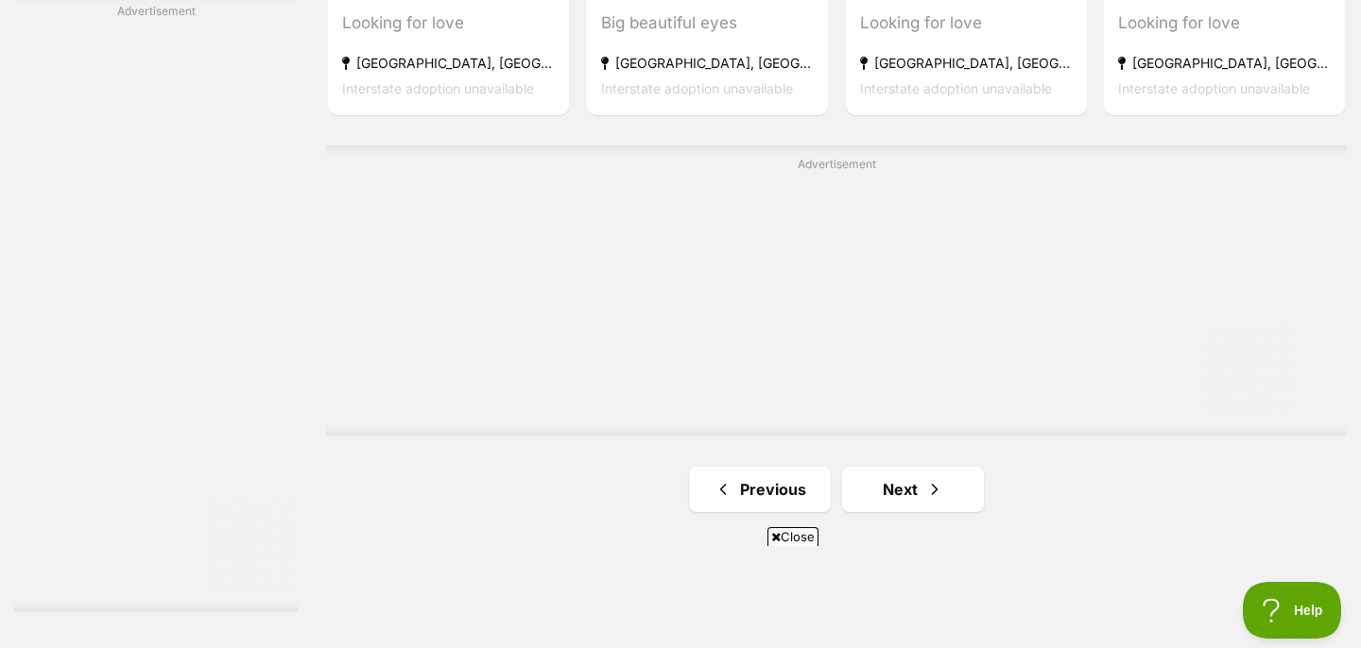
scroll to position [3496, 0]
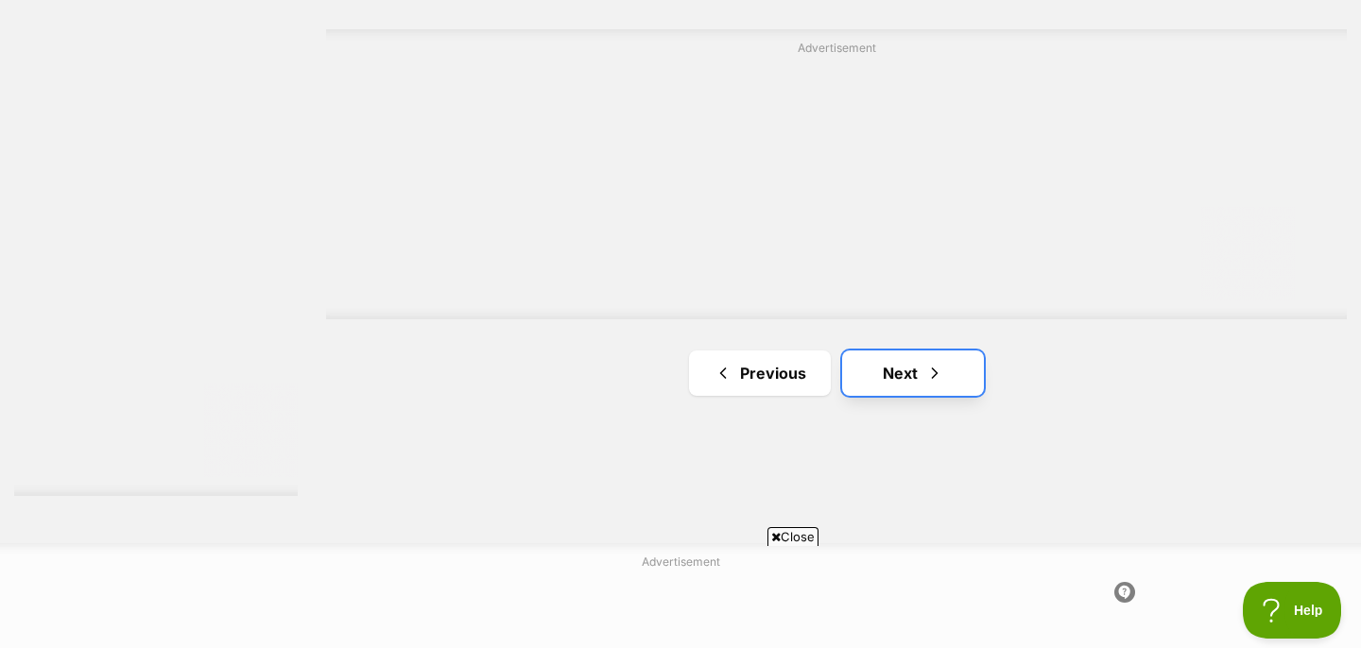
click at [882, 377] on link "Next" at bounding box center [913, 373] width 142 height 45
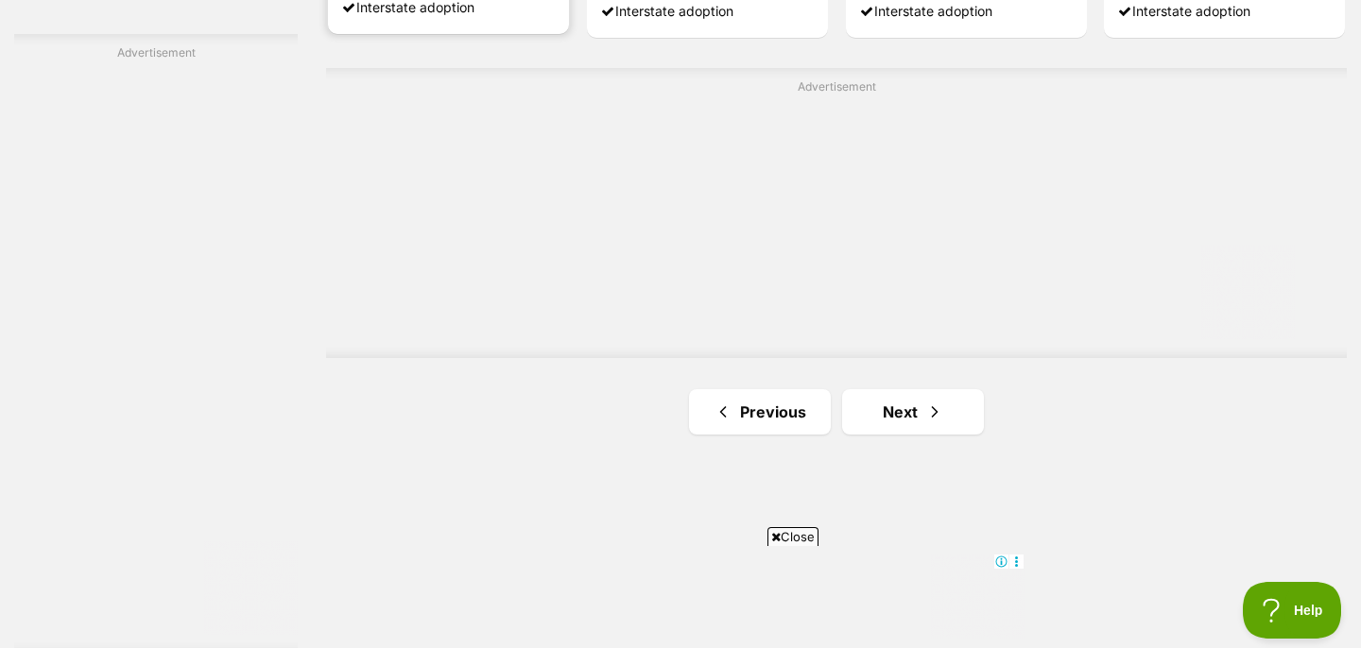
scroll to position [3385, 0]
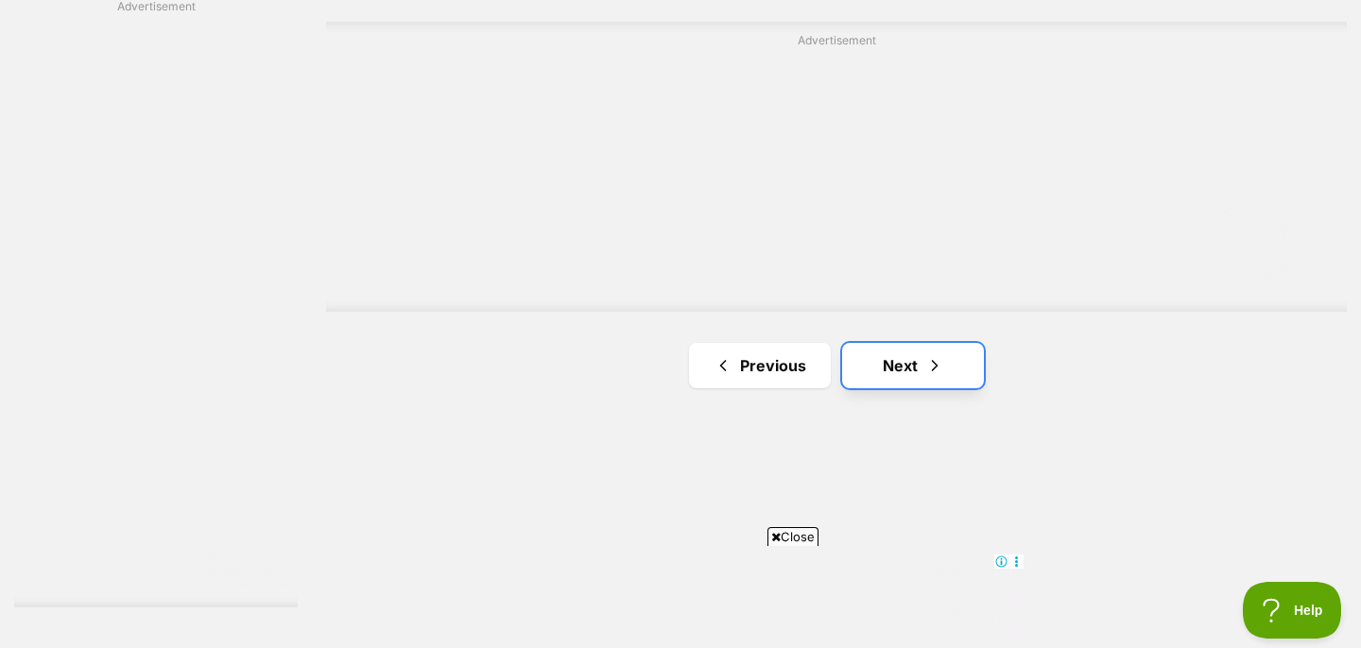
click at [852, 362] on link "Next" at bounding box center [913, 365] width 142 height 45
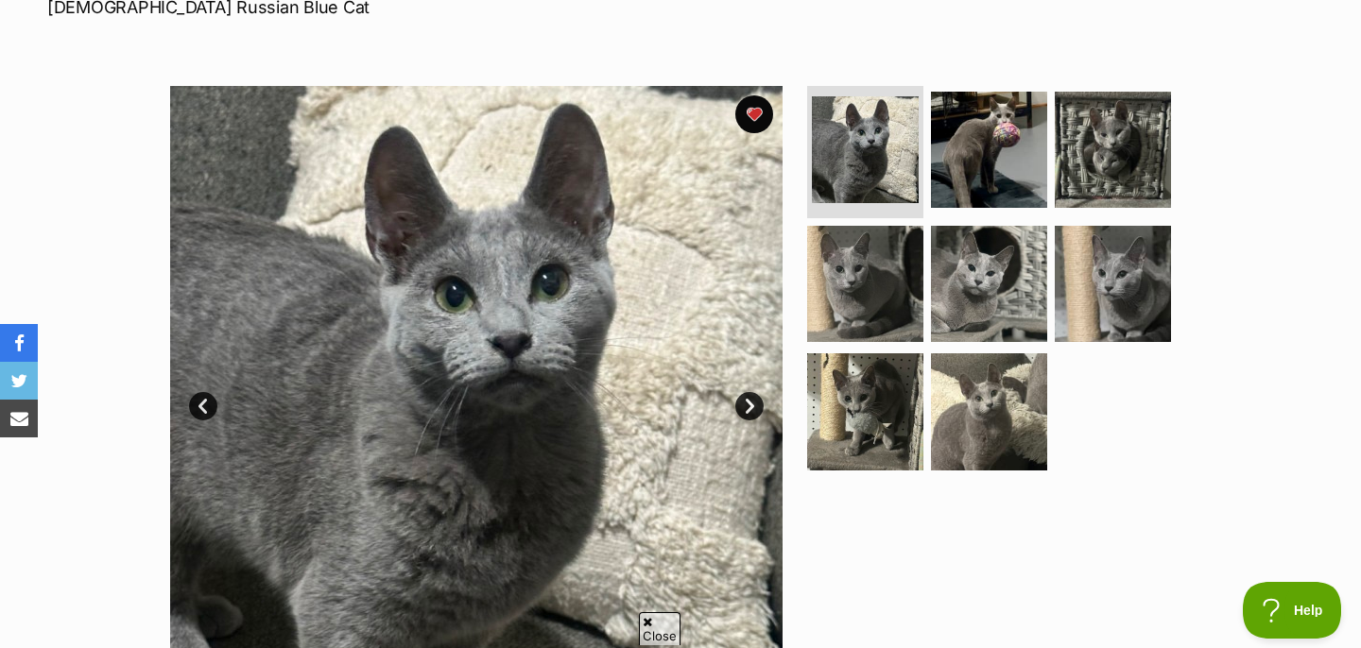
click at [745, 406] on link "Next" at bounding box center [749, 406] width 28 height 28
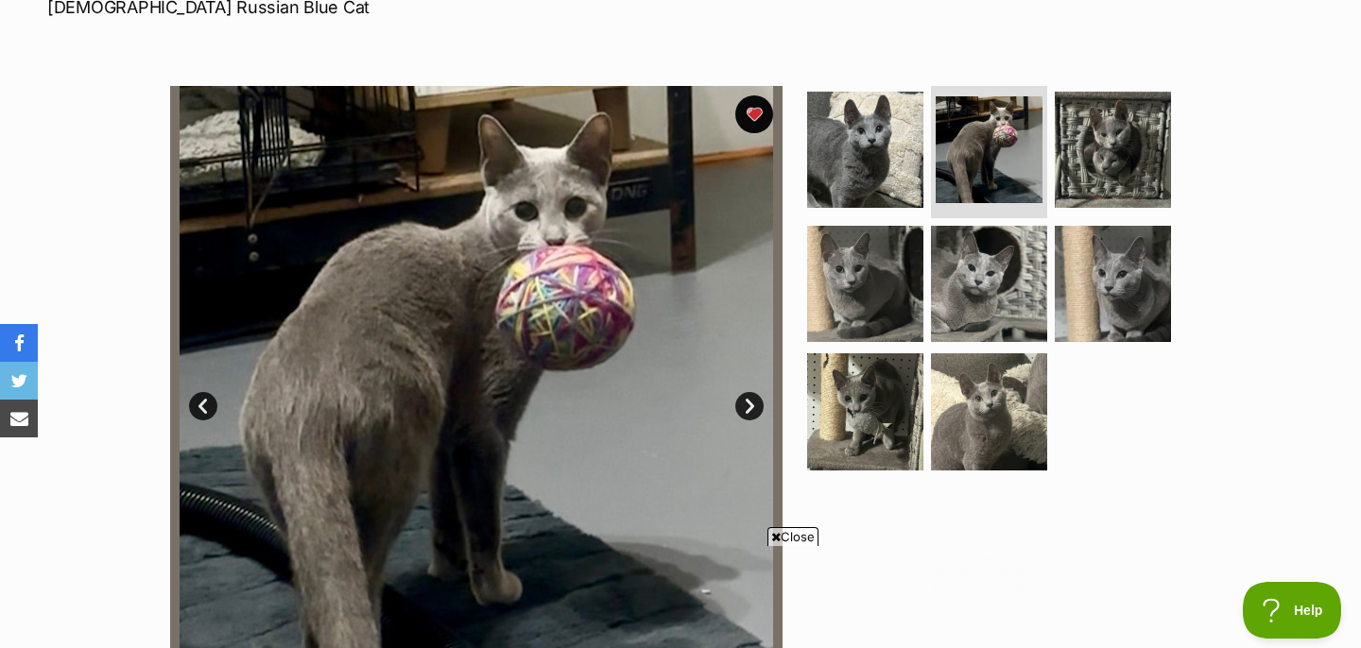
click at [746, 405] on link "Next" at bounding box center [749, 406] width 28 height 28
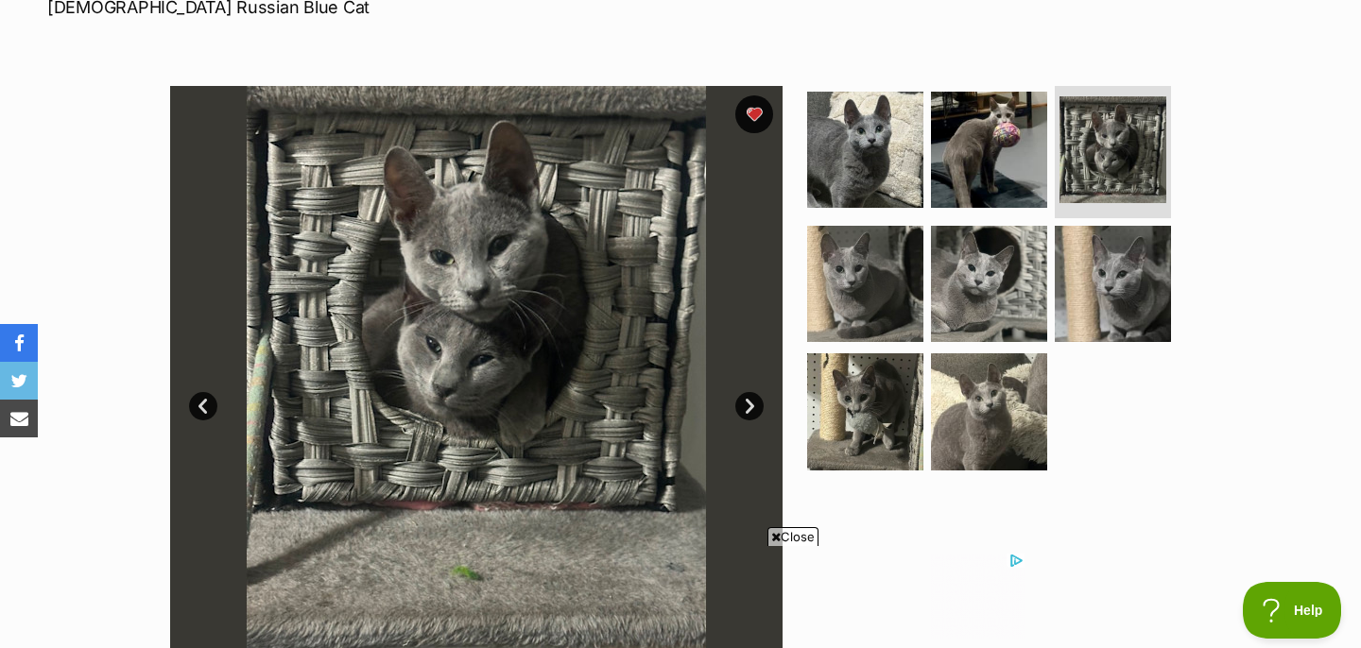
click at [746, 405] on link "Next" at bounding box center [749, 406] width 28 height 28
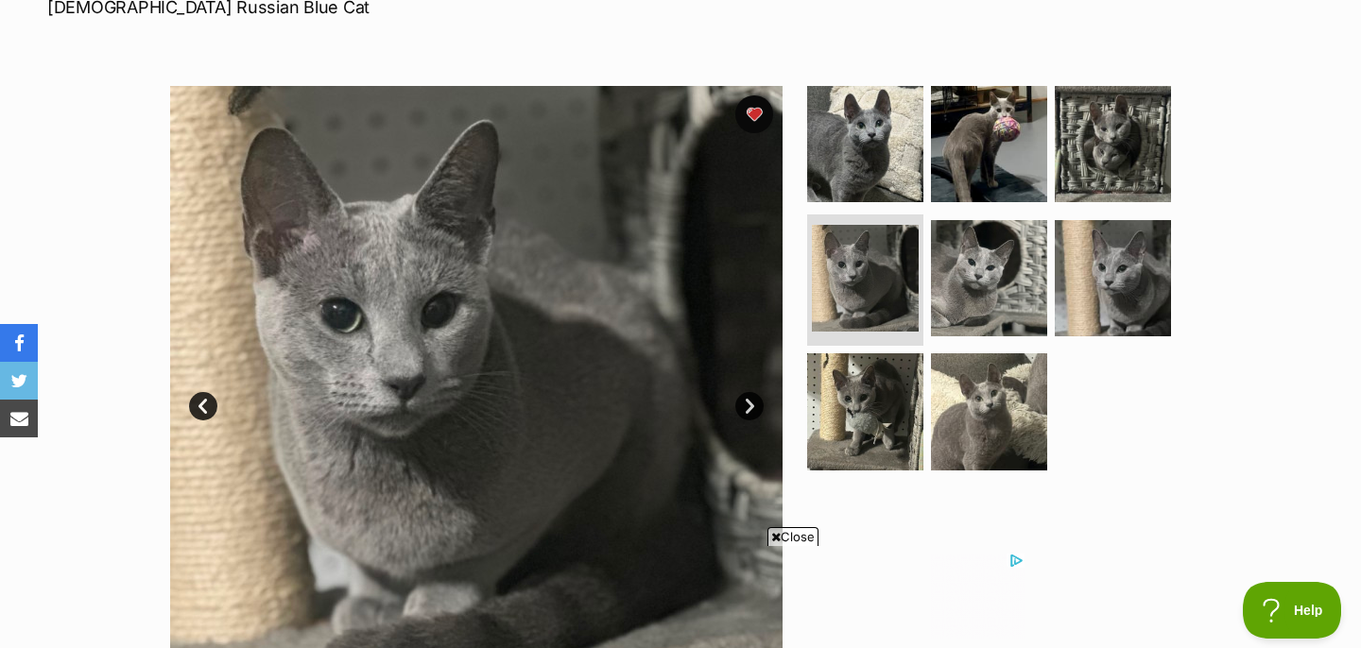
click at [746, 405] on link "Next" at bounding box center [749, 406] width 28 height 28
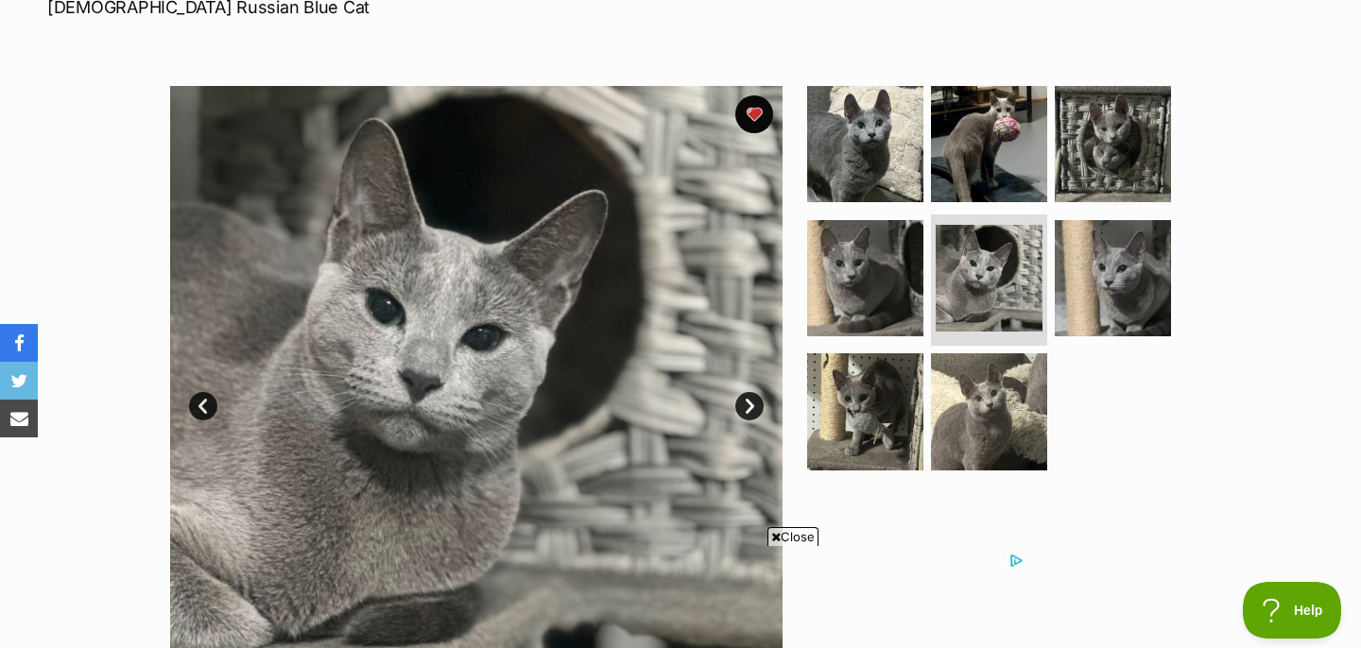
click at [746, 405] on link "Next" at bounding box center [749, 406] width 28 height 28
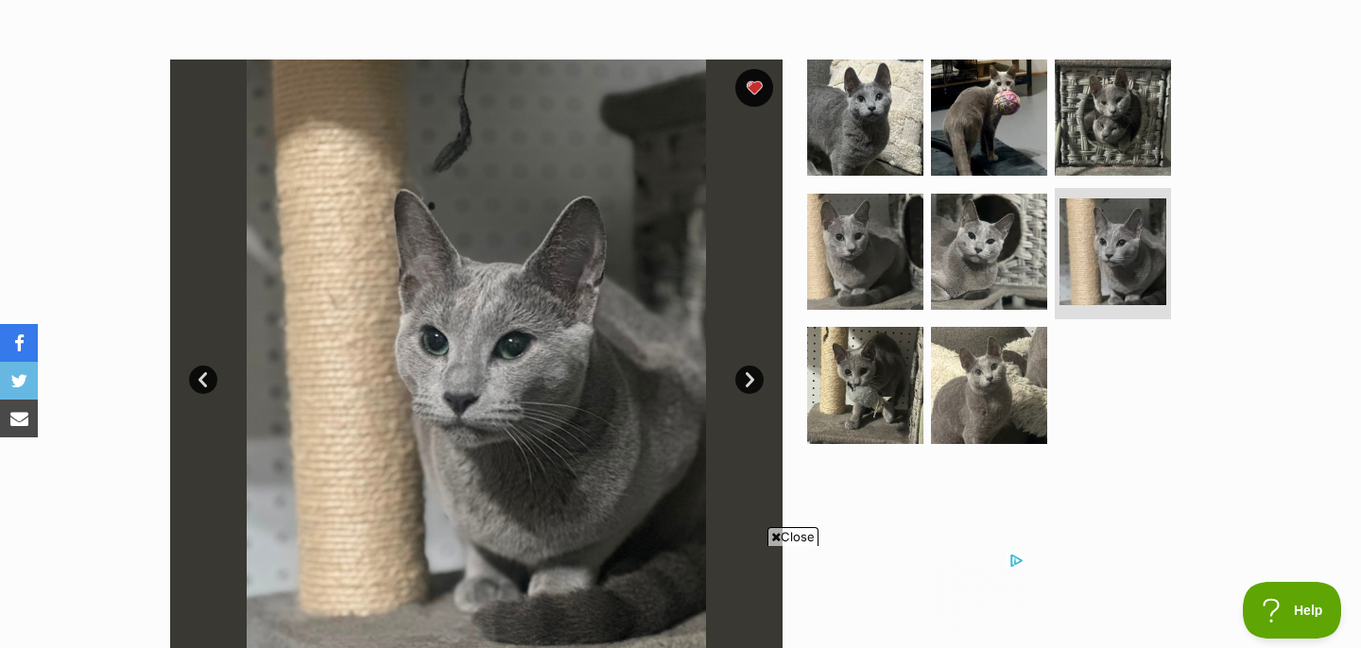
scroll to position [288, 0]
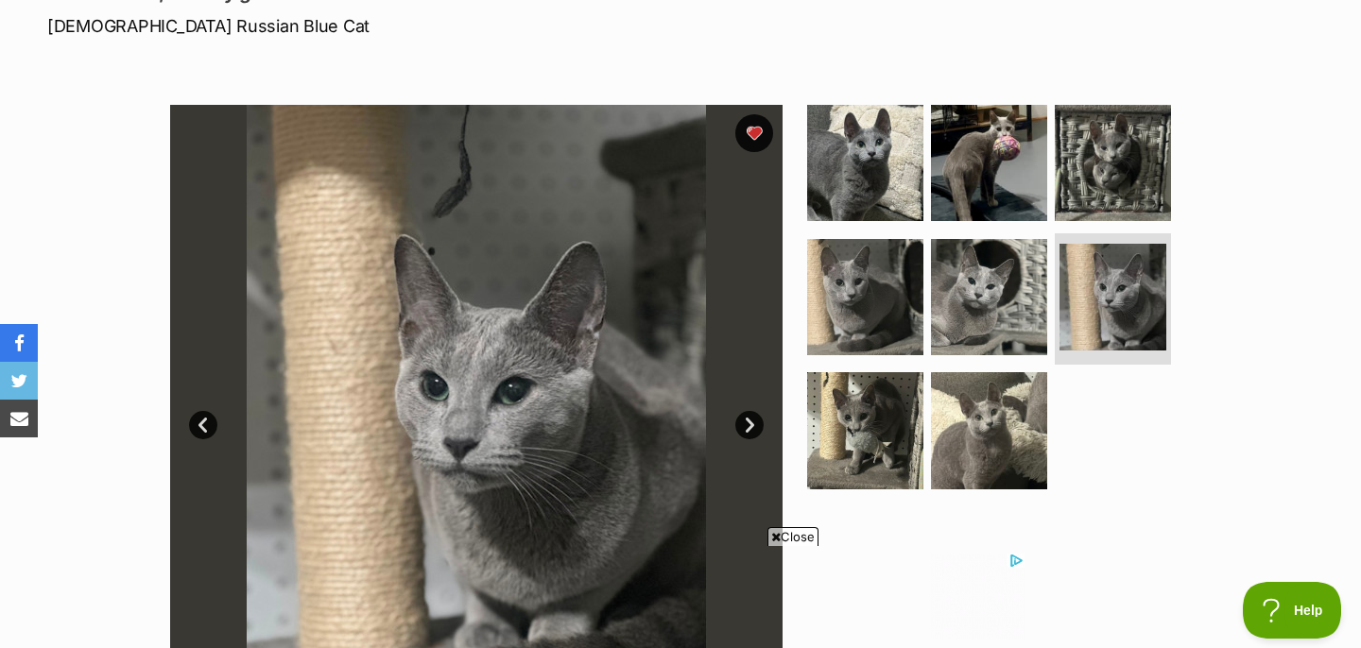
click at [739, 421] on link "Next" at bounding box center [749, 425] width 28 height 28
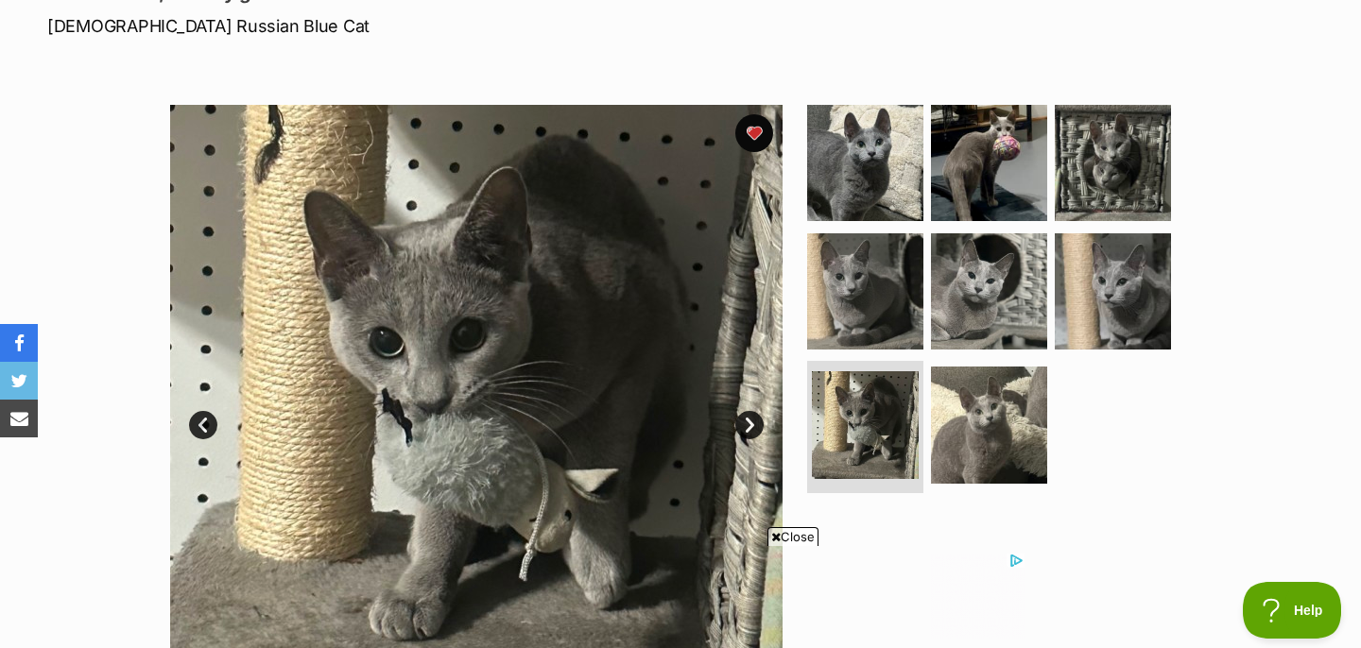
click at [740, 422] on link "Next" at bounding box center [749, 425] width 28 height 28
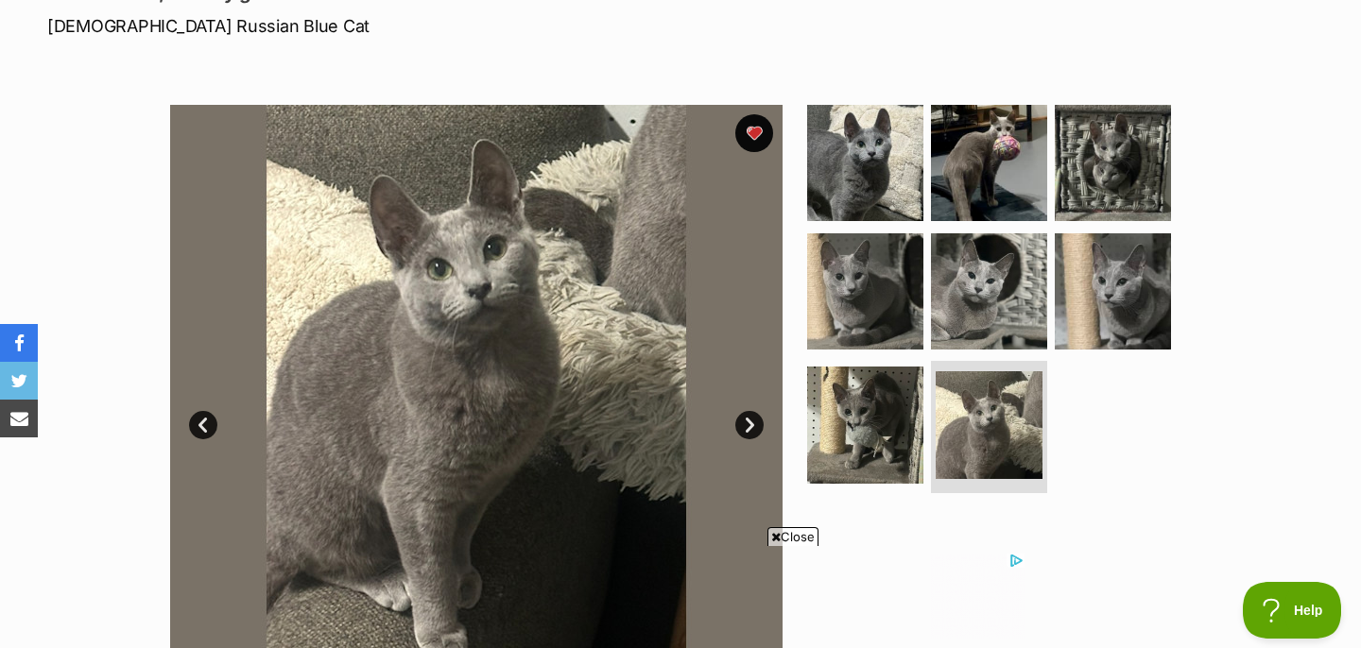
click at [740, 422] on link "Next" at bounding box center [749, 425] width 28 height 28
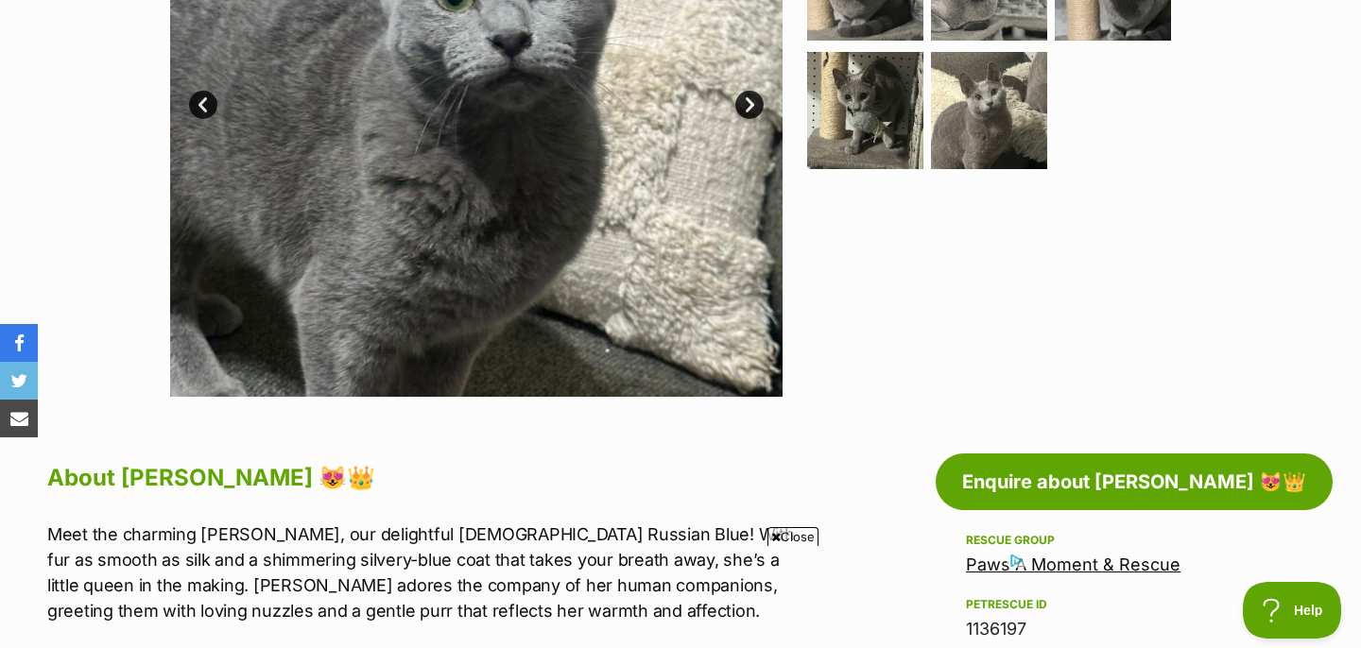
scroll to position [1021, 0]
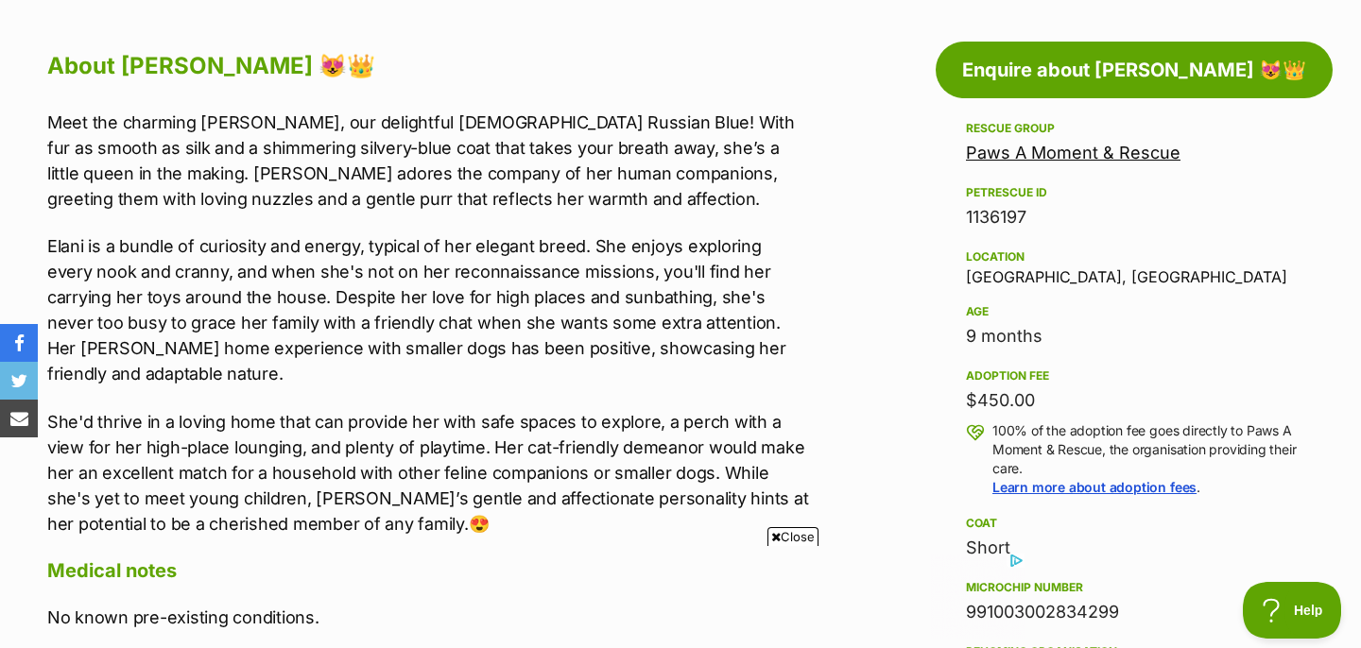
click at [998, 148] on link "Paws A Moment & Rescue" at bounding box center [1073, 153] width 215 height 20
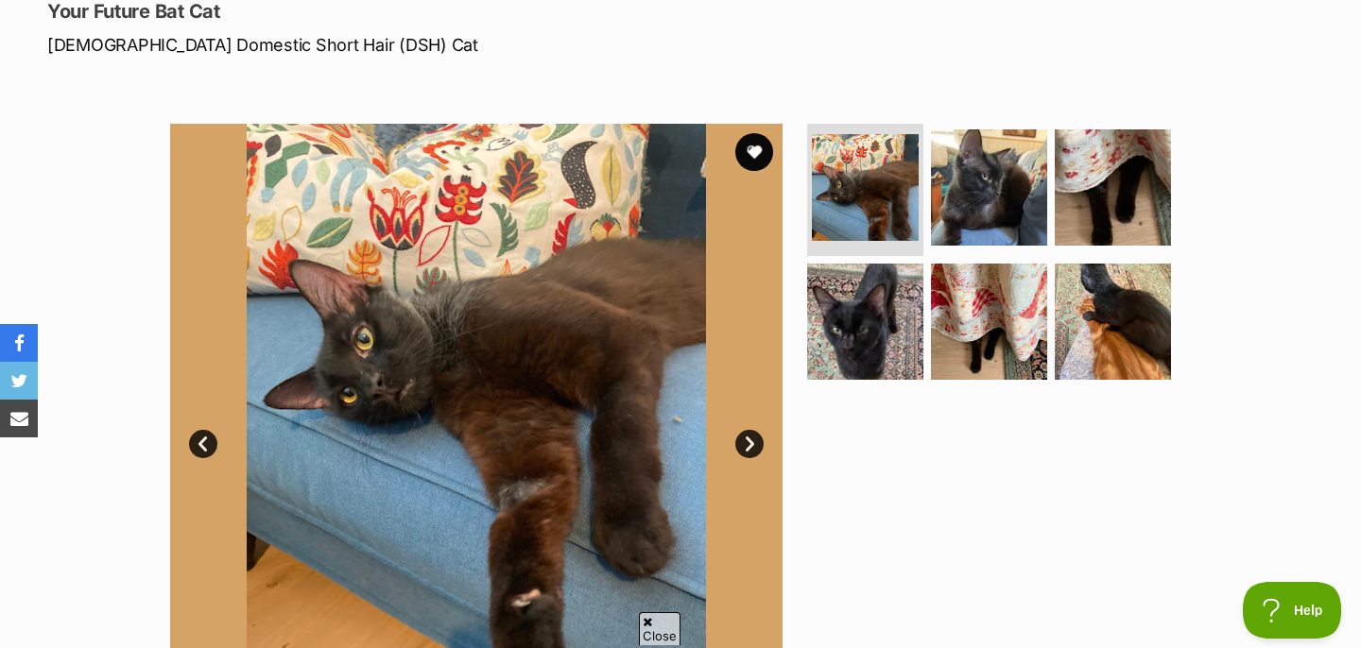
click at [747, 447] on link "Next" at bounding box center [749, 444] width 28 height 28
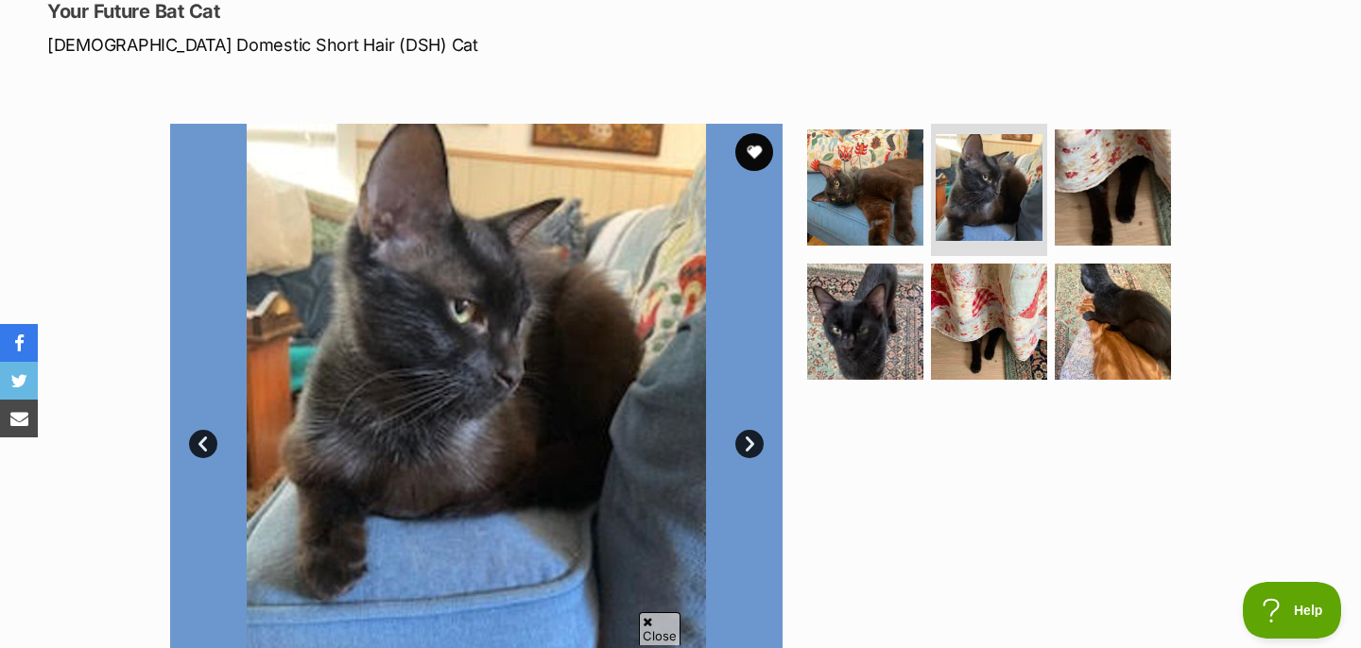
click at [747, 447] on link "Next" at bounding box center [749, 444] width 28 height 28
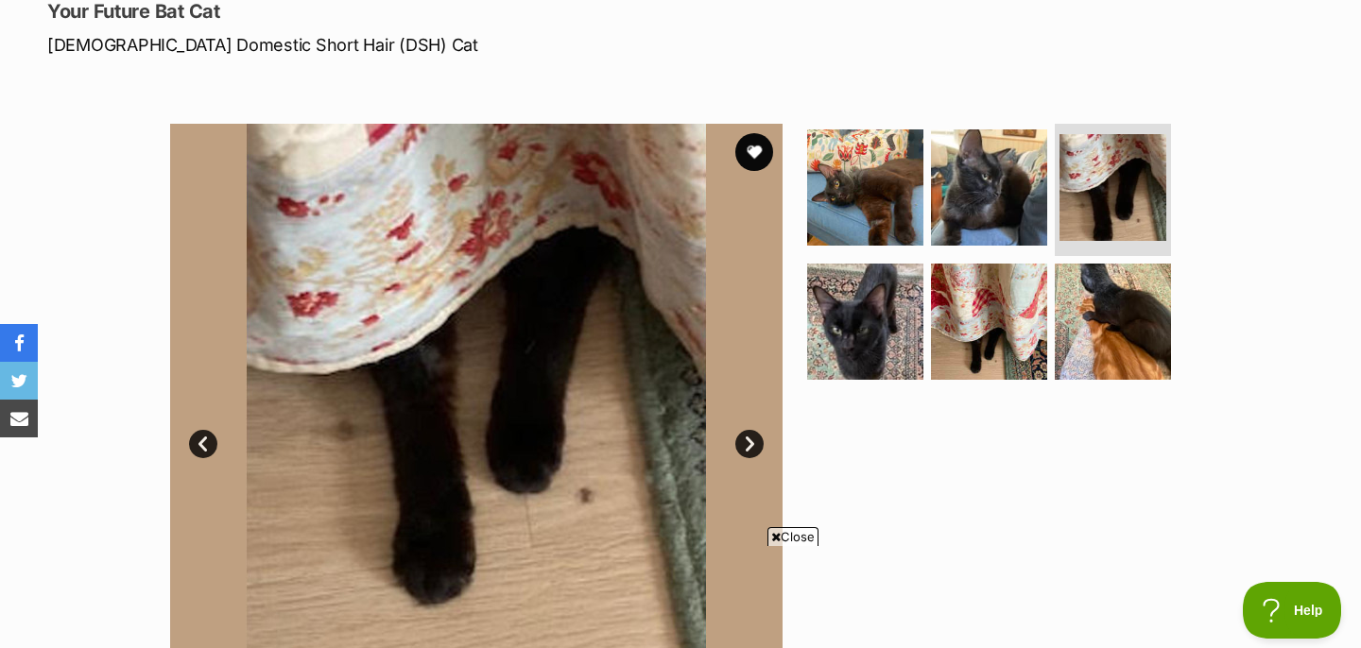
click at [747, 447] on link "Next" at bounding box center [749, 444] width 28 height 28
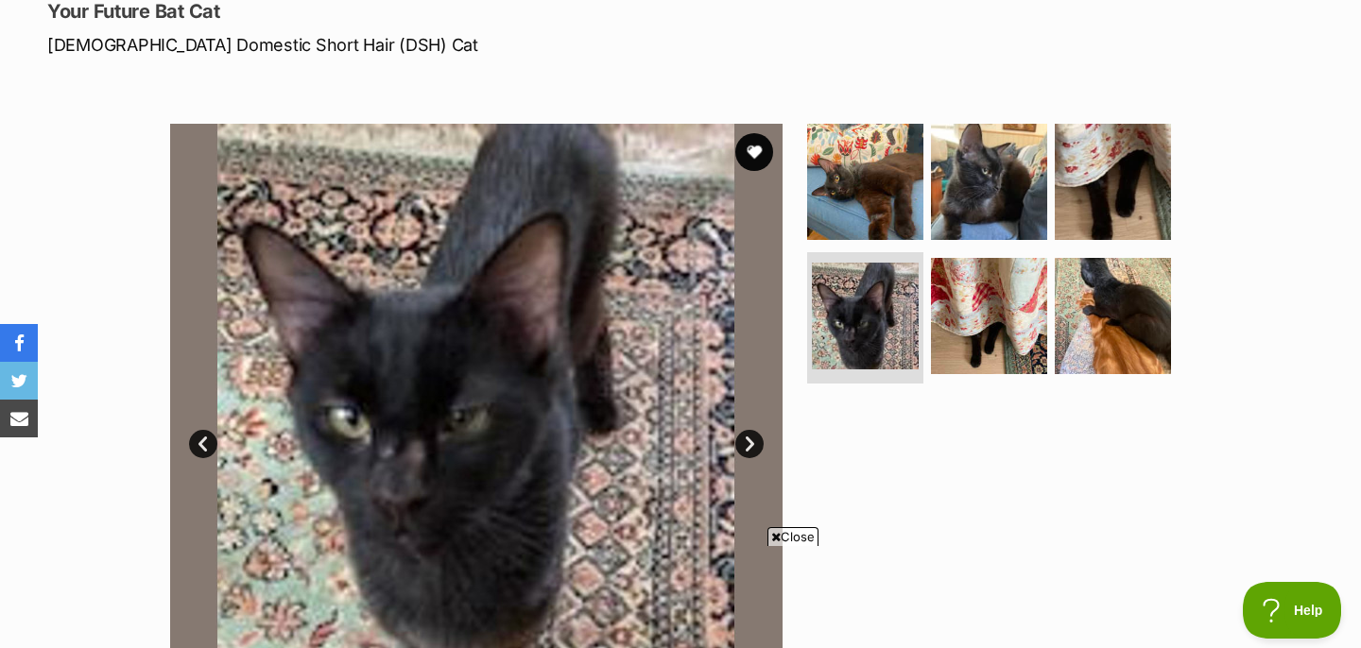
click at [747, 447] on link "Next" at bounding box center [749, 444] width 28 height 28
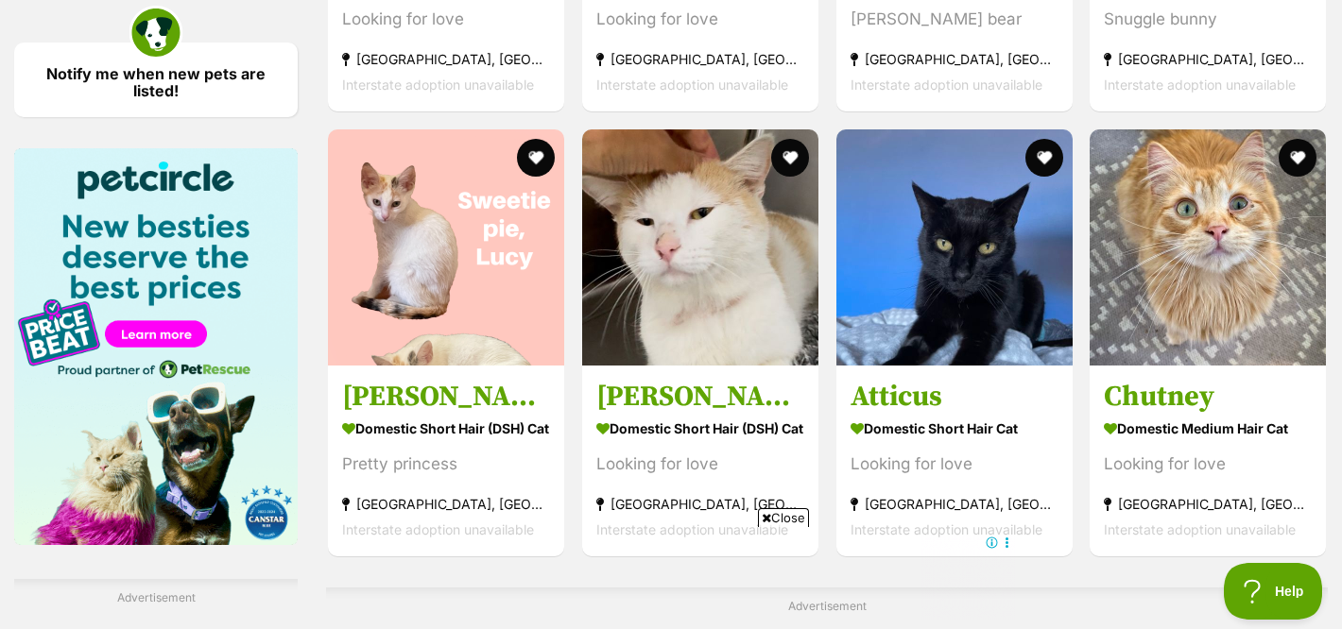
scroll to position [3292, 0]
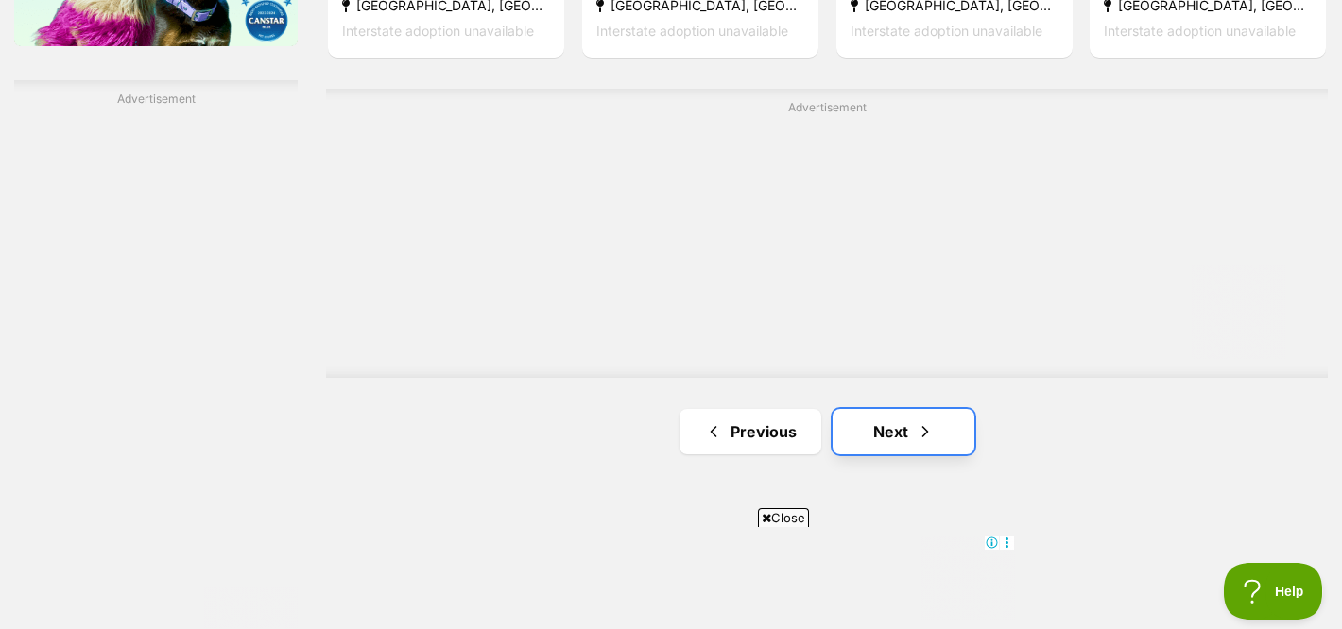
click at [892, 423] on link "Next" at bounding box center [904, 431] width 142 height 45
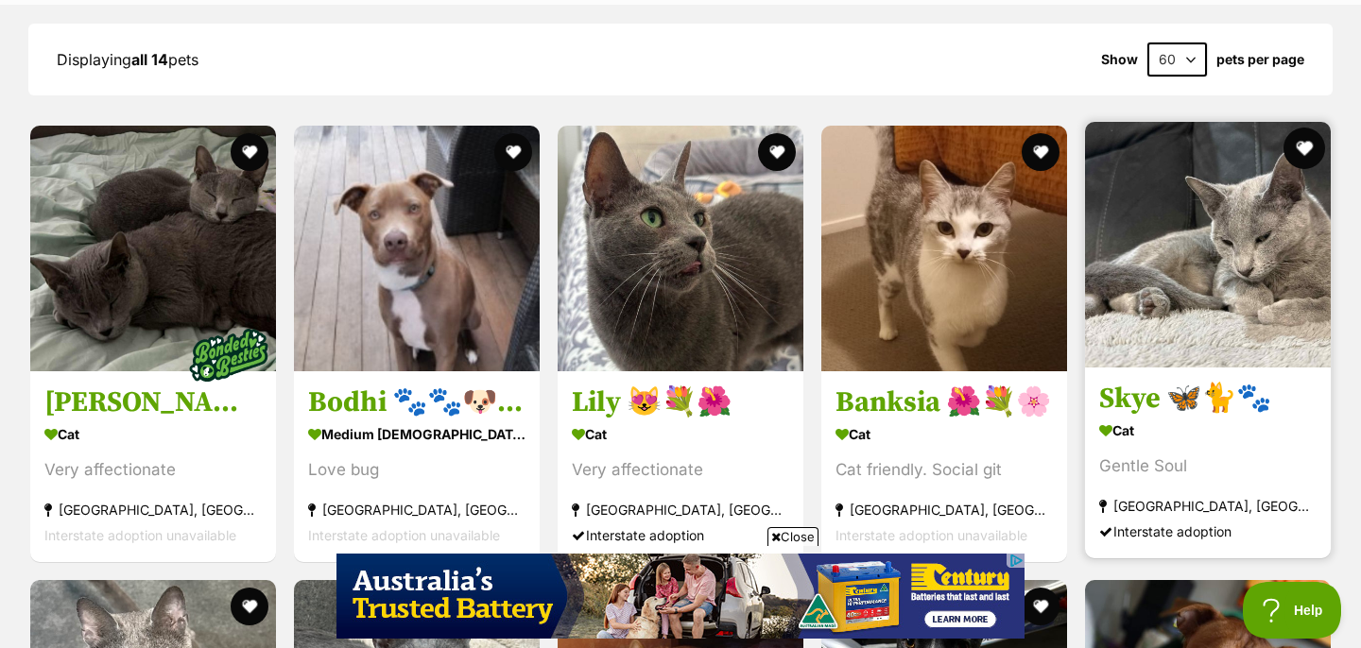
click at [1296, 128] on button "favourite" at bounding box center [1304, 149] width 42 height 42
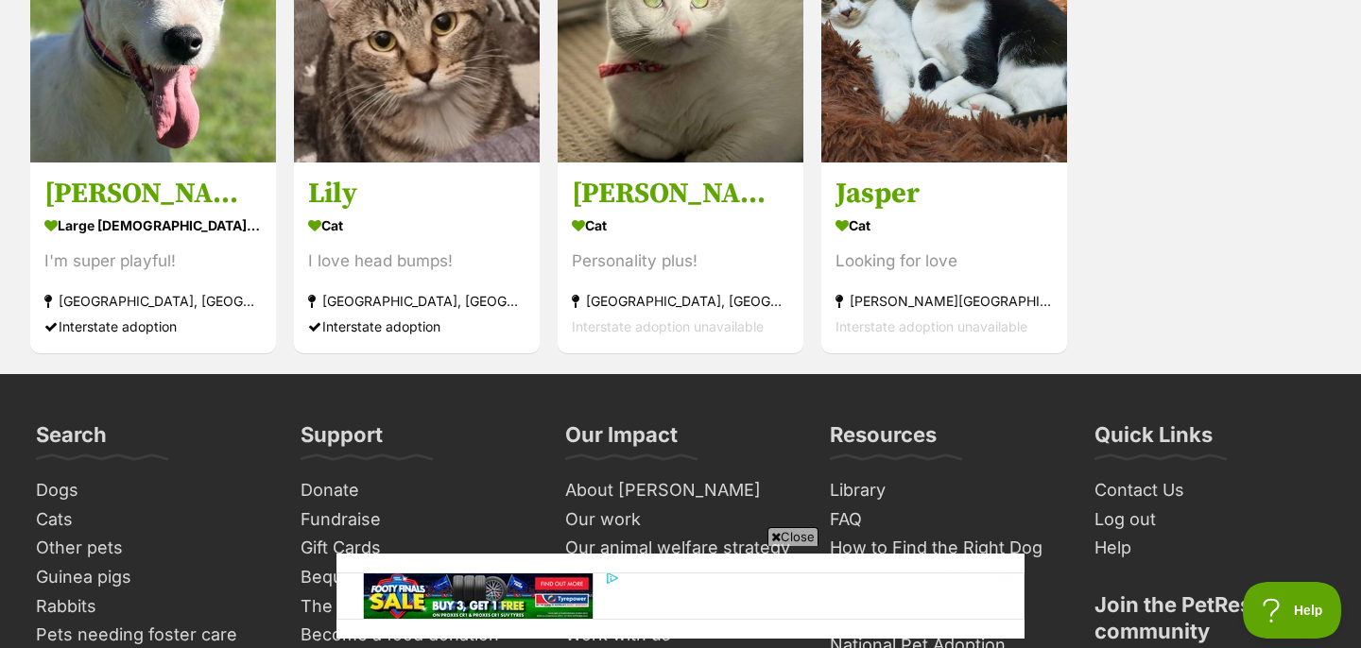
scroll to position [3081, 0]
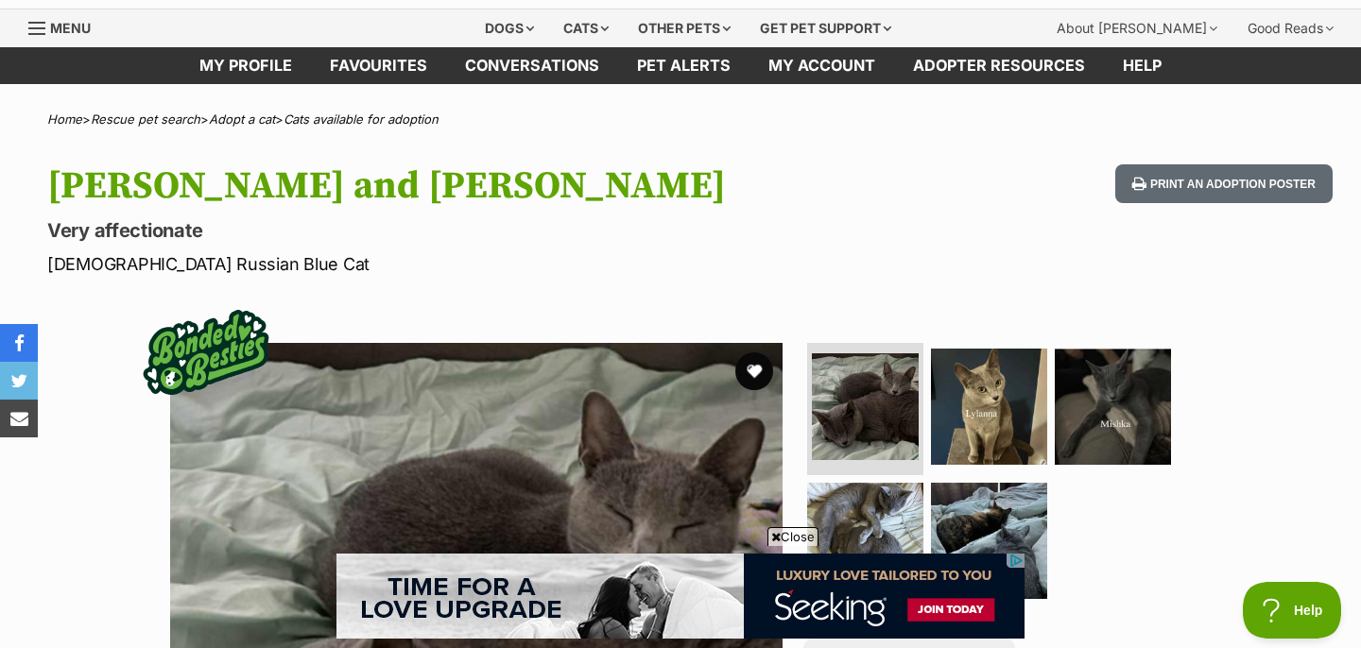
scroll to position [319, 0]
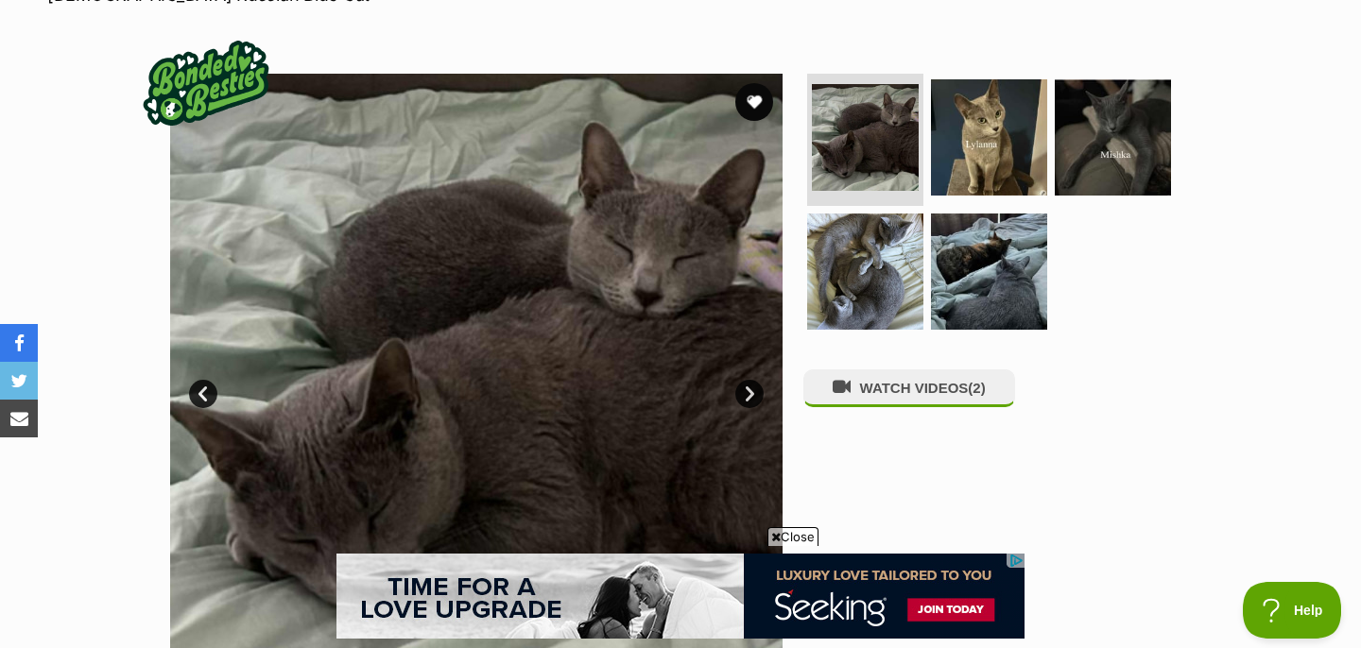
click at [742, 391] on link "Next" at bounding box center [749, 394] width 28 height 28
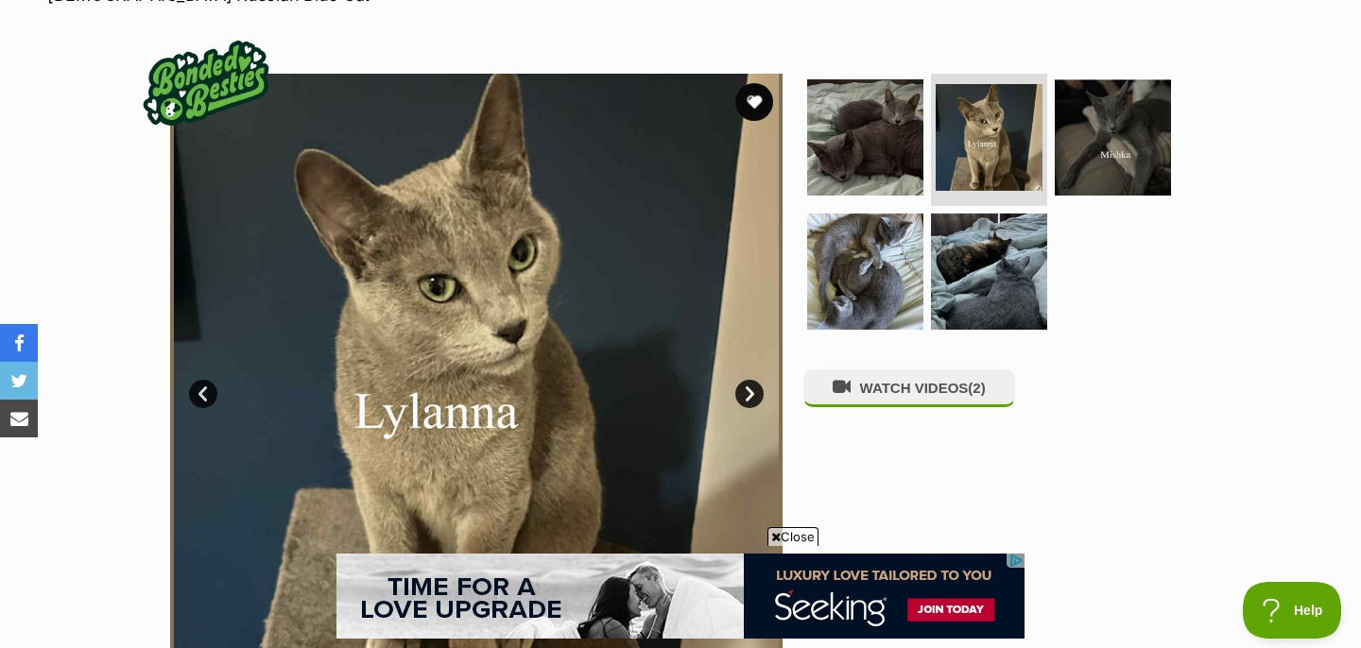
click at [742, 392] on link "Next" at bounding box center [749, 394] width 28 height 28
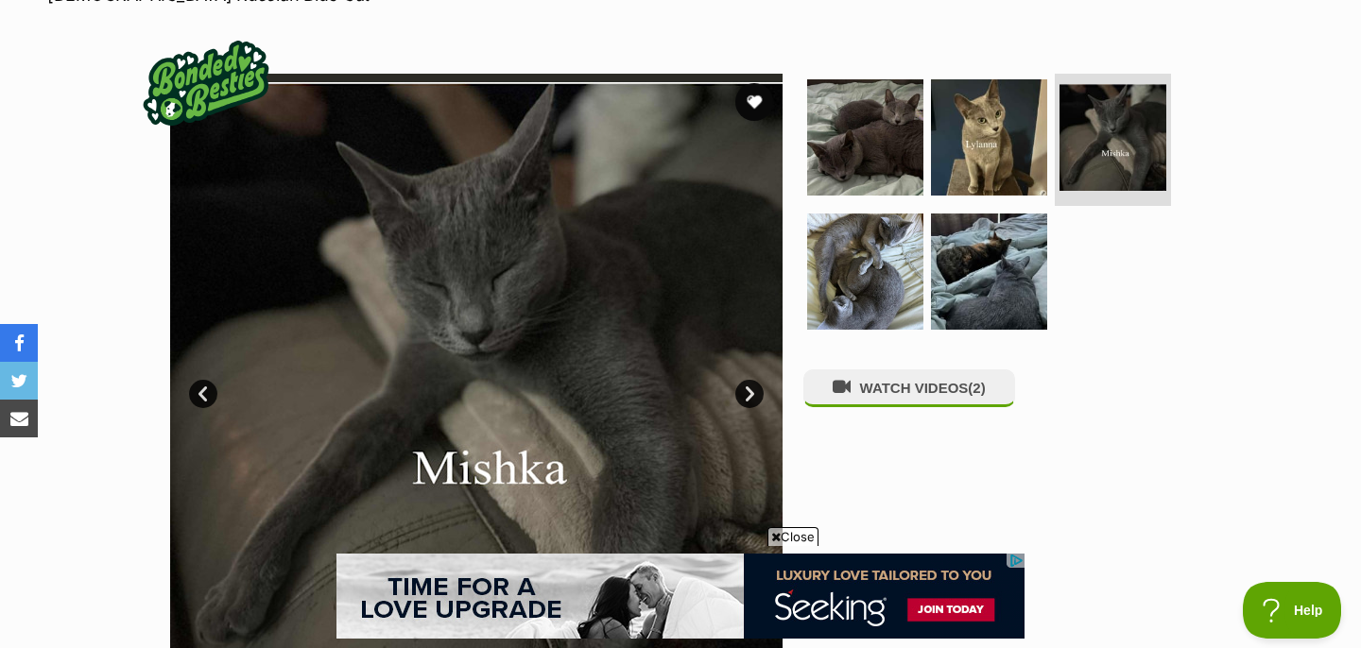
click at [742, 392] on link "Next" at bounding box center [749, 394] width 28 height 28
